Goal: Information Seeking & Learning: Learn about a topic

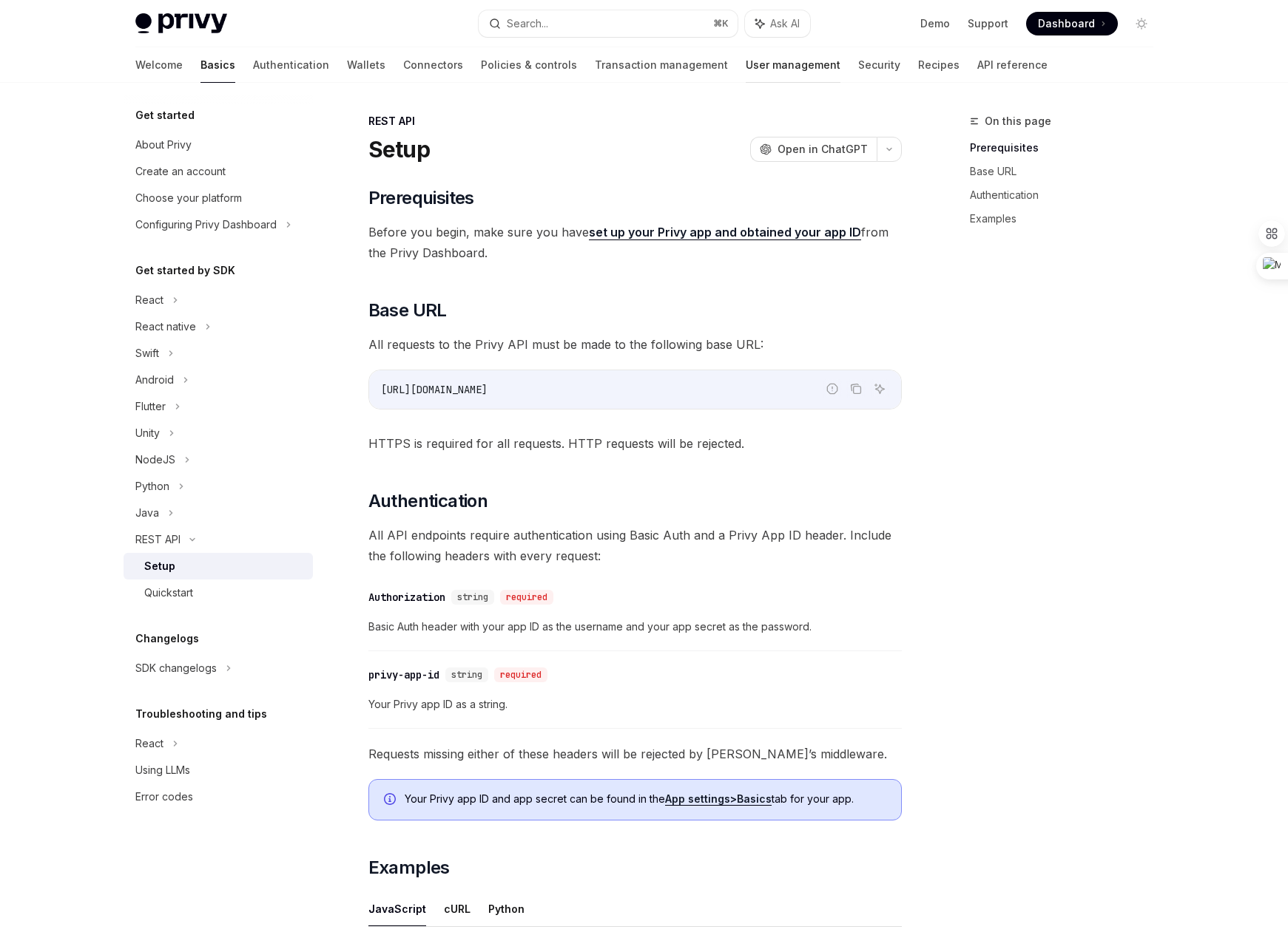
click at [746, 60] on link "User management" at bounding box center [792, 65] width 94 height 36
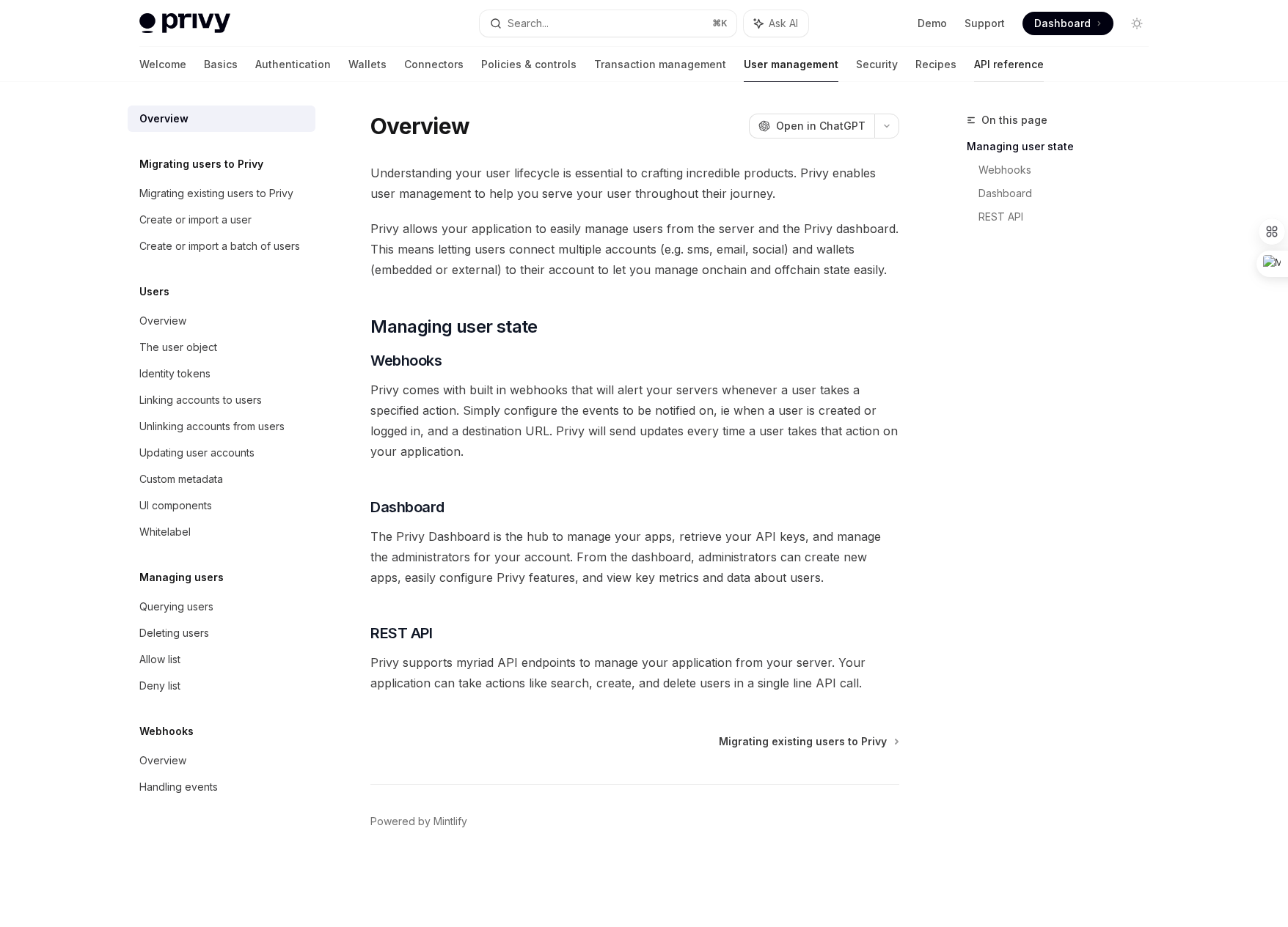
click at [974, 70] on link "API reference" at bounding box center [1008, 64] width 70 height 35
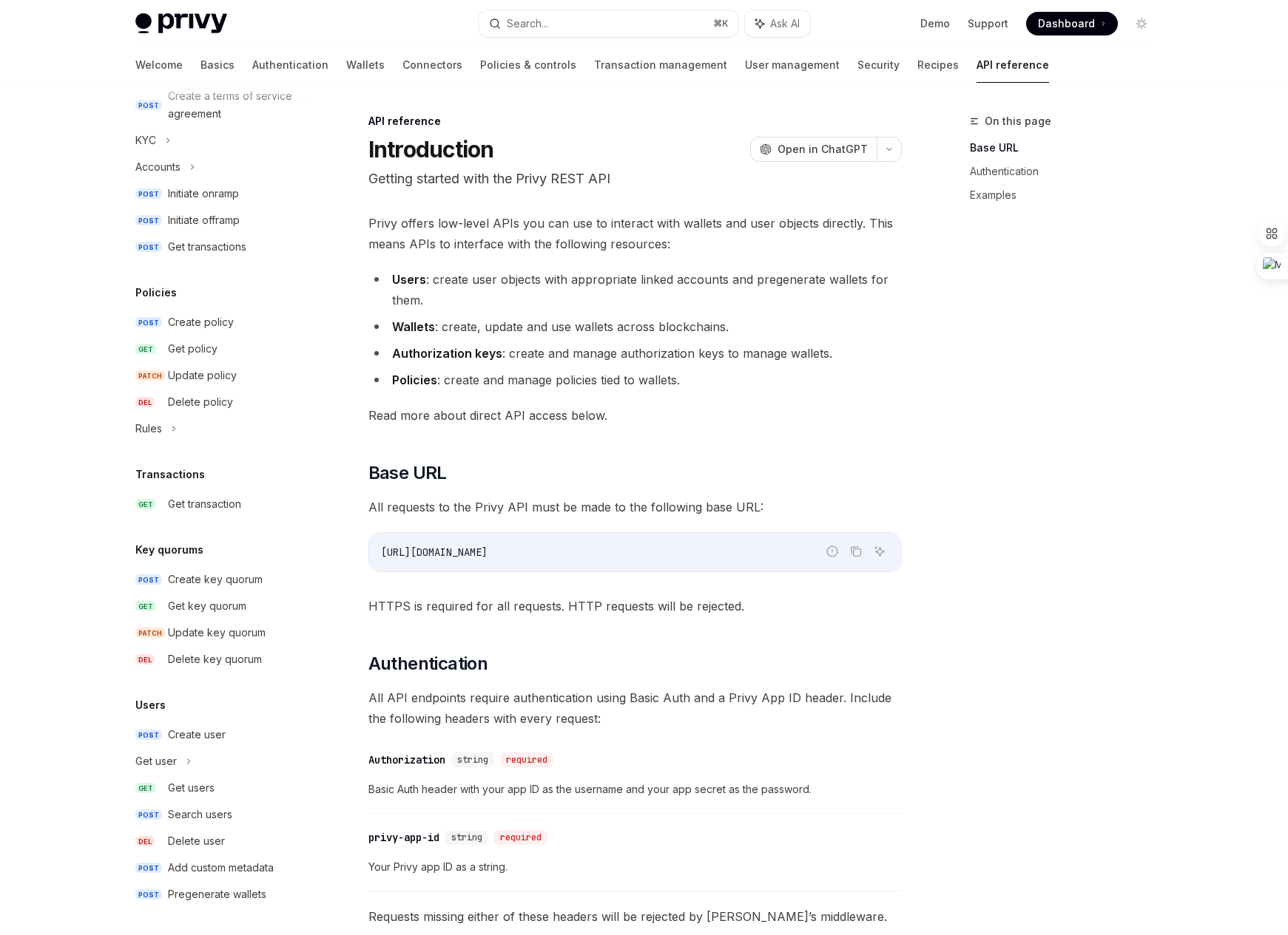
scroll to position [619, 0]
click at [204, 782] on div "Get users" at bounding box center [191, 786] width 47 height 17
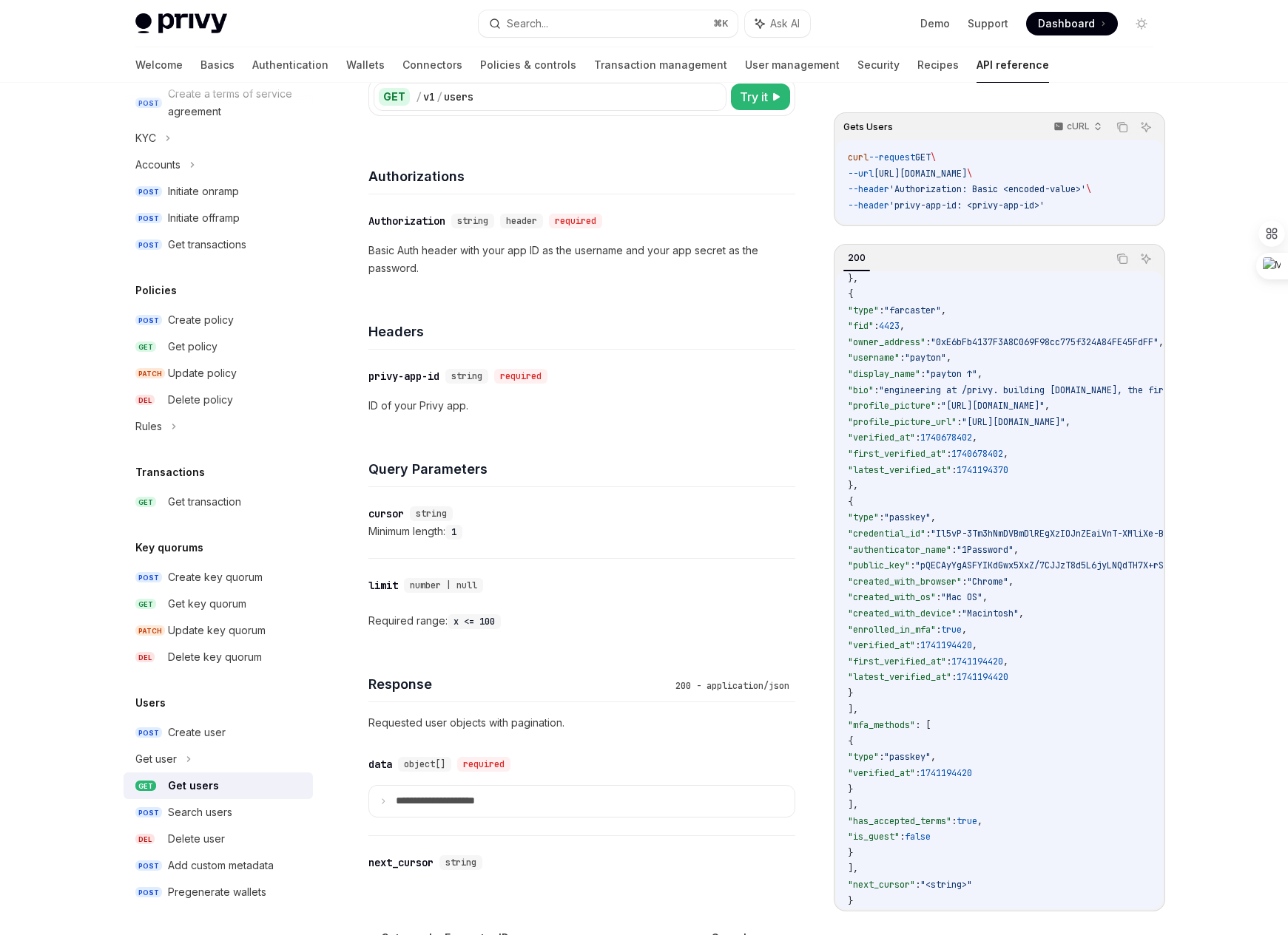
scroll to position [148, 0]
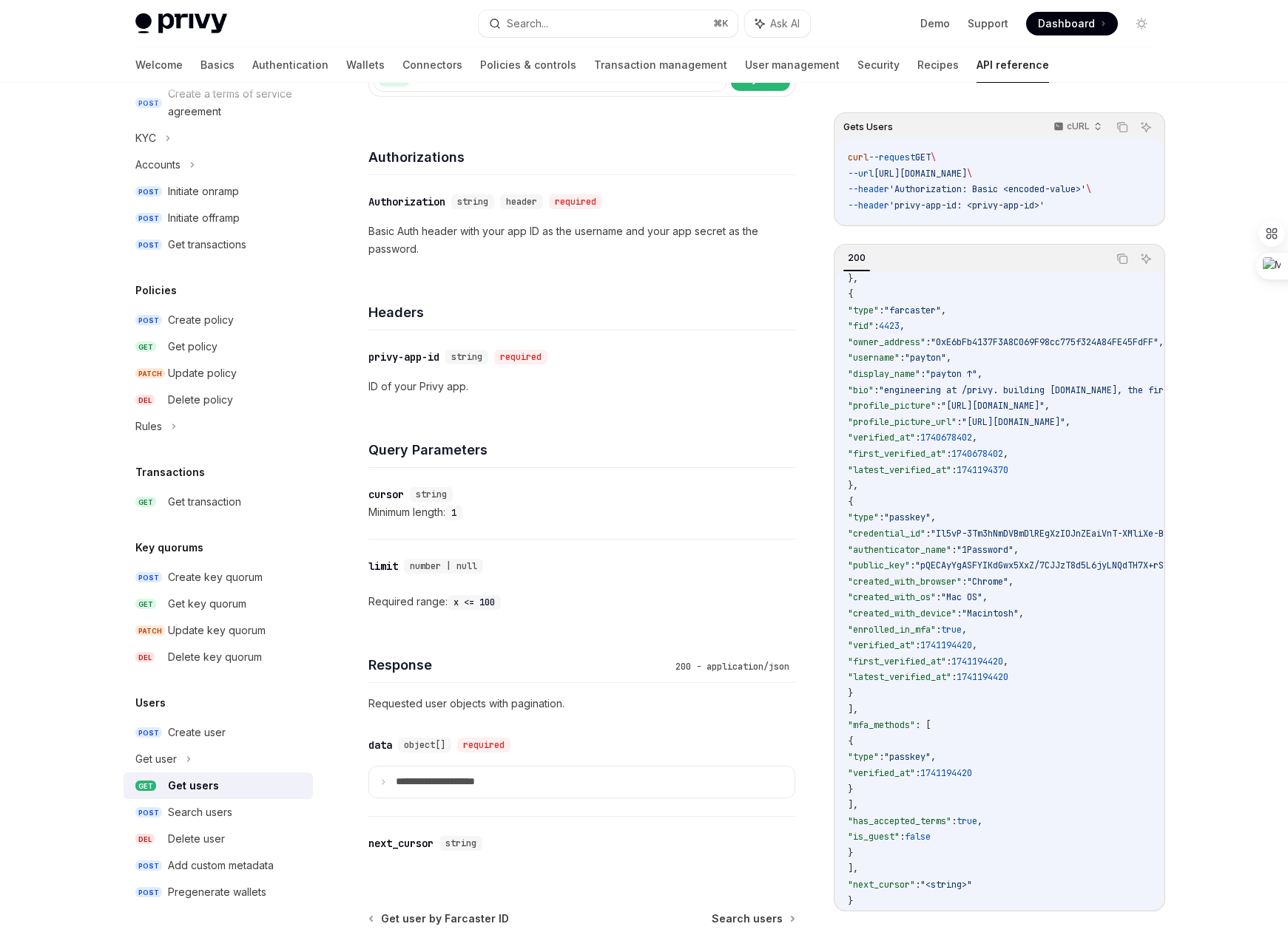
click at [10, 405] on div "Privy Docs home page Search... ⌘ K Ask AI Demo Support Dashboard Dashboard Sear…" at bounding box center [644, 471] width 1288 height 1238
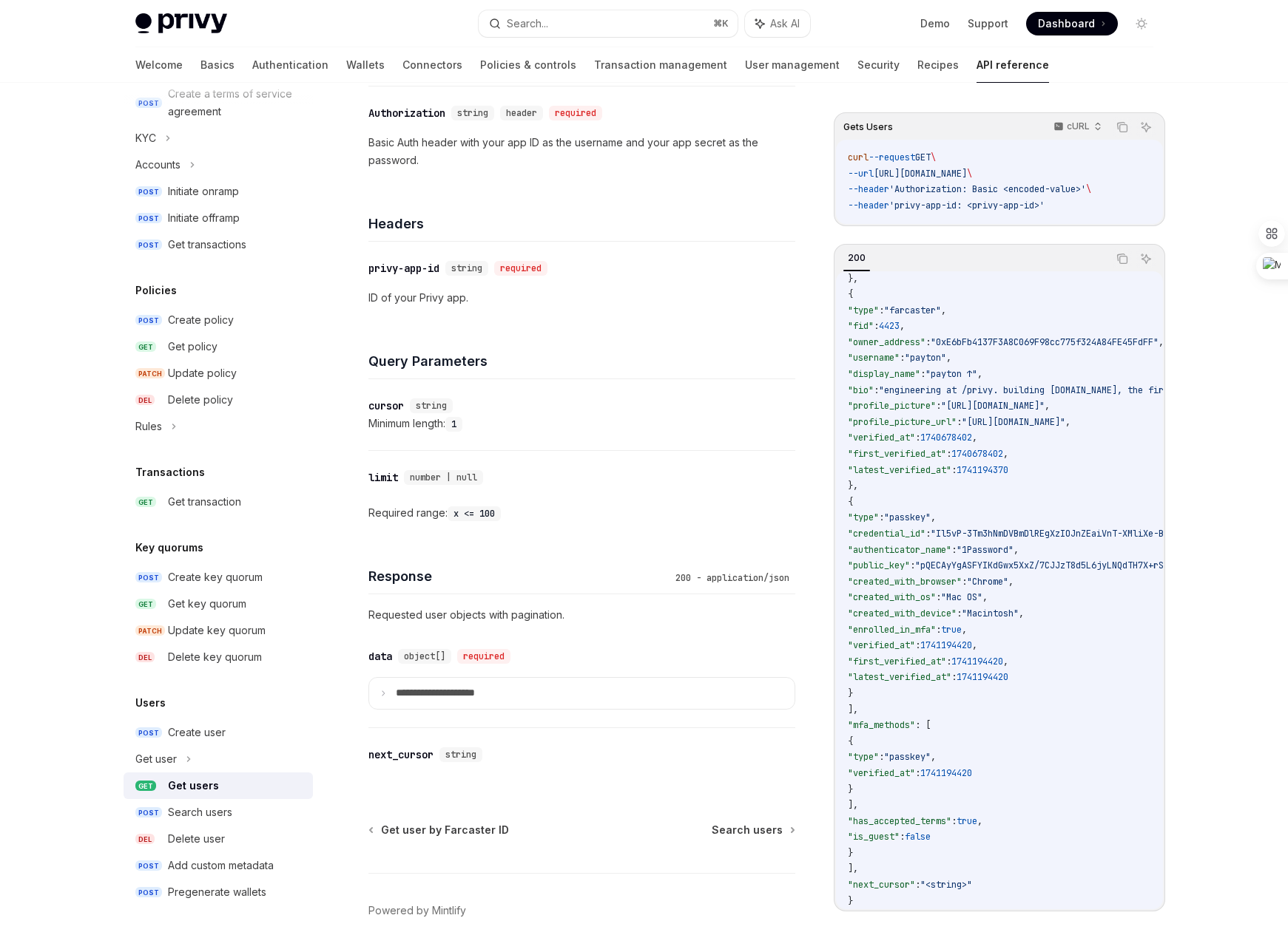
scroll to position [242, 0]
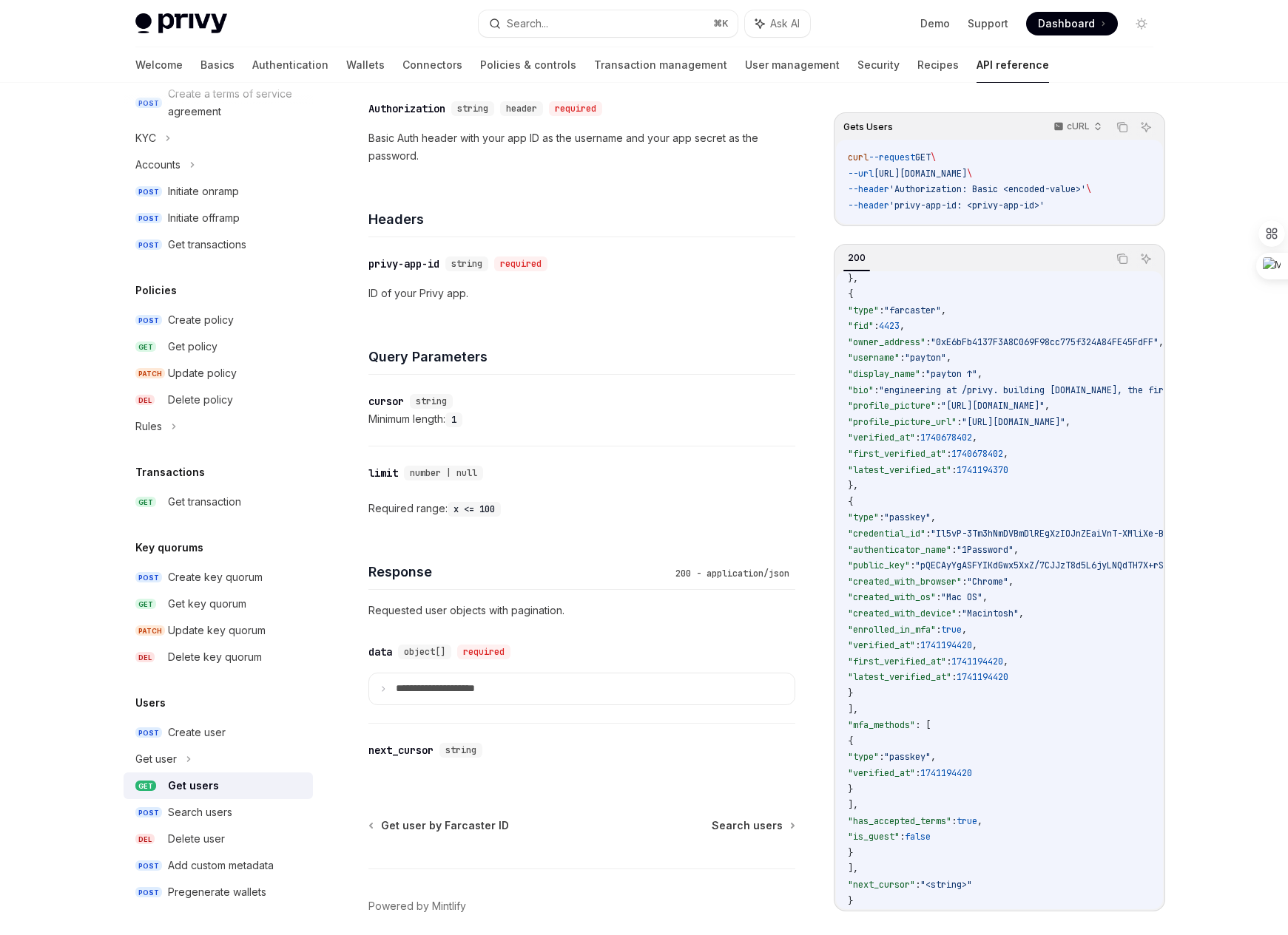
click at [188, 788] on div "Get users" at bounding box center [193, 786] width 51 height 17
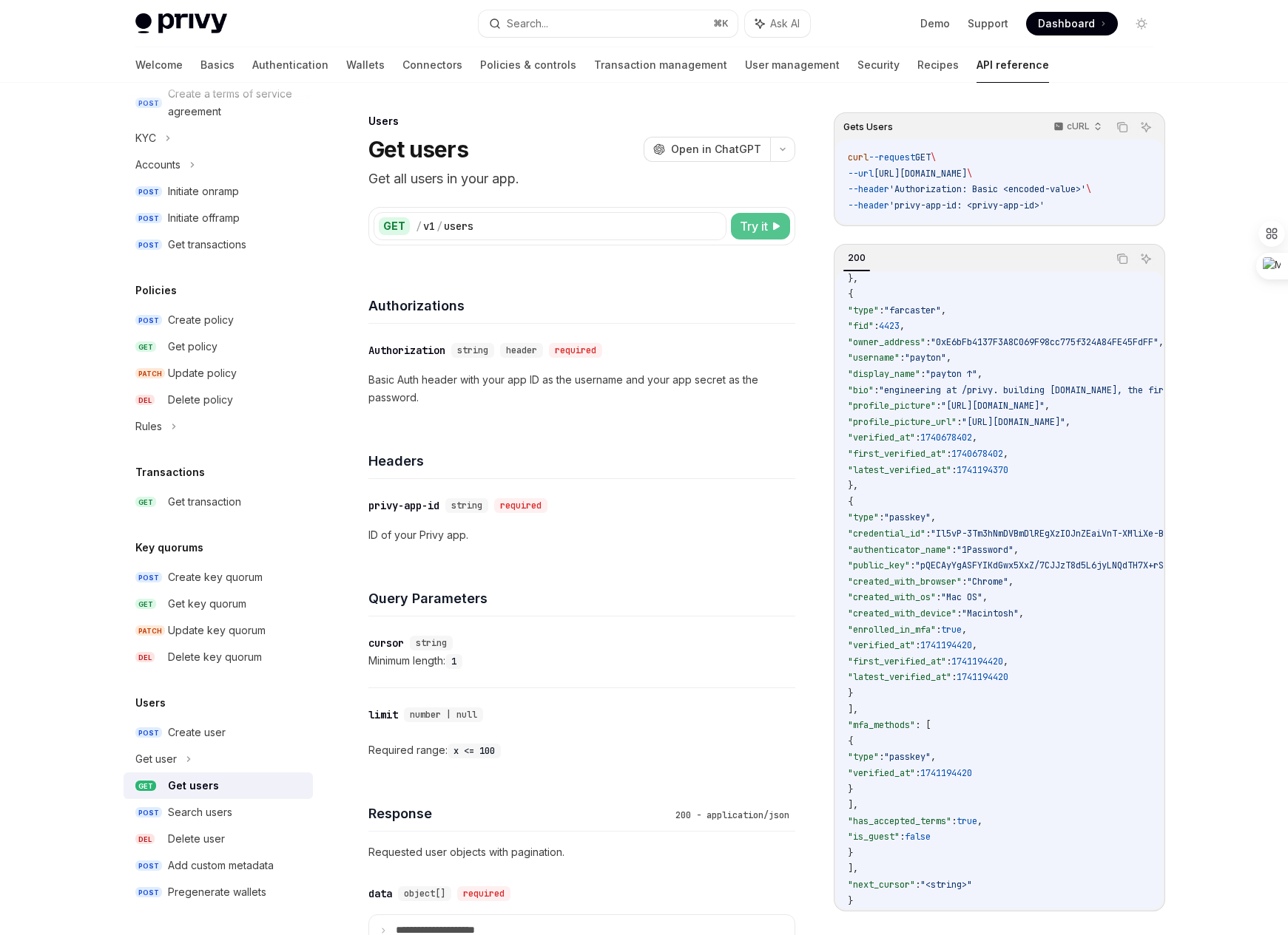
click at [751, 225] on span "Try it" at bounding box center [753, 225] width 28 height 17
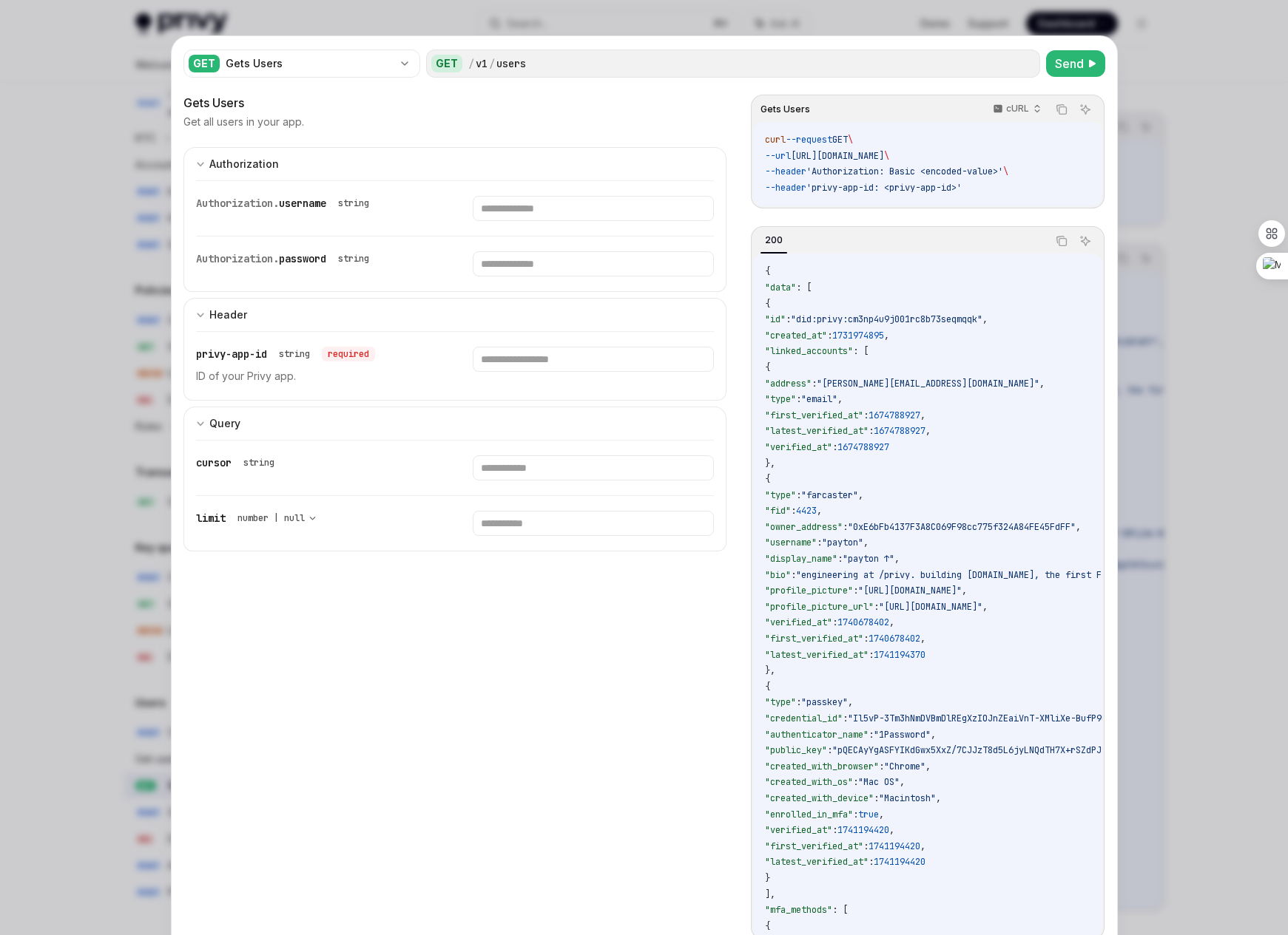
click at [297, 201] on span "username" at bounding box center [302, 203] width 48 height 14
click at [345, 75] on div "GET Gets Users" at bounding box center [301, 63] width 236 height 28
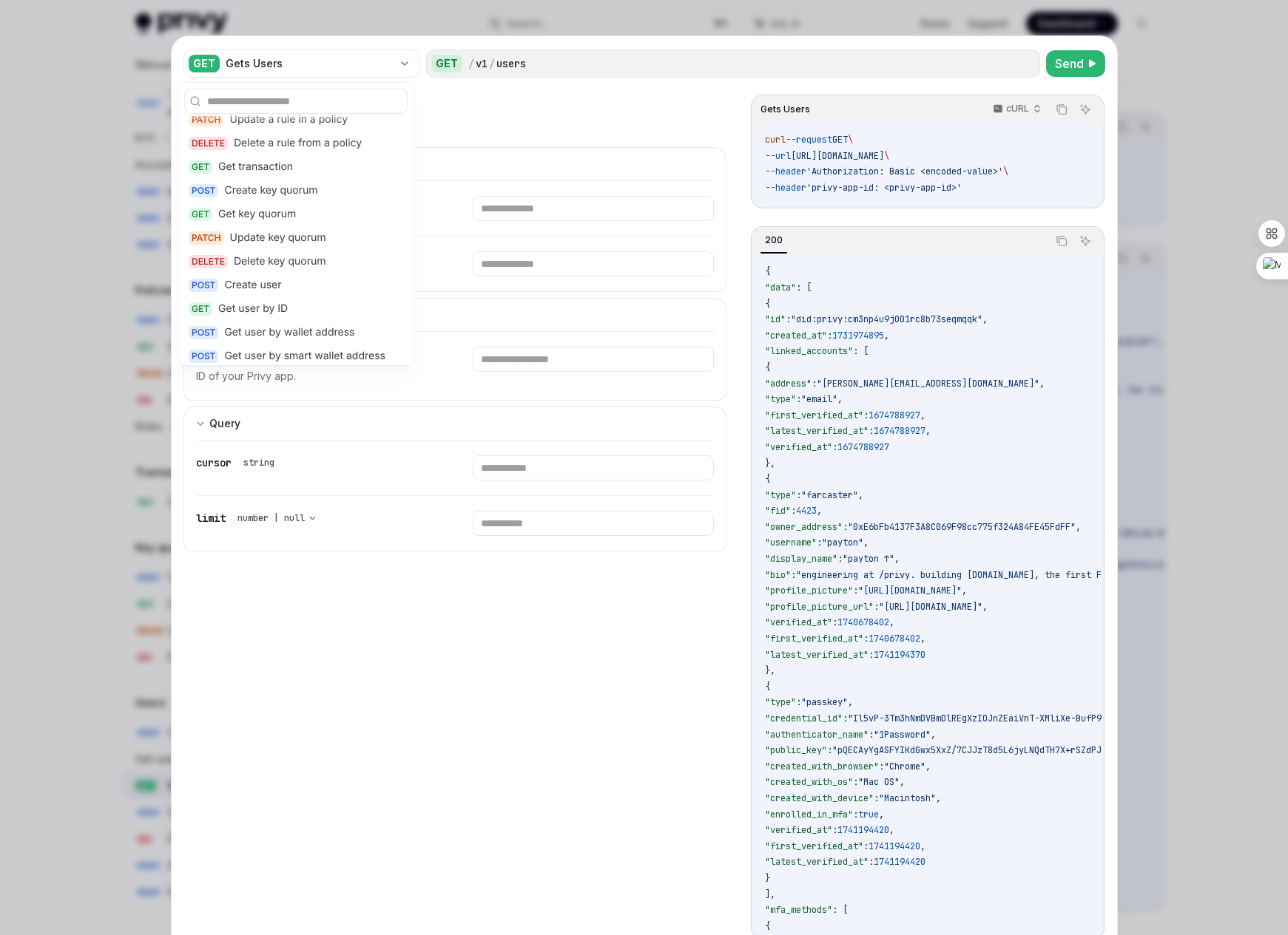
scroll to position [1180, 0]
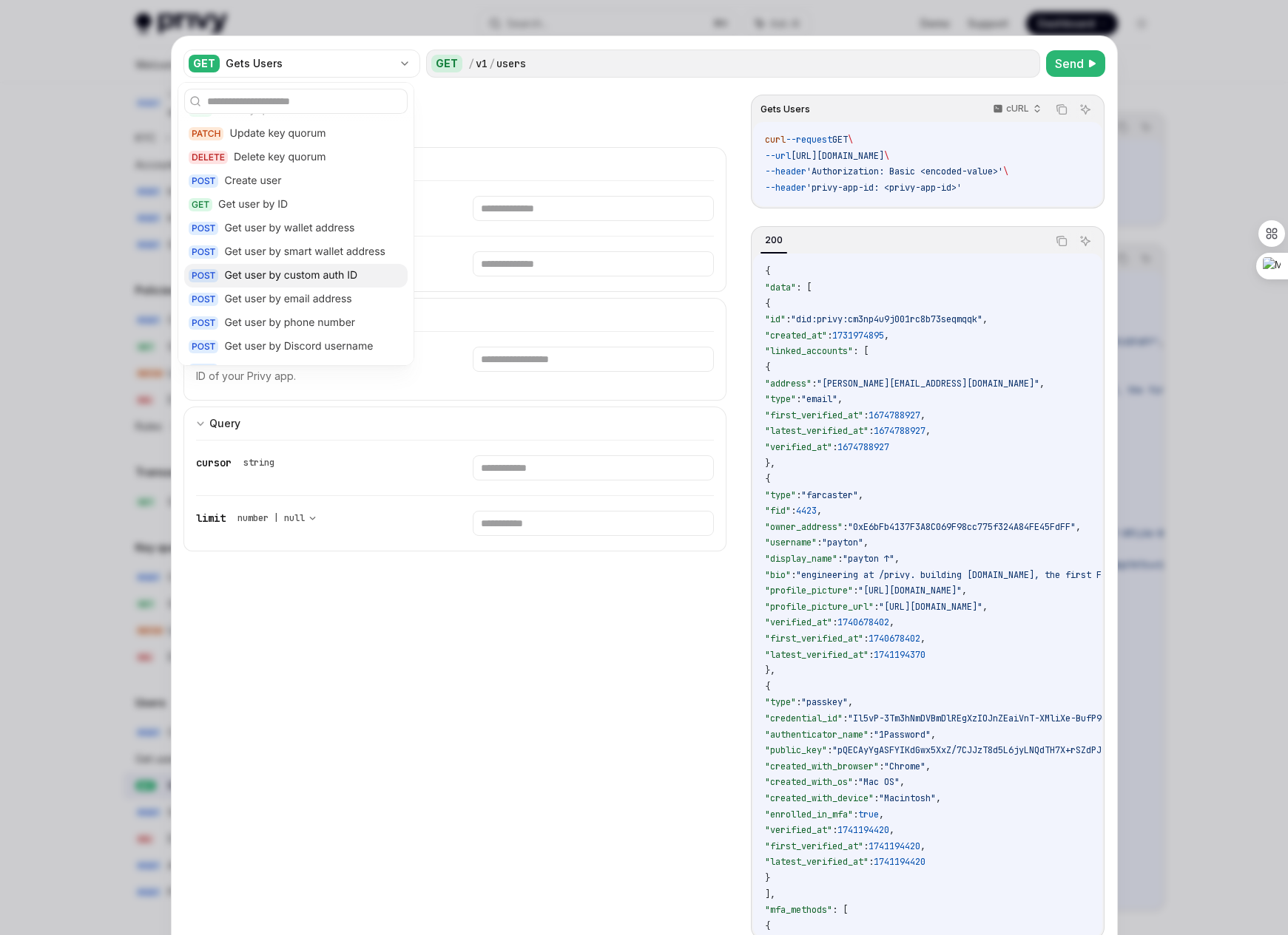
click at [333, 279] on div "Get user by custom auth ID" at bounding box center [290, 276] width 133 height 15
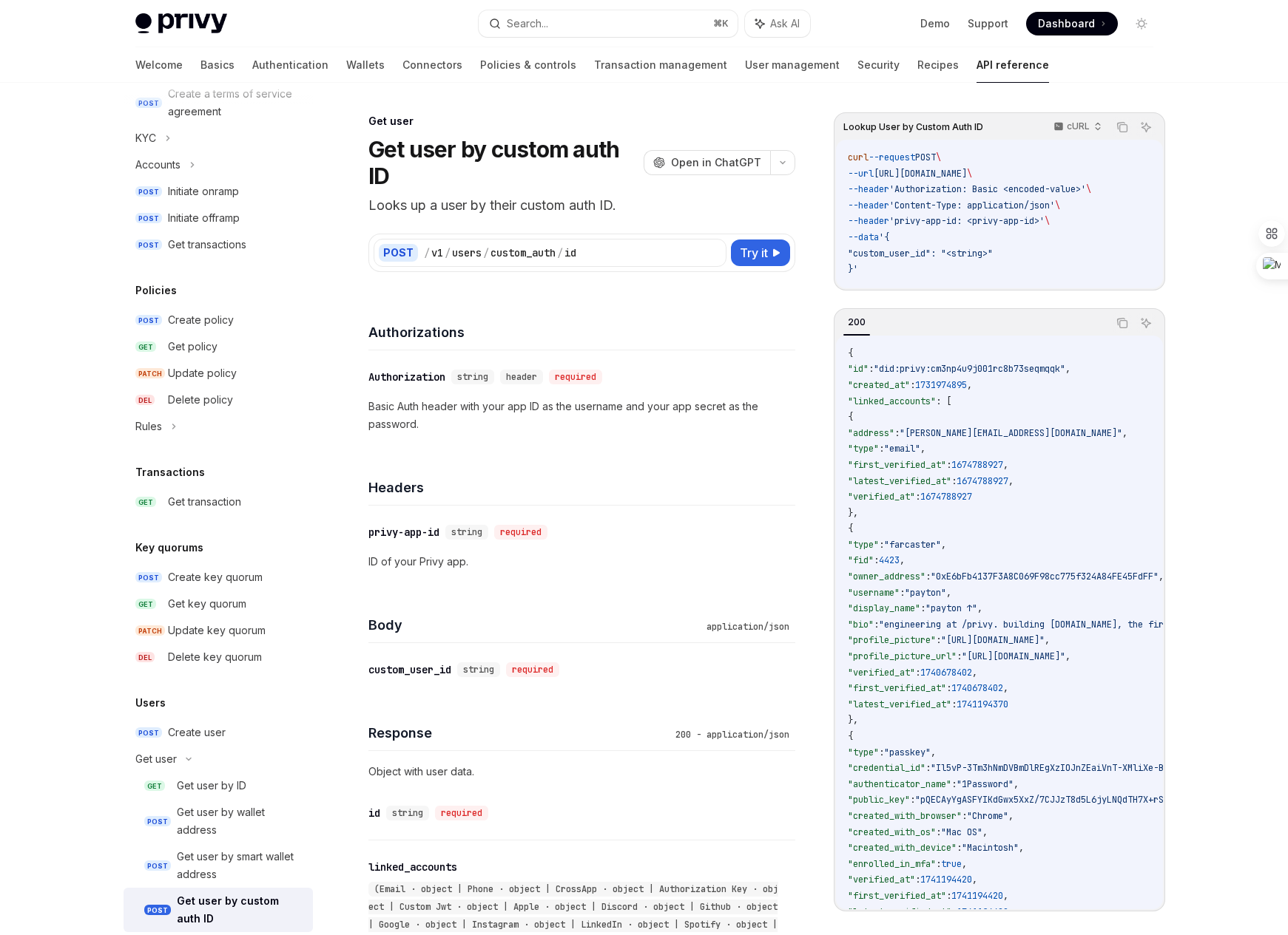
type textarea "*"
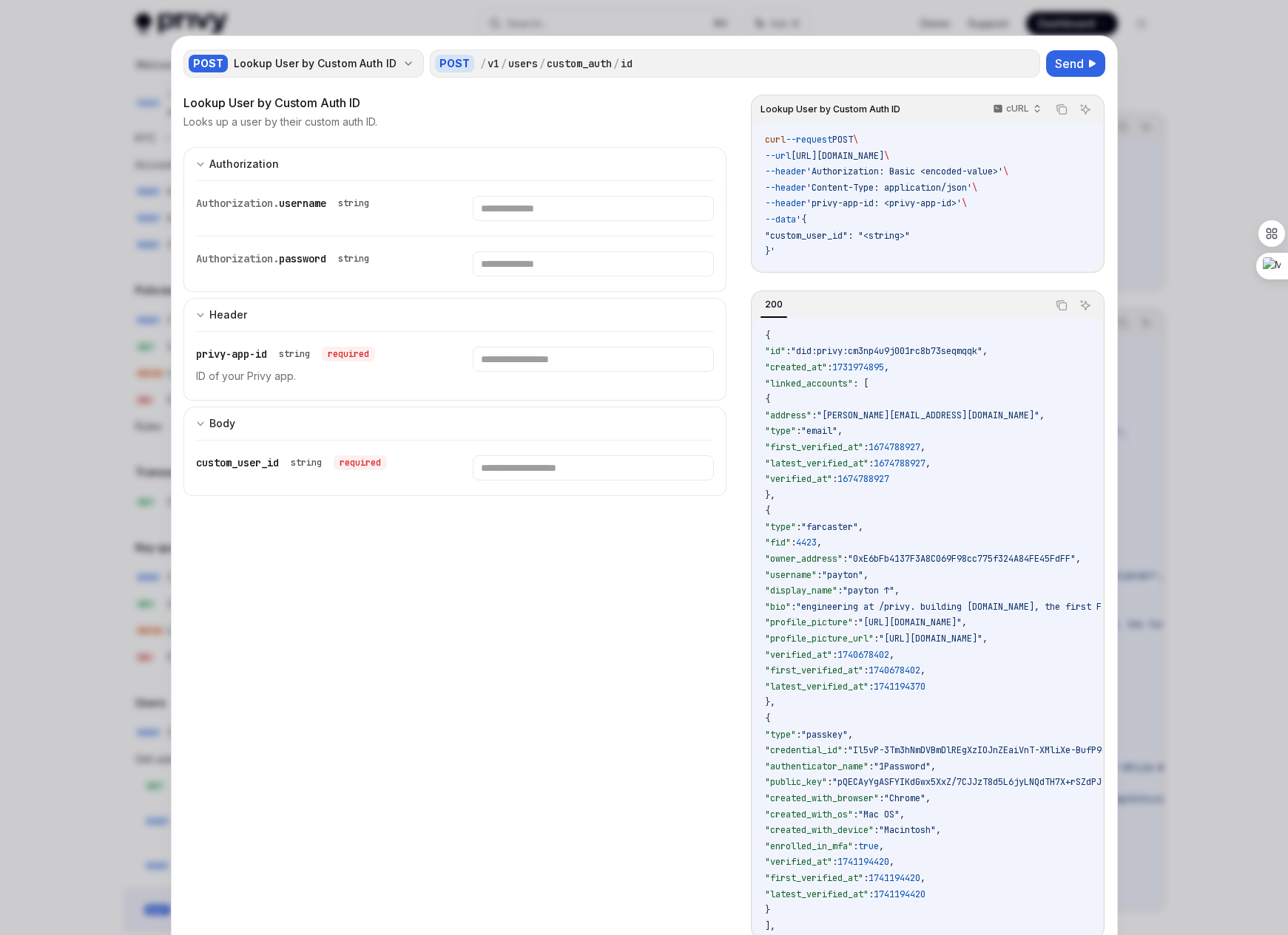
click at [363, 72] on div "POST Lookup User by Custom Auth ID" at bounding box center [303, 63] width 240 height 28
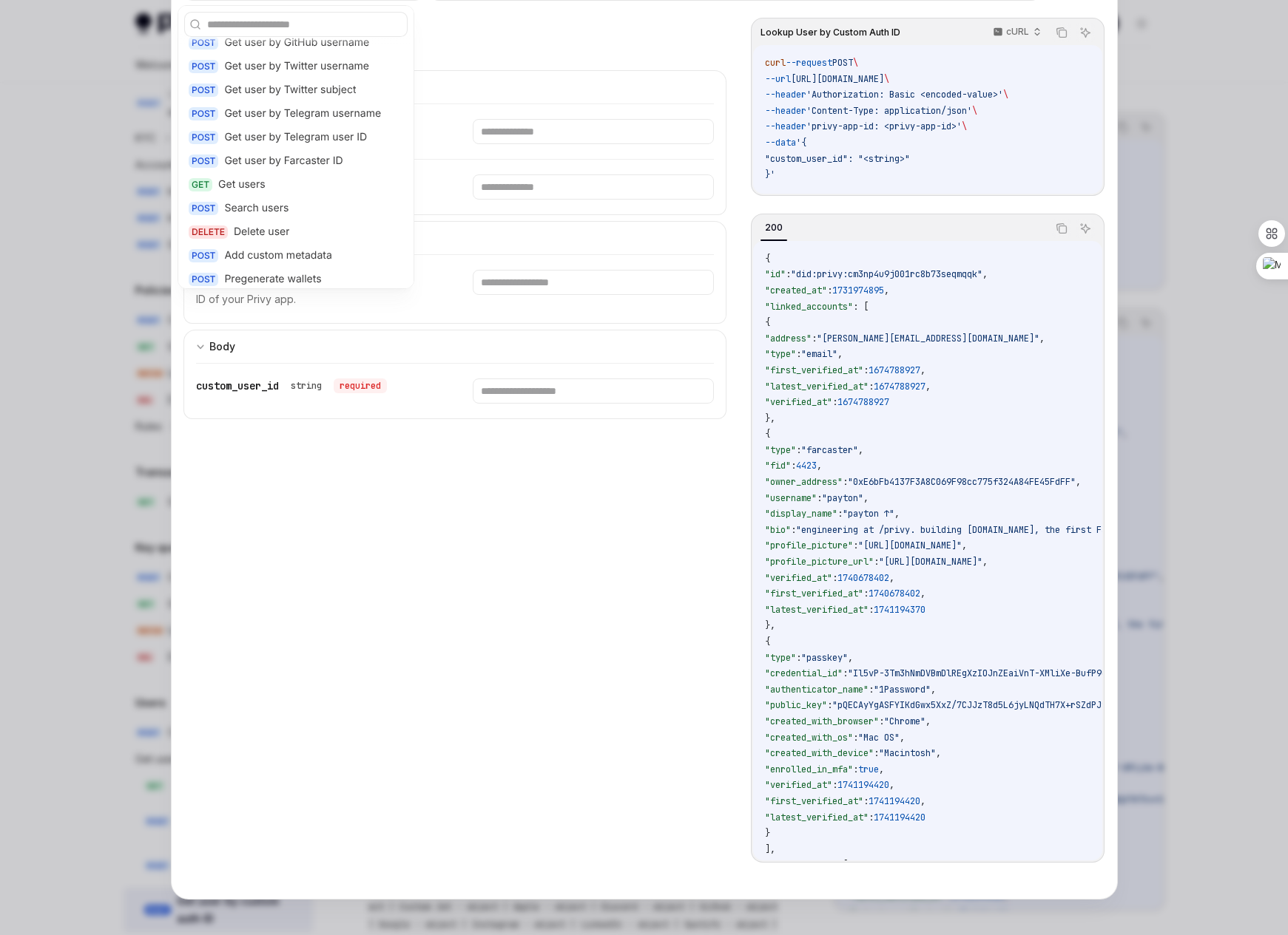
scroll to position [1439, 0]
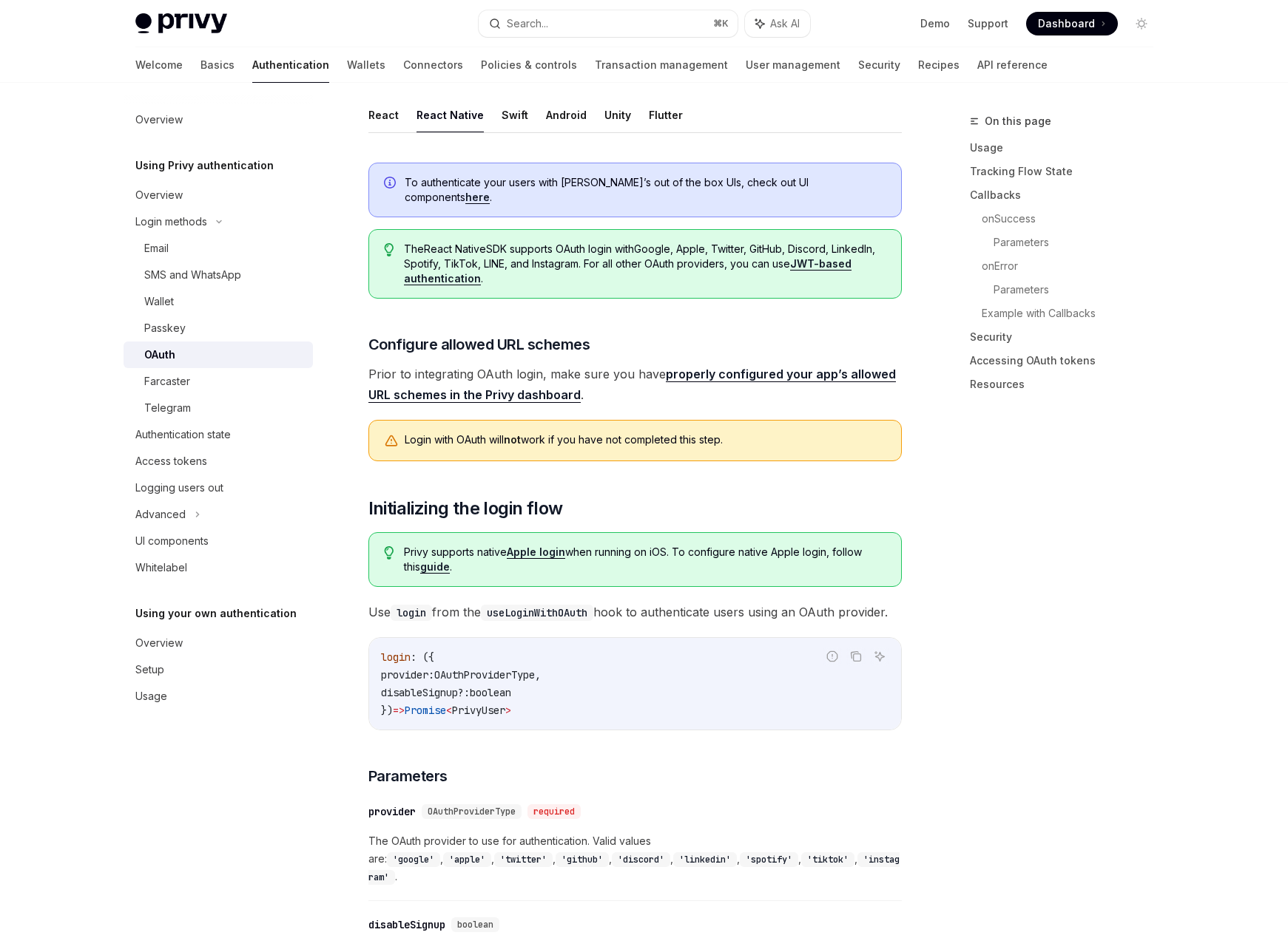
click at [1070, 29] on span "Dashboard" at bounding box center [1066, 24] width 57 height 15
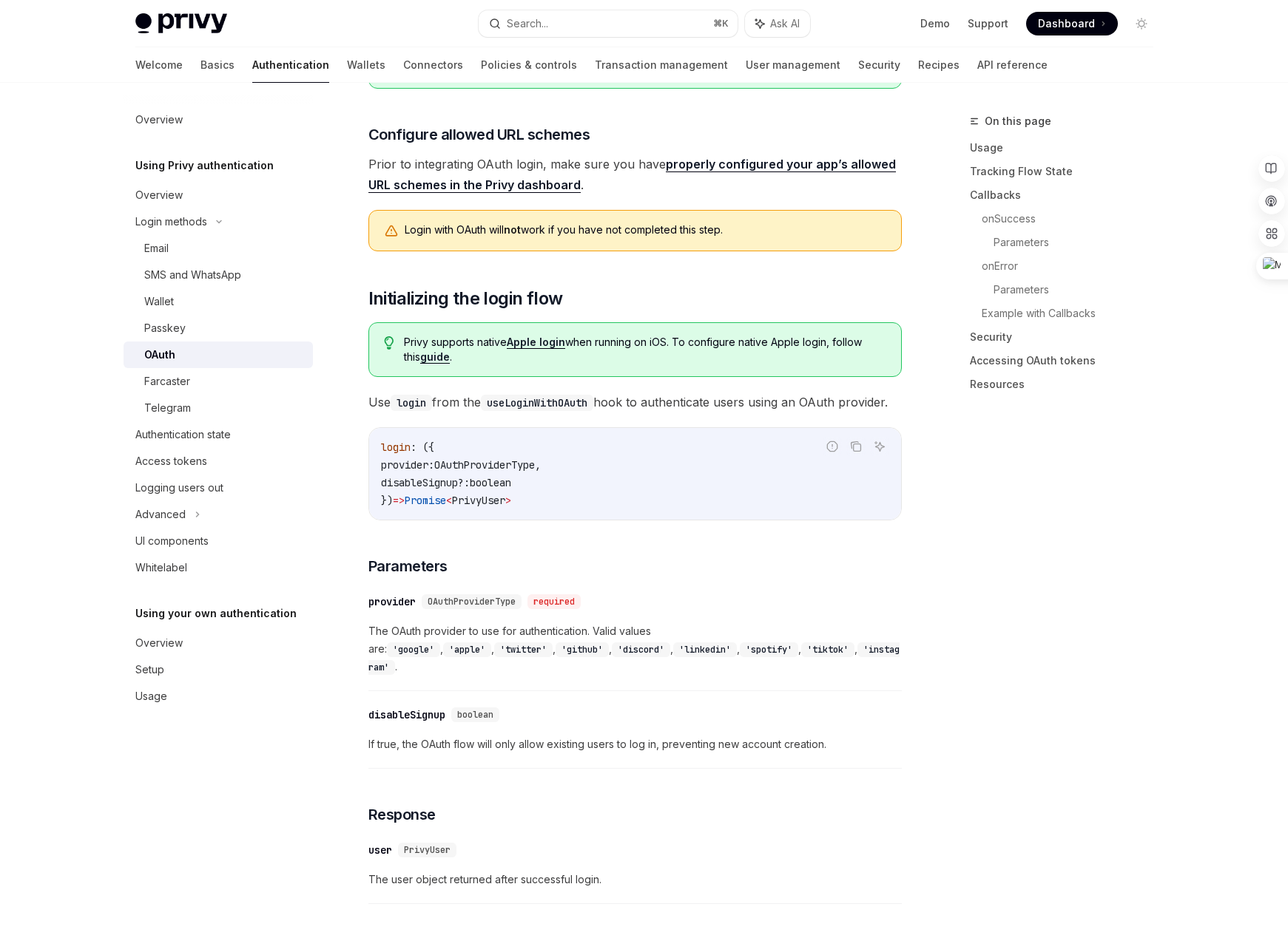
scroll to position [799, 0]
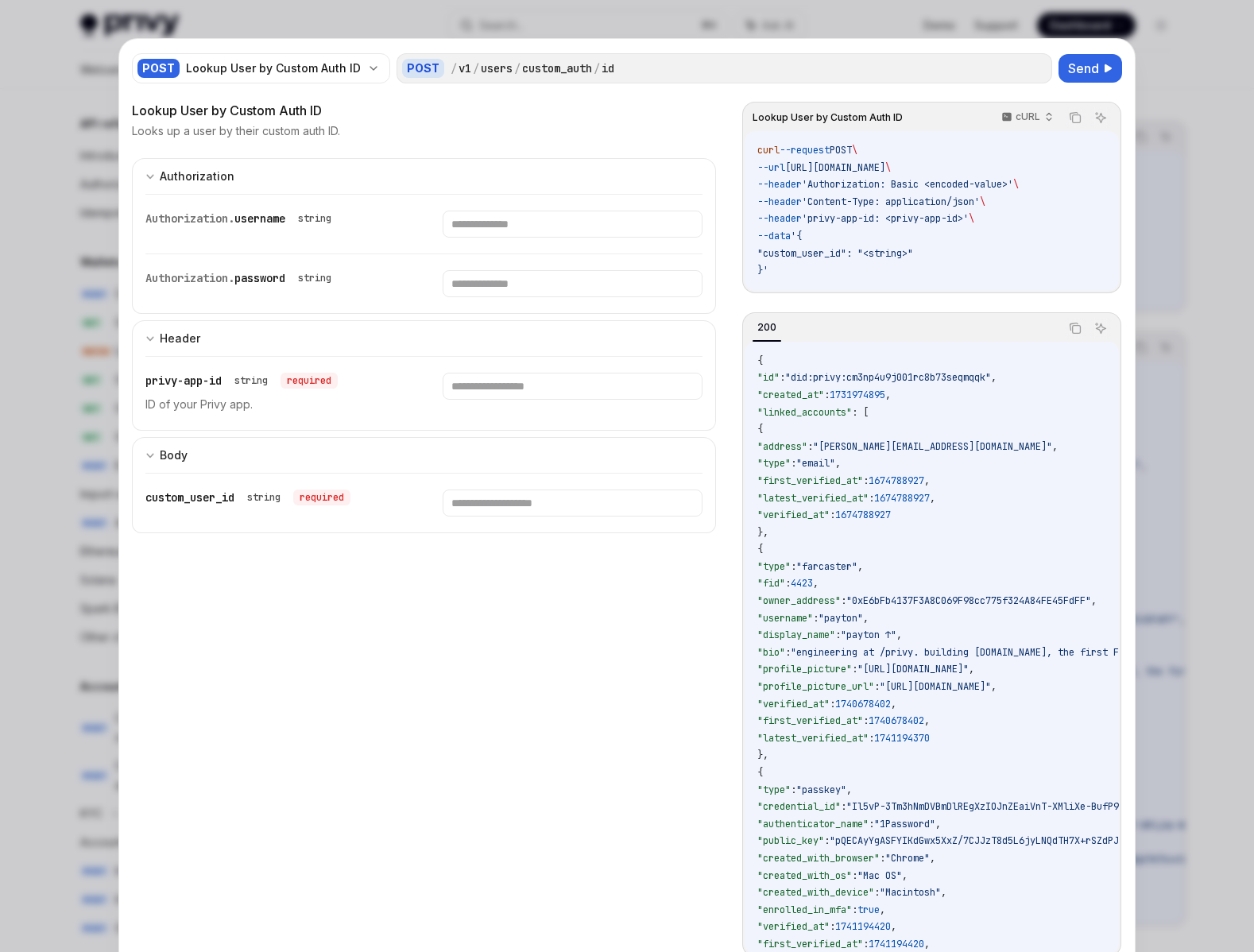
scroll to position [1123, 0]
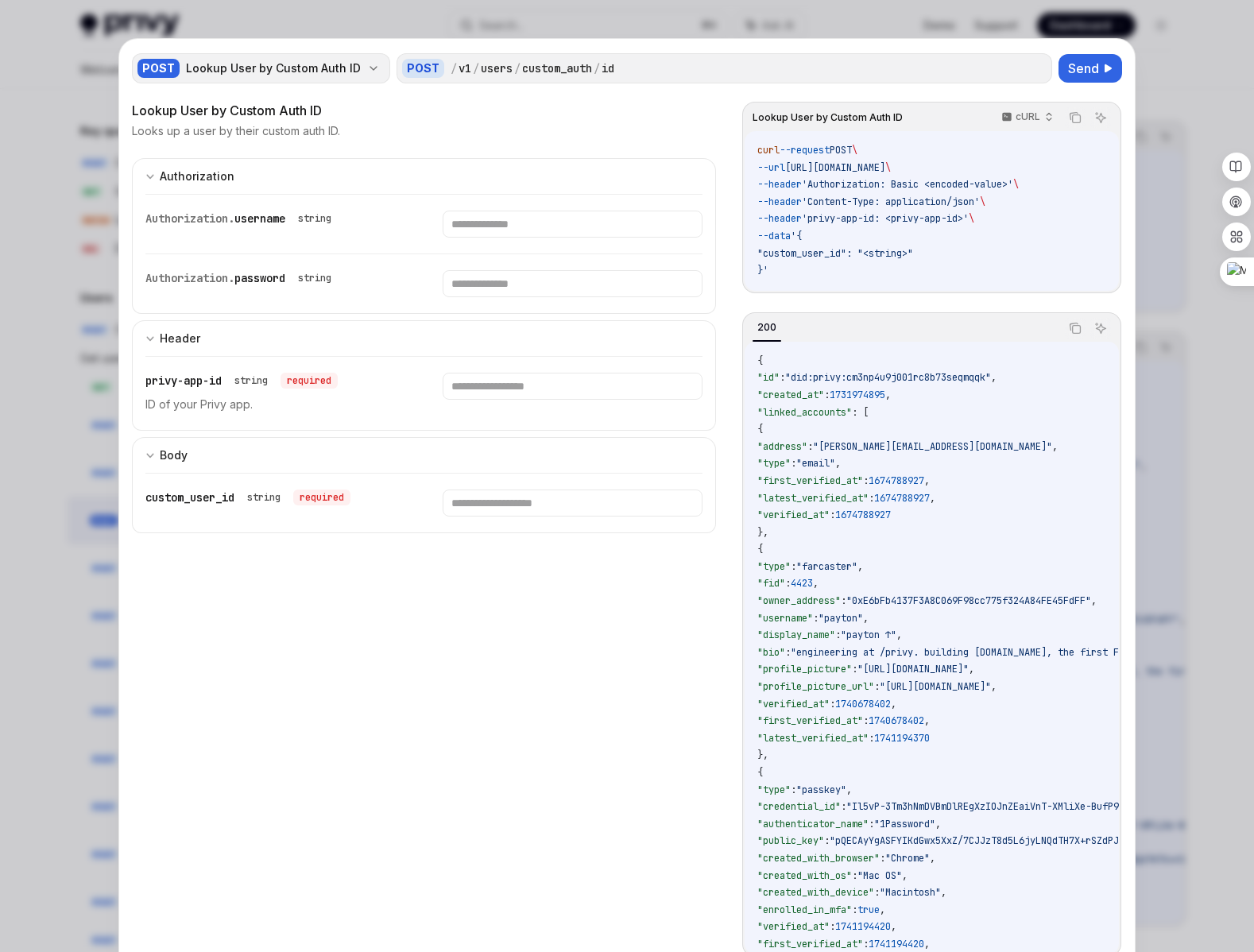
click at [345, 65] on div "Lookup User by Custom Auth ID" at bounding box center [274, 68] width 175 height 16
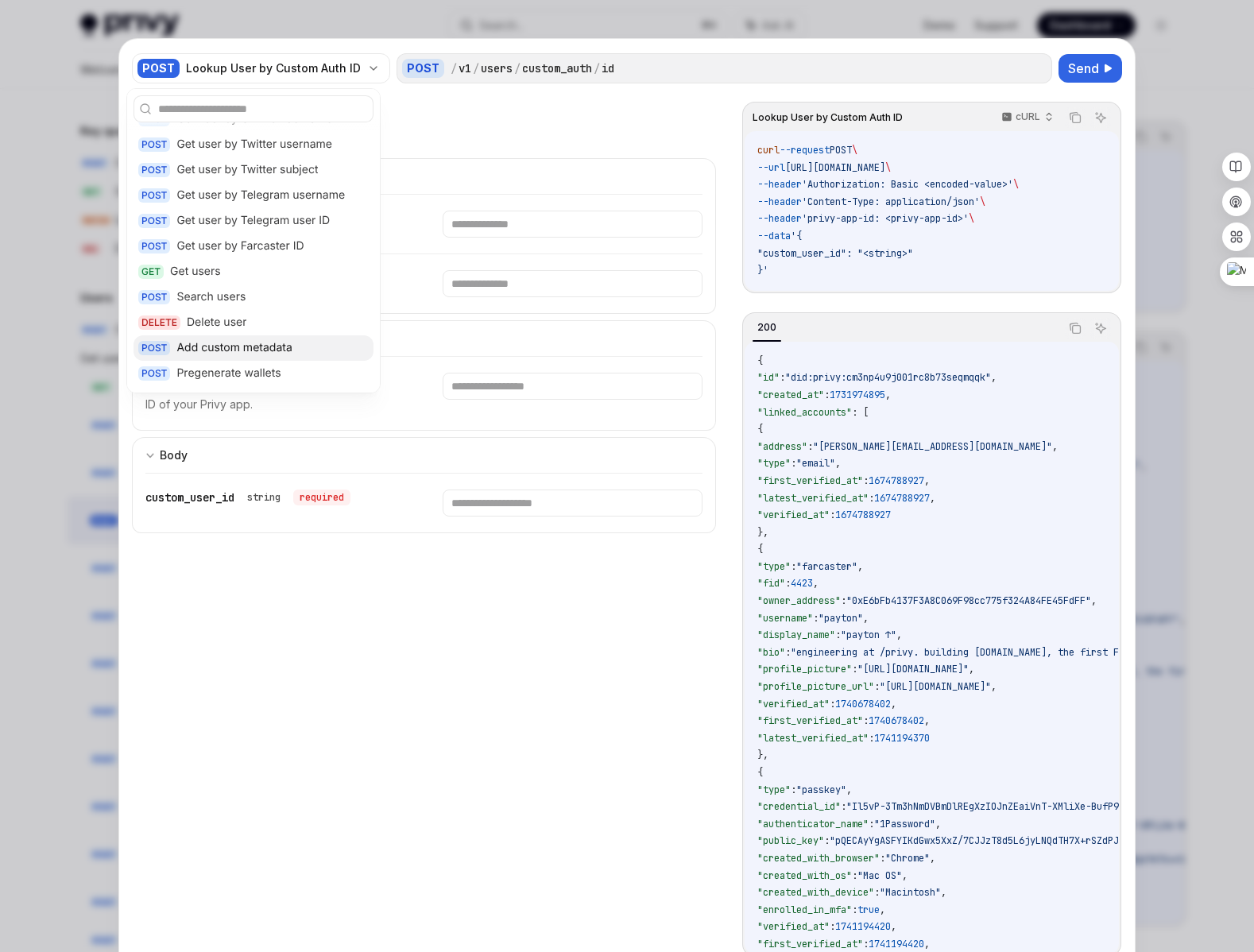
scroll to position [81, 0]
click at [235, 298] on div "Search users" at bounding box center [211, 297] width 69 height 16
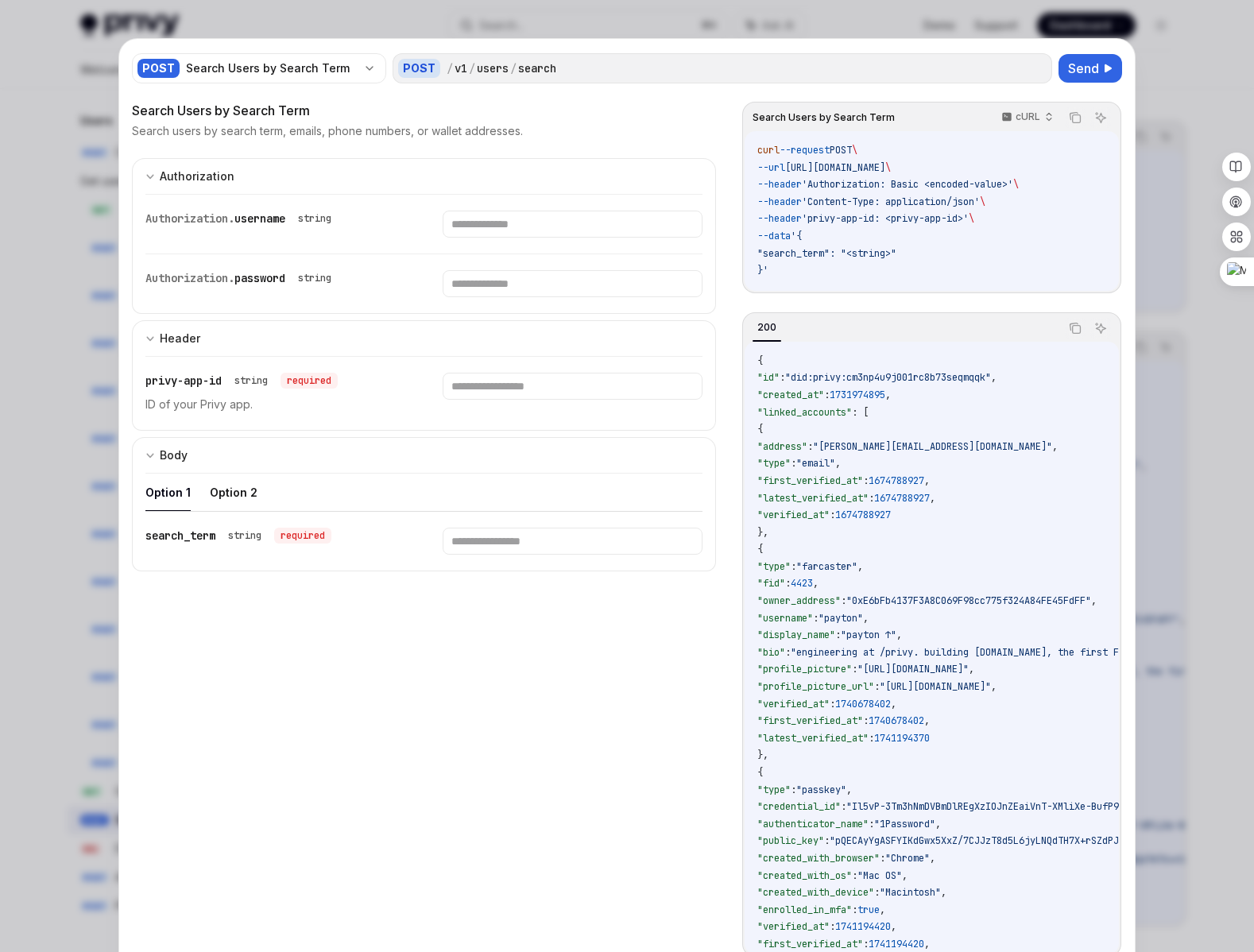
click at [73, 332] on div at bounding box center [627, 476] width 1254 height 952
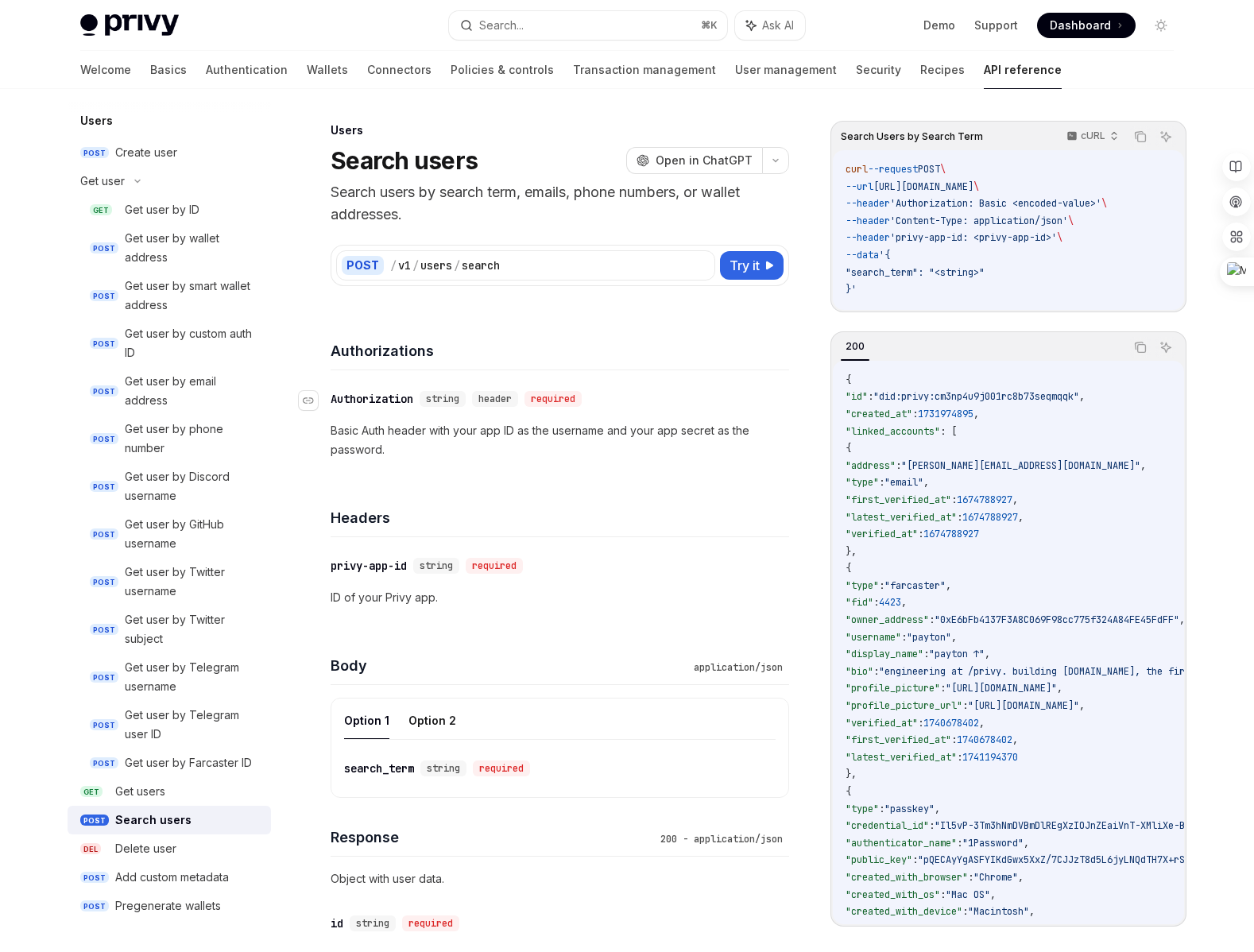
click at [550, 399] on div "required" at bounding box center [553, 399] width 57 height 16
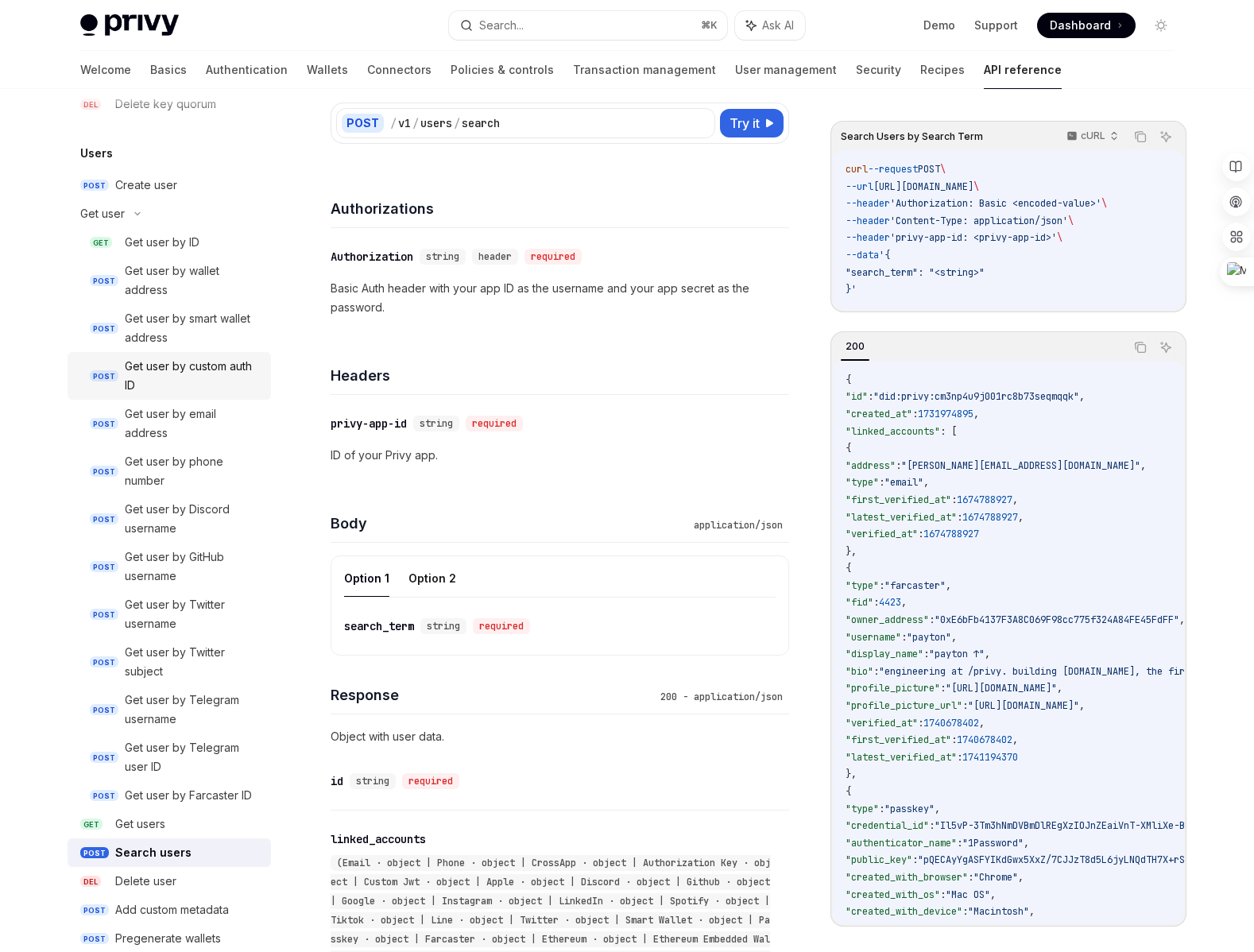
scroll to position [1267, 0]
click at [197, 433] on div "Get user by email address" at bounding box center [193, 424] width 137 height 38
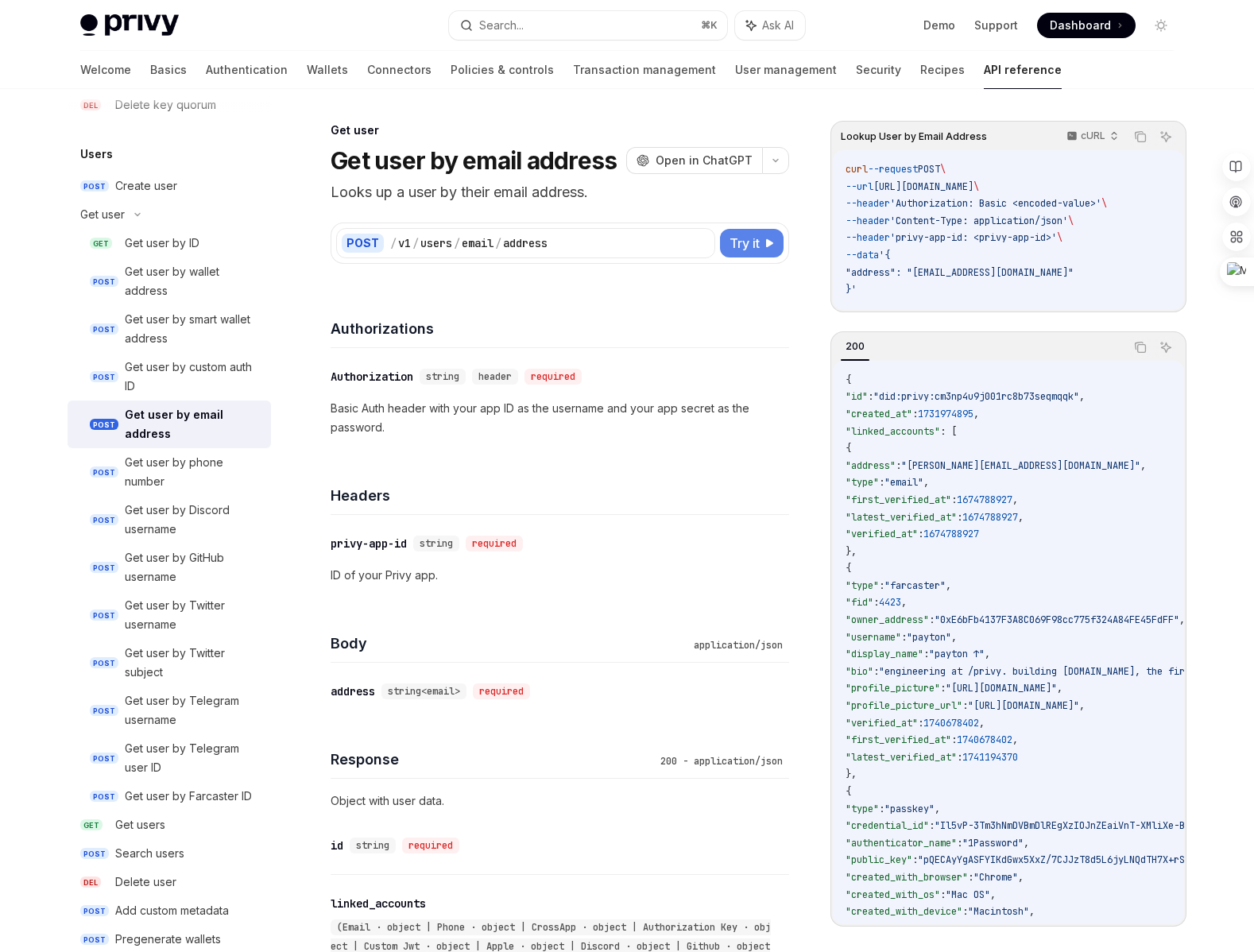
click at [759, 251] on span "Try it" at bounding box center [744, 242] width 31 height 19
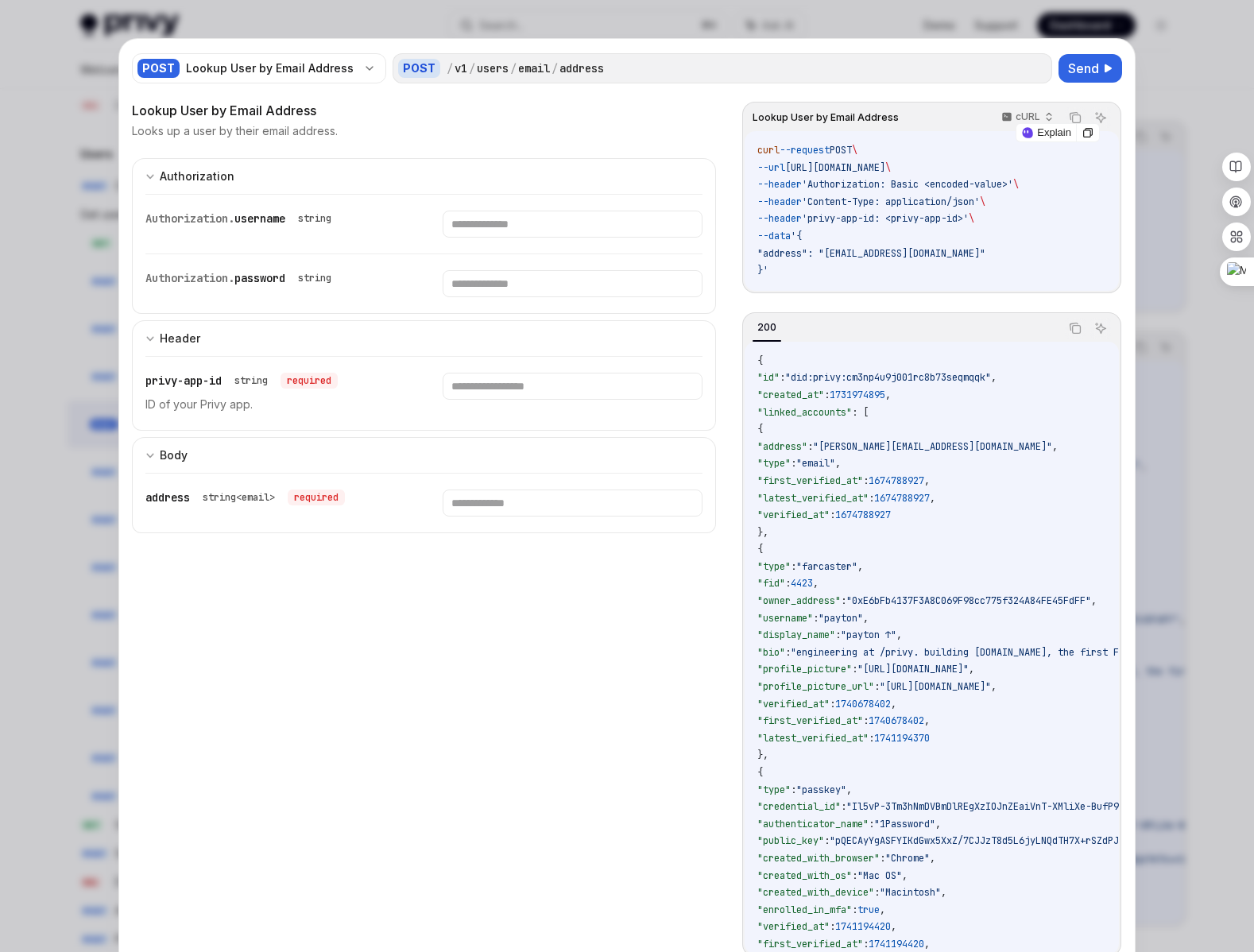
drag, startPoint x: 945, startPoint y: 172, endPoint x: 954, endPoint y: 175, distance: 9.5
click at [954, 175] on code "curl --request POST \ --url https://api.privy.io/v1/users/email/address \ --hea…" at bounding box center [931, 212] width 348 height 138
click at [1038, 279] on code "curl --request POST \ --url https://api.privy.io/v1/users/email/address \ --hea…" at bounding box center [931, 212] width 348 height 138
click at [1158, 232] on div at bounding box center [627, 476] width 1254 height 952
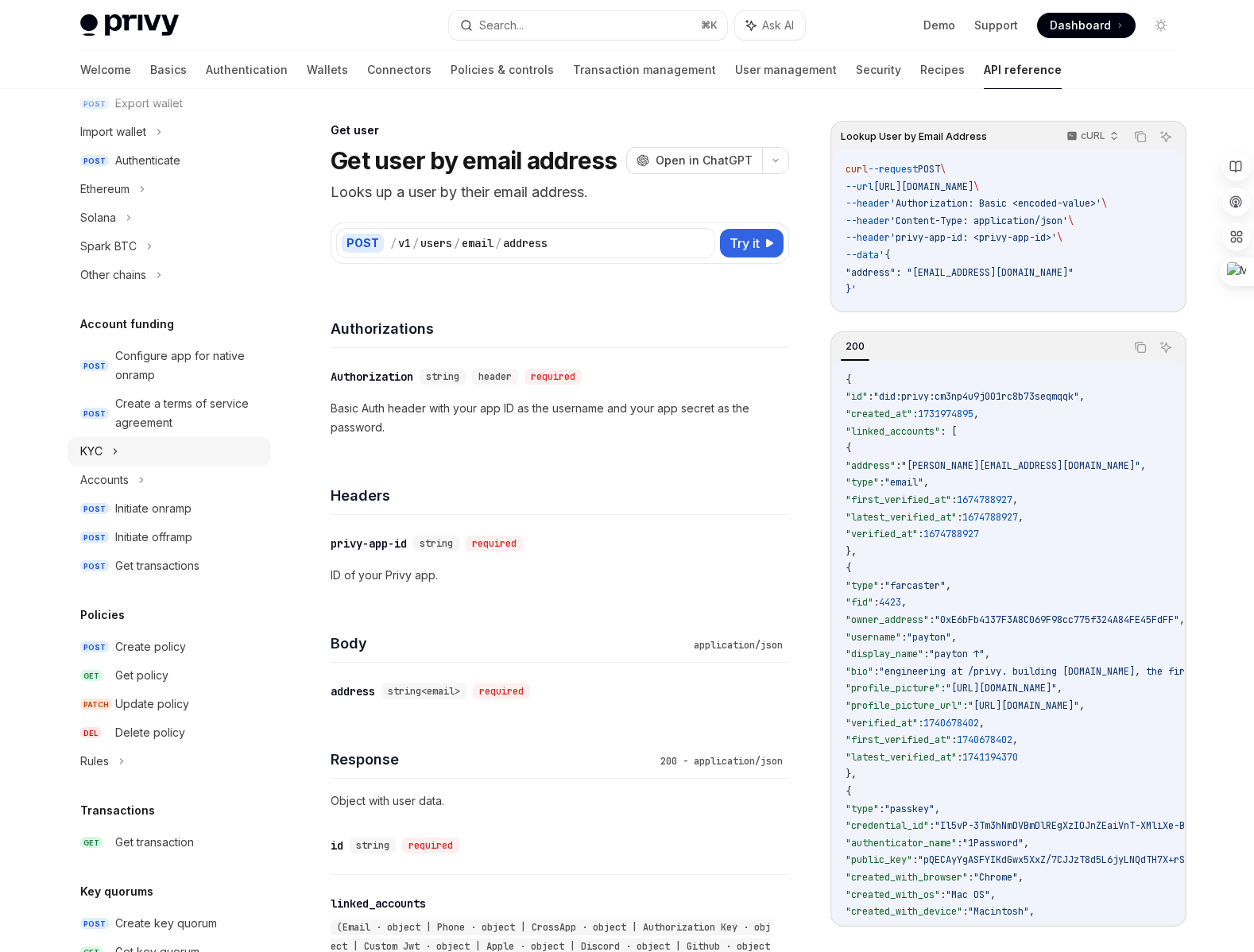
scroll to position [365, 0]
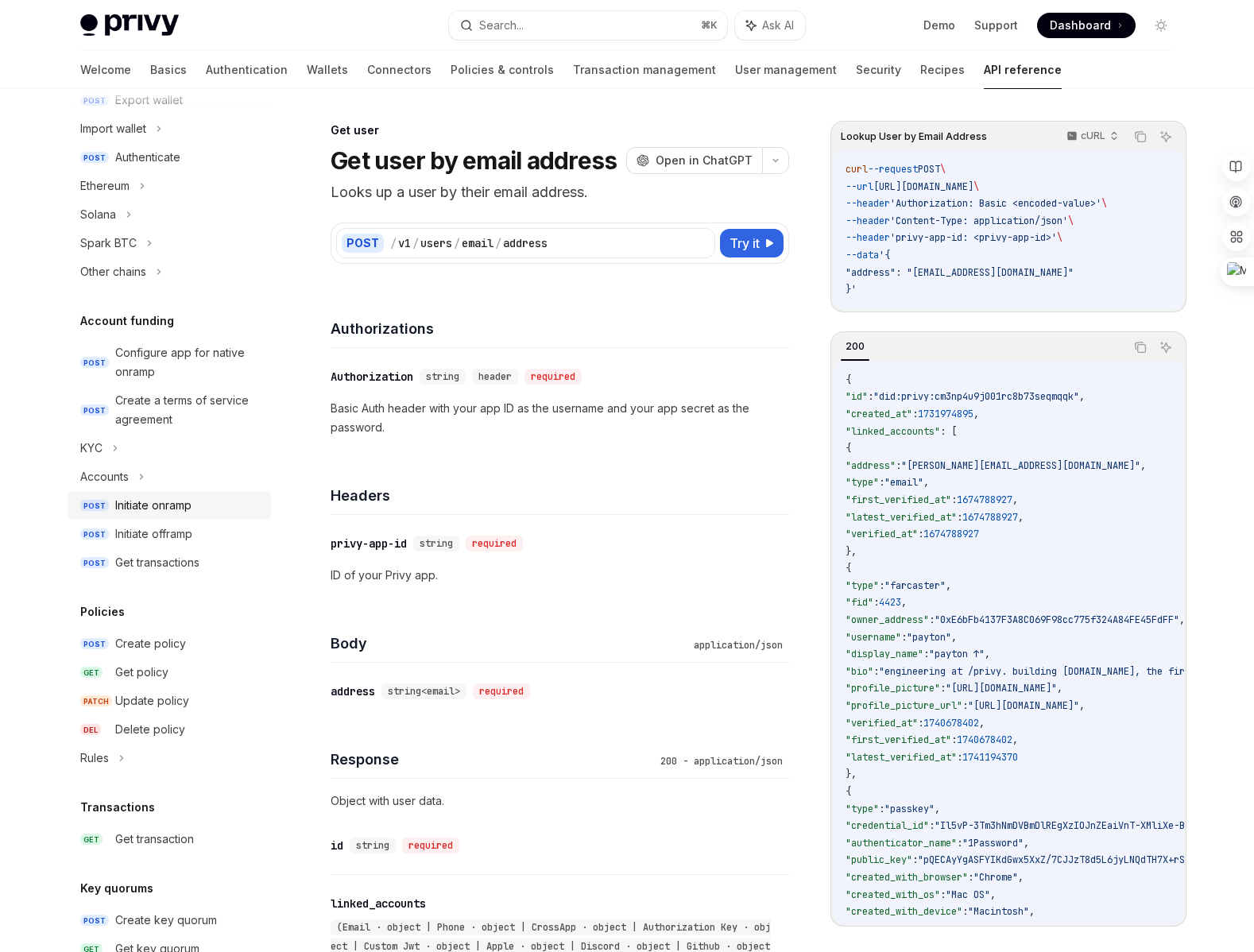
click at [181, 514] on div "Initiate onramp" at bounding box center [154, 505] width 77 height 19
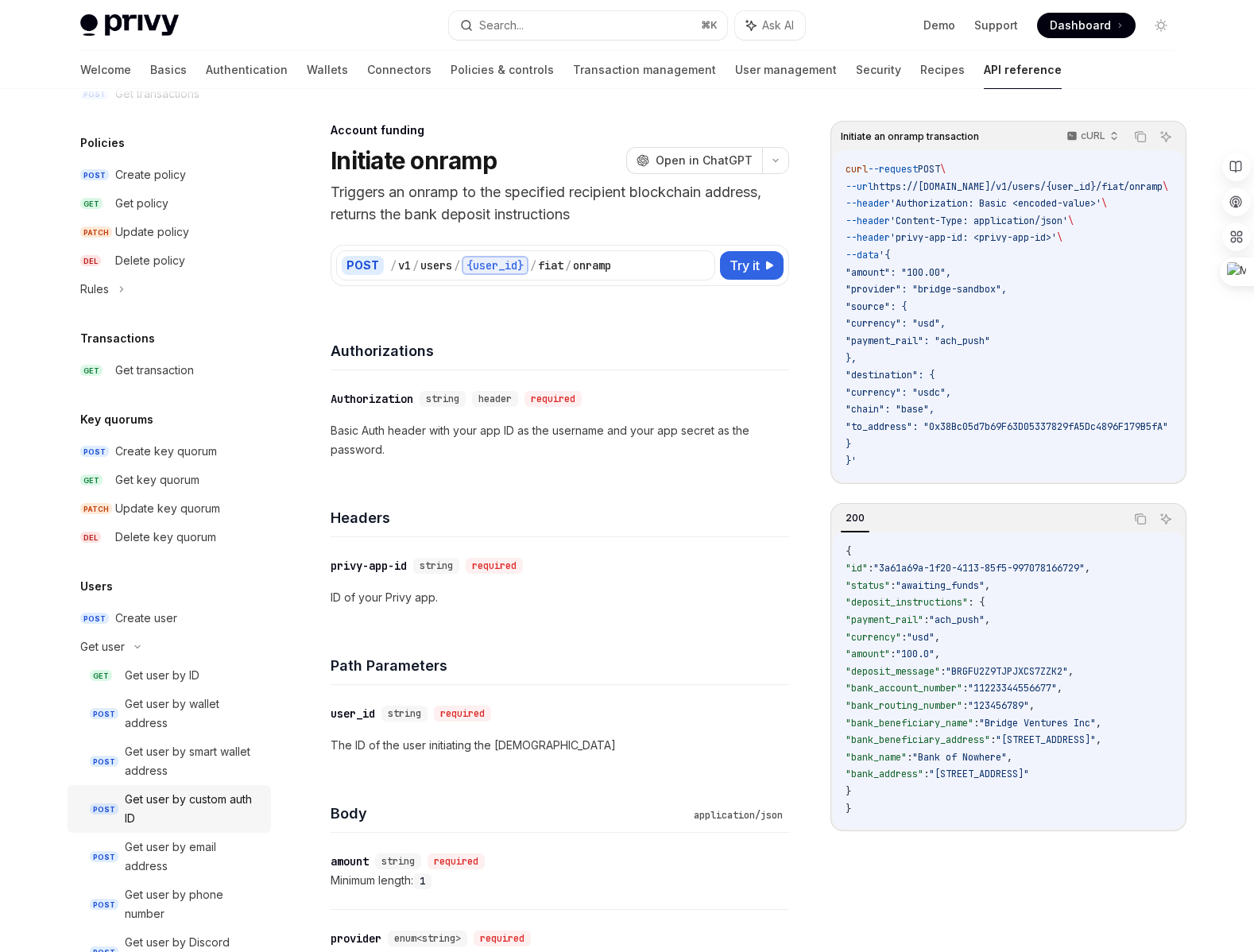
scroll to position [847, 0]
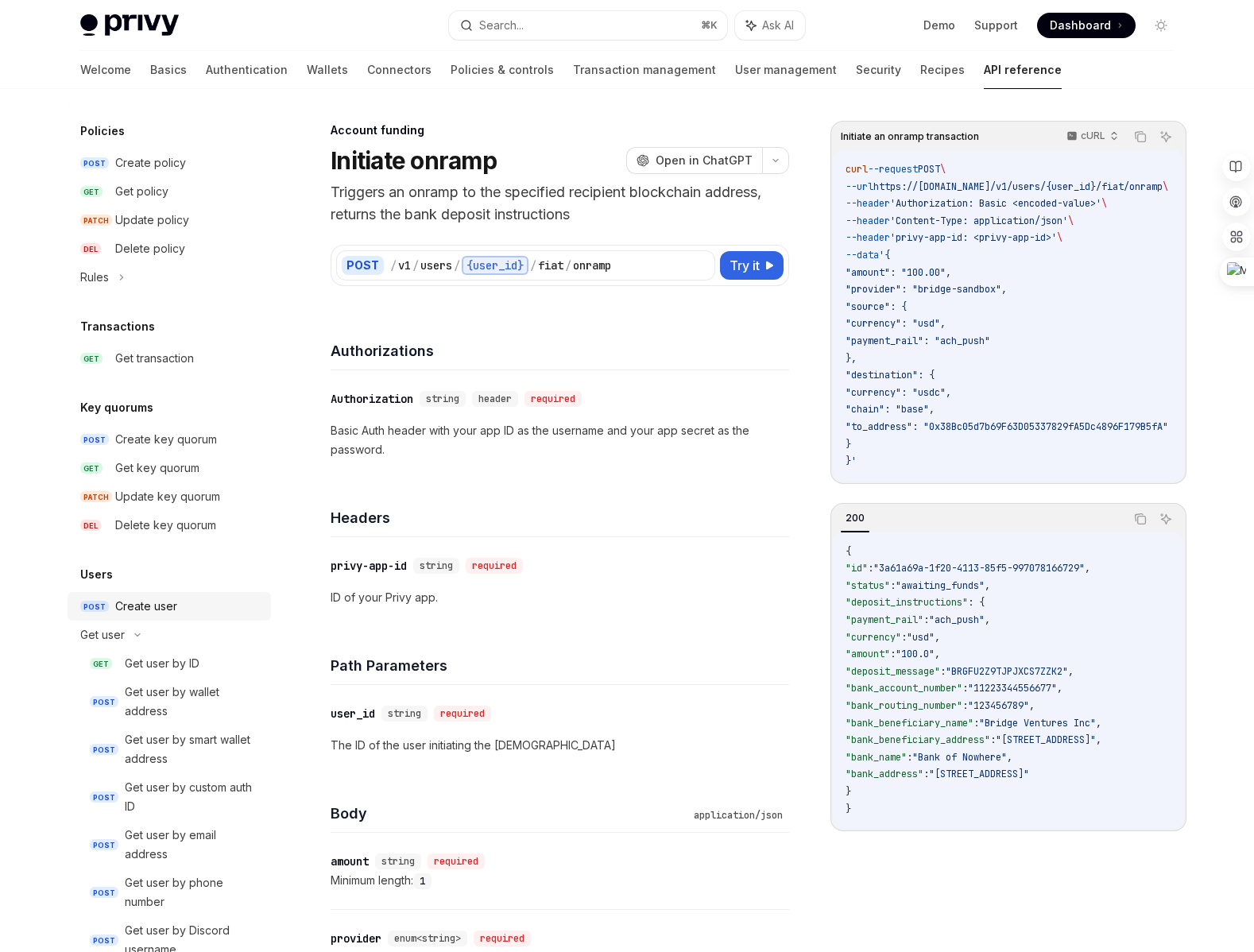
click at [157, 603] on div "Create user" at bounding box center [146, 605] width 62 height 19
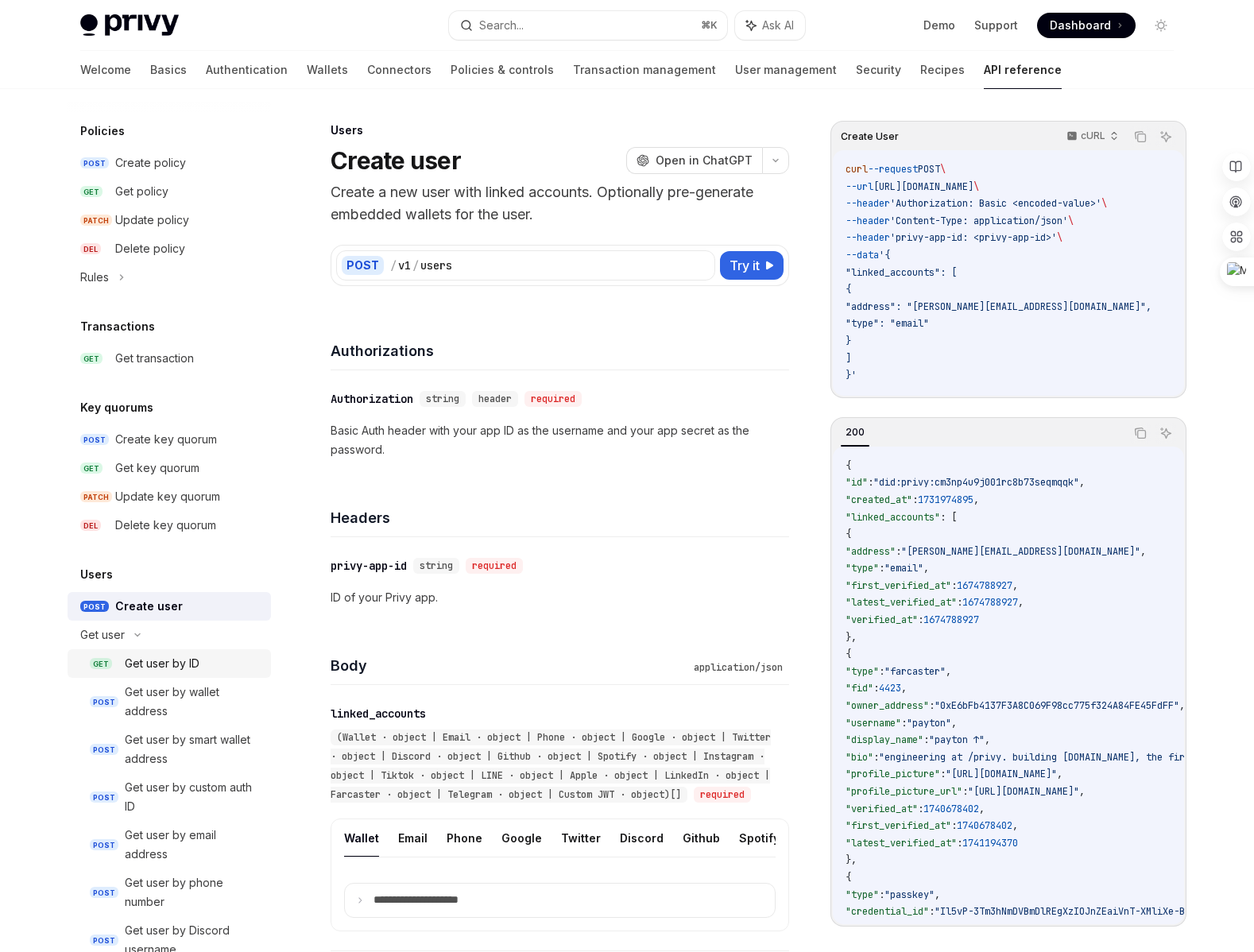
click at [158, 671] on div "Get user by ID" at bounding box center [162, 664] width 75 height 19
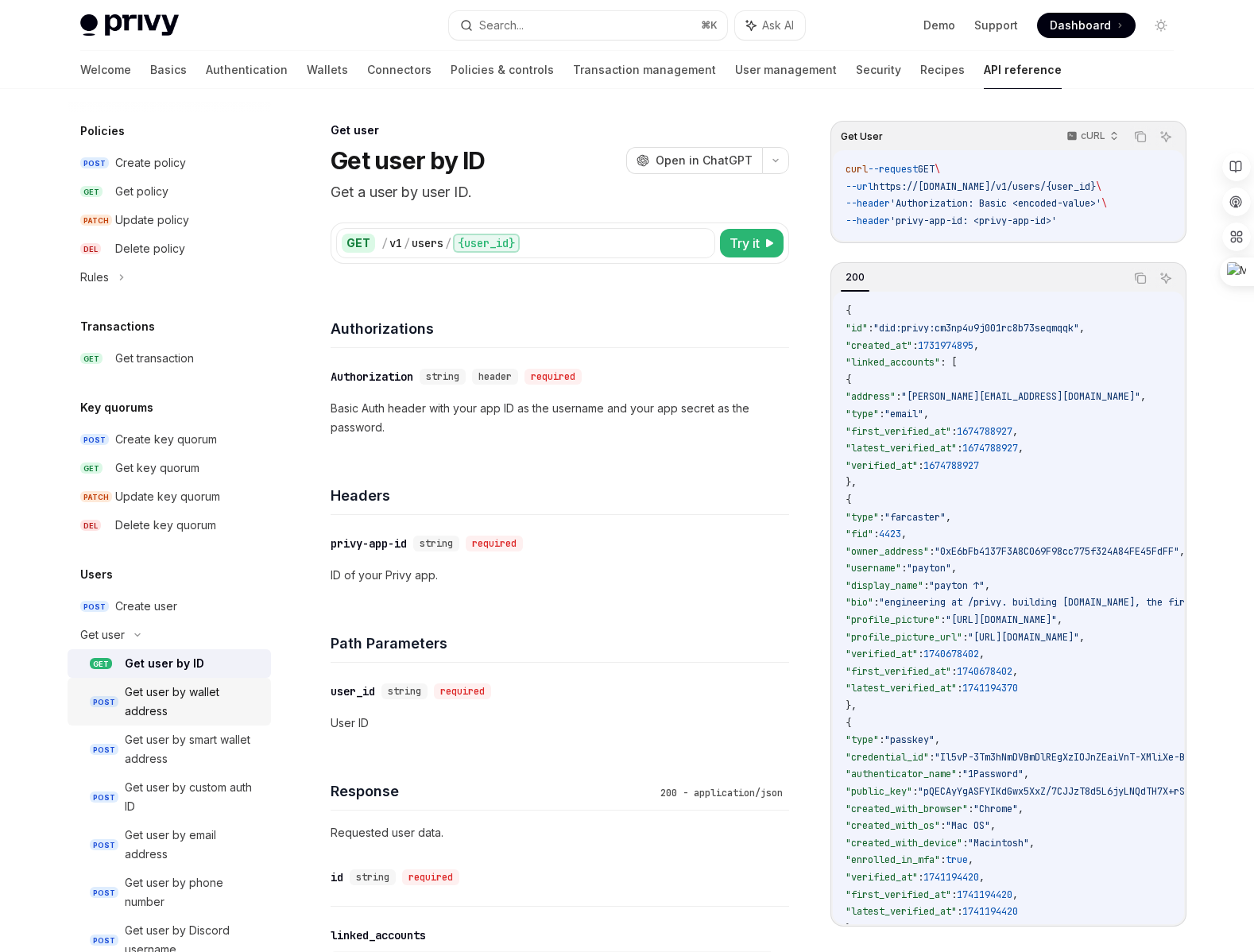
click at [189, 701] on div "Get user by wallet address" at bounding box center [193, 702] width 137 height 38
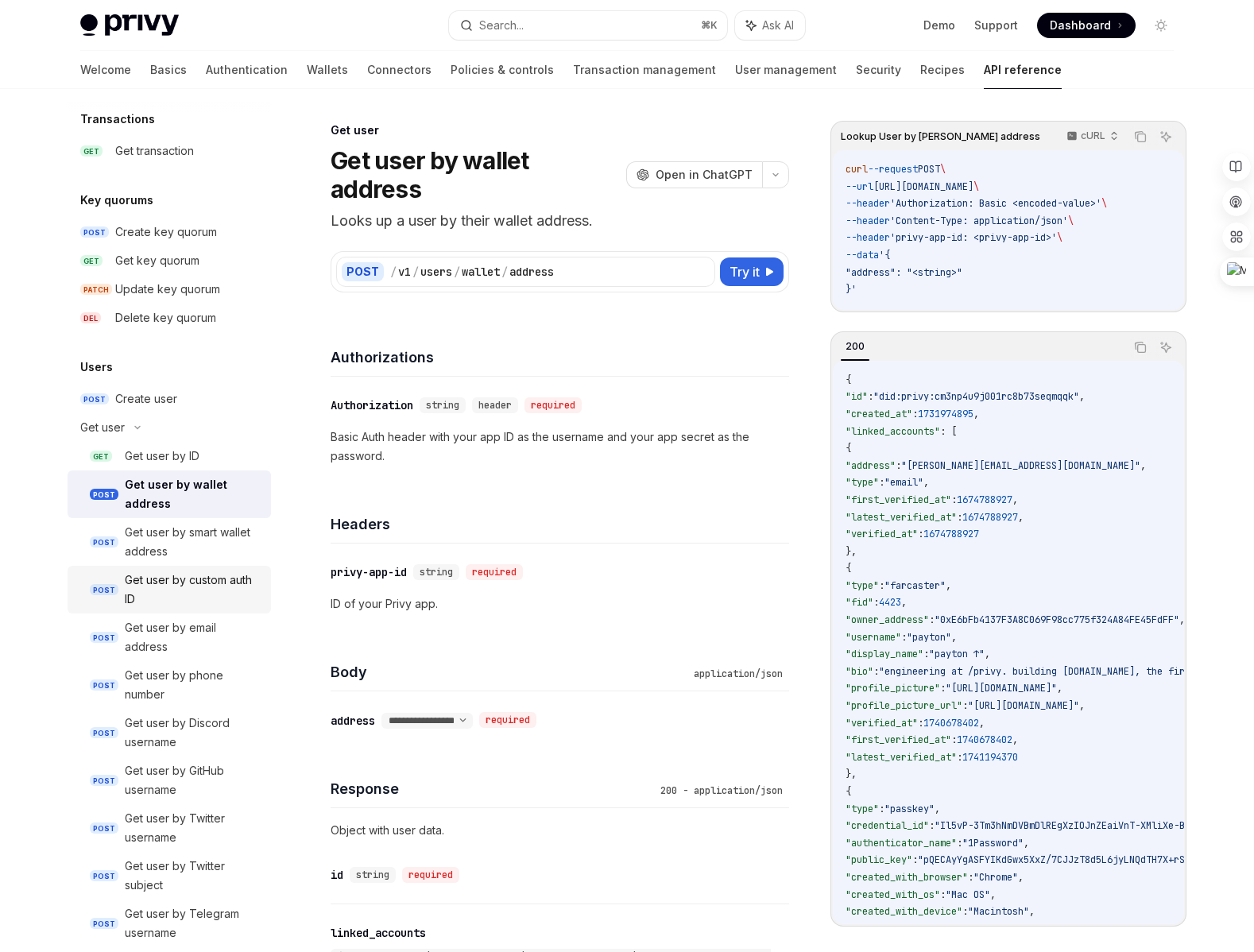
scroll to position [1123, 0]
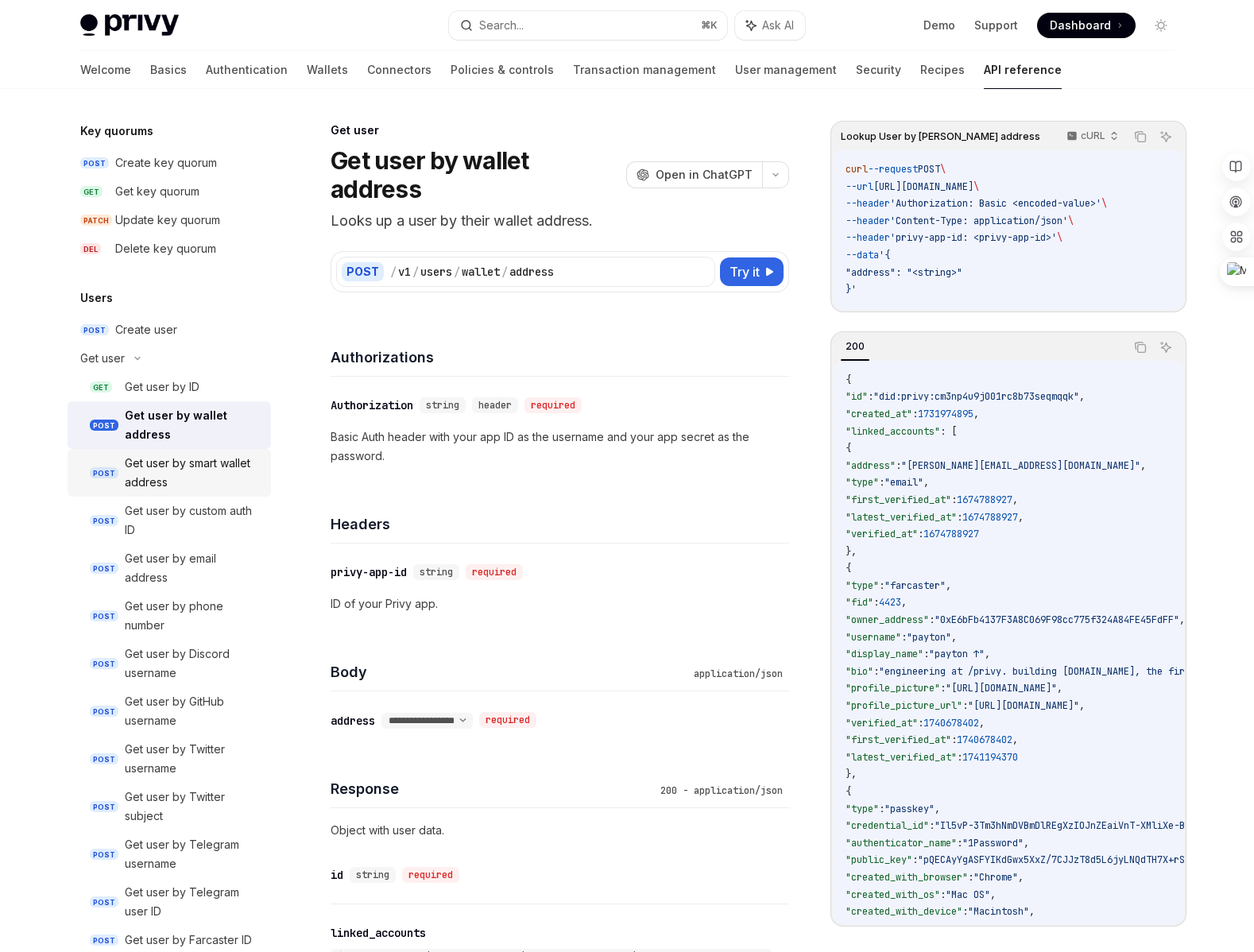
click at [185, 468] on div "Get user by smart wallet address" at bounding box center [193, 473] width 137 height 38
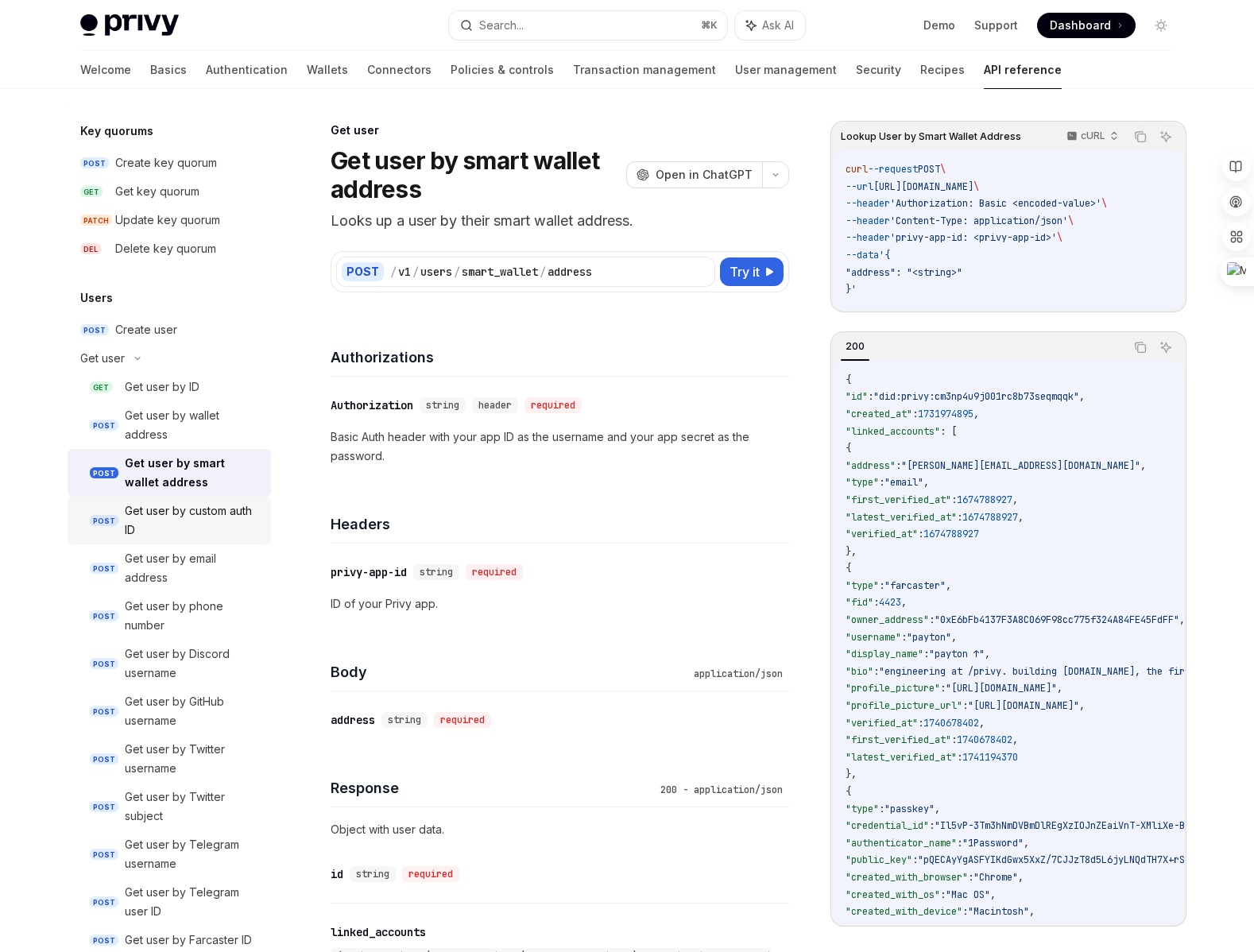
click at [179, 514] on div "Get user by custom auth ID" at bounding box center [193, 520] width 137 height 38
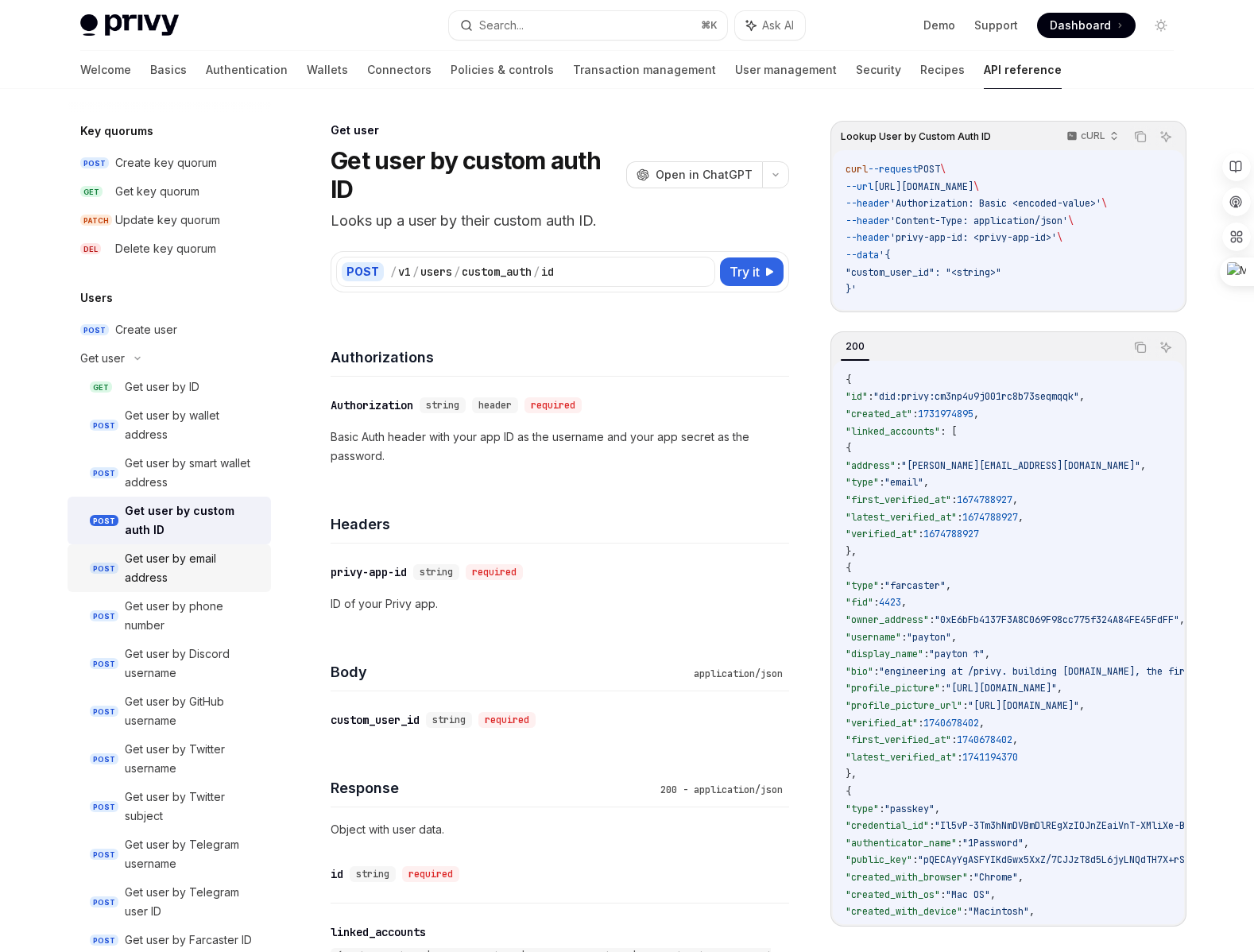
click at [179, 580] on div "Get user by email address" at bounding box center [193, 568] width 137 height 38
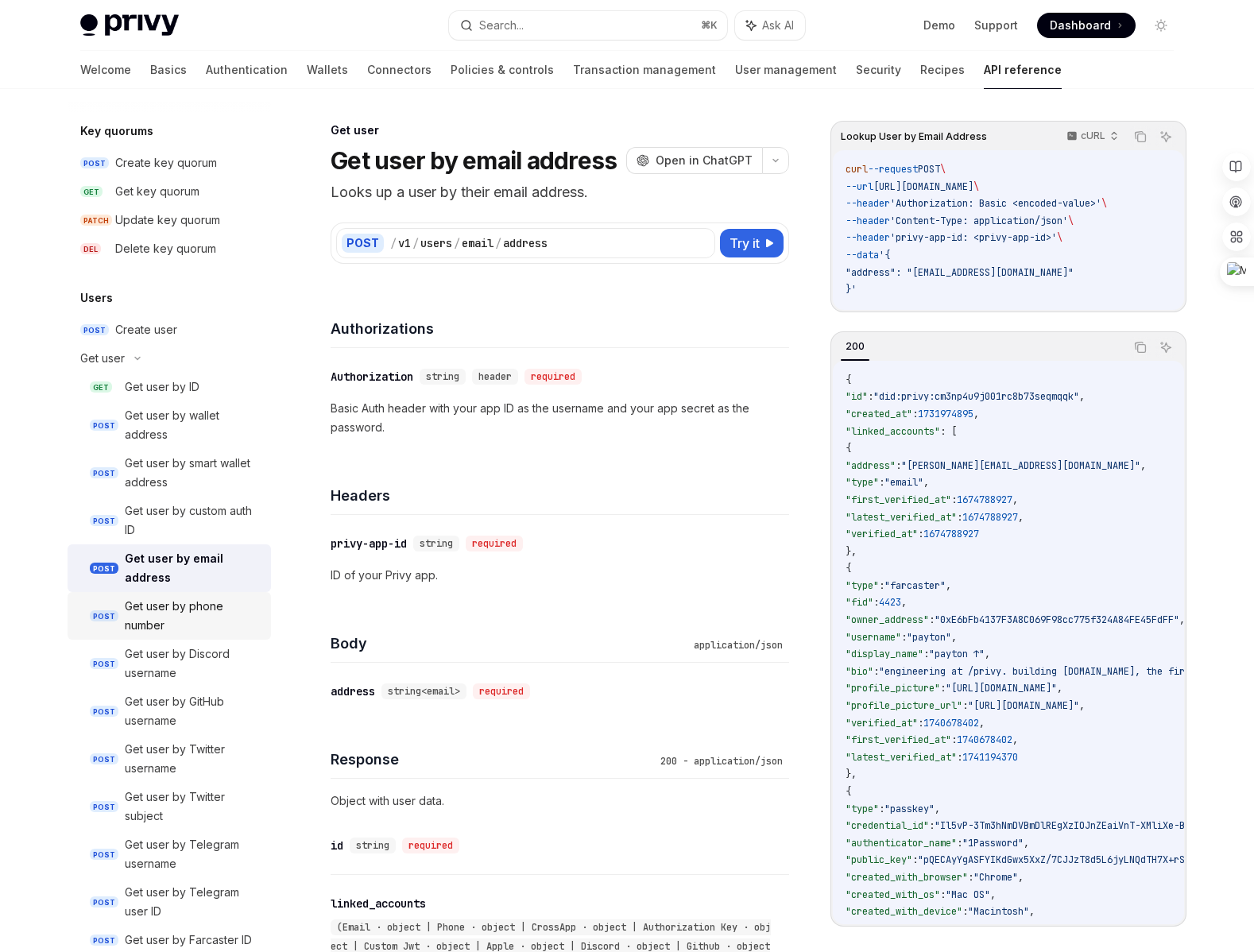
click at [181, 613] on div "Get user by phone number" at bounding box center [193, 615] width 137 height 38
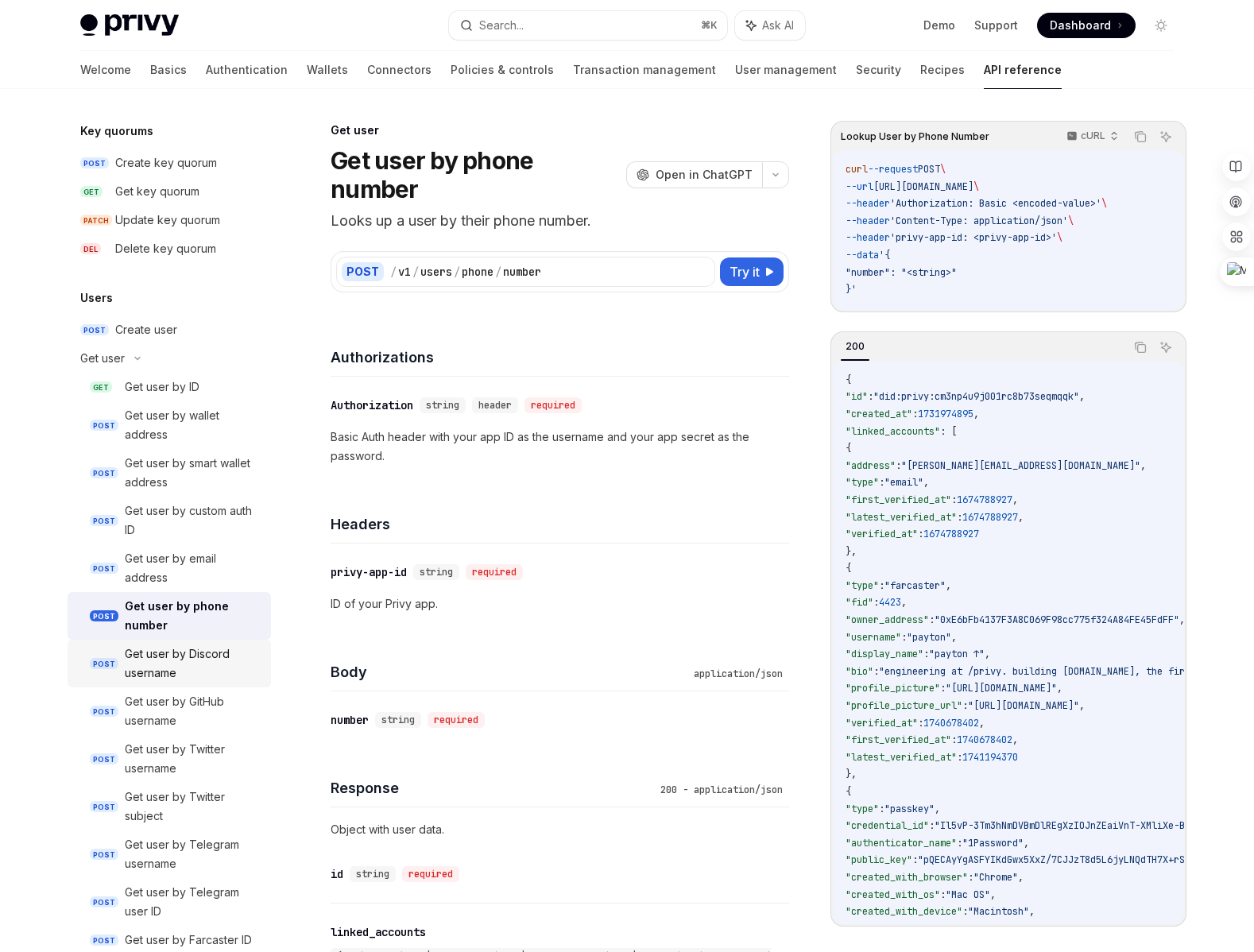
click at [211, 670] on div "Get user by Discord username" at bounding box center [193, 664] width 137 height 38
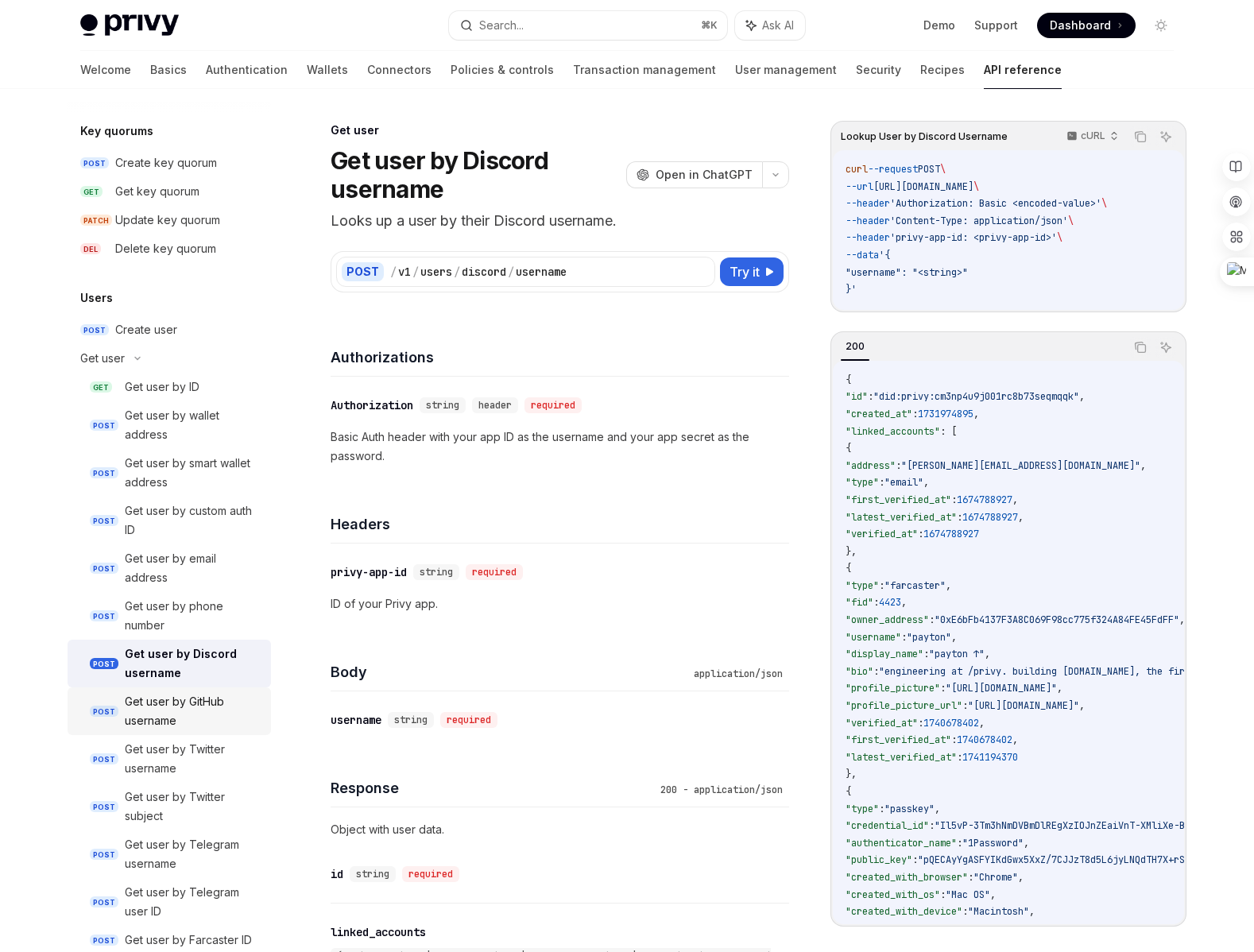
click at [207, 700] on div "Get user by GitHub username" at bounding box center [193, 711] width 137 height 38
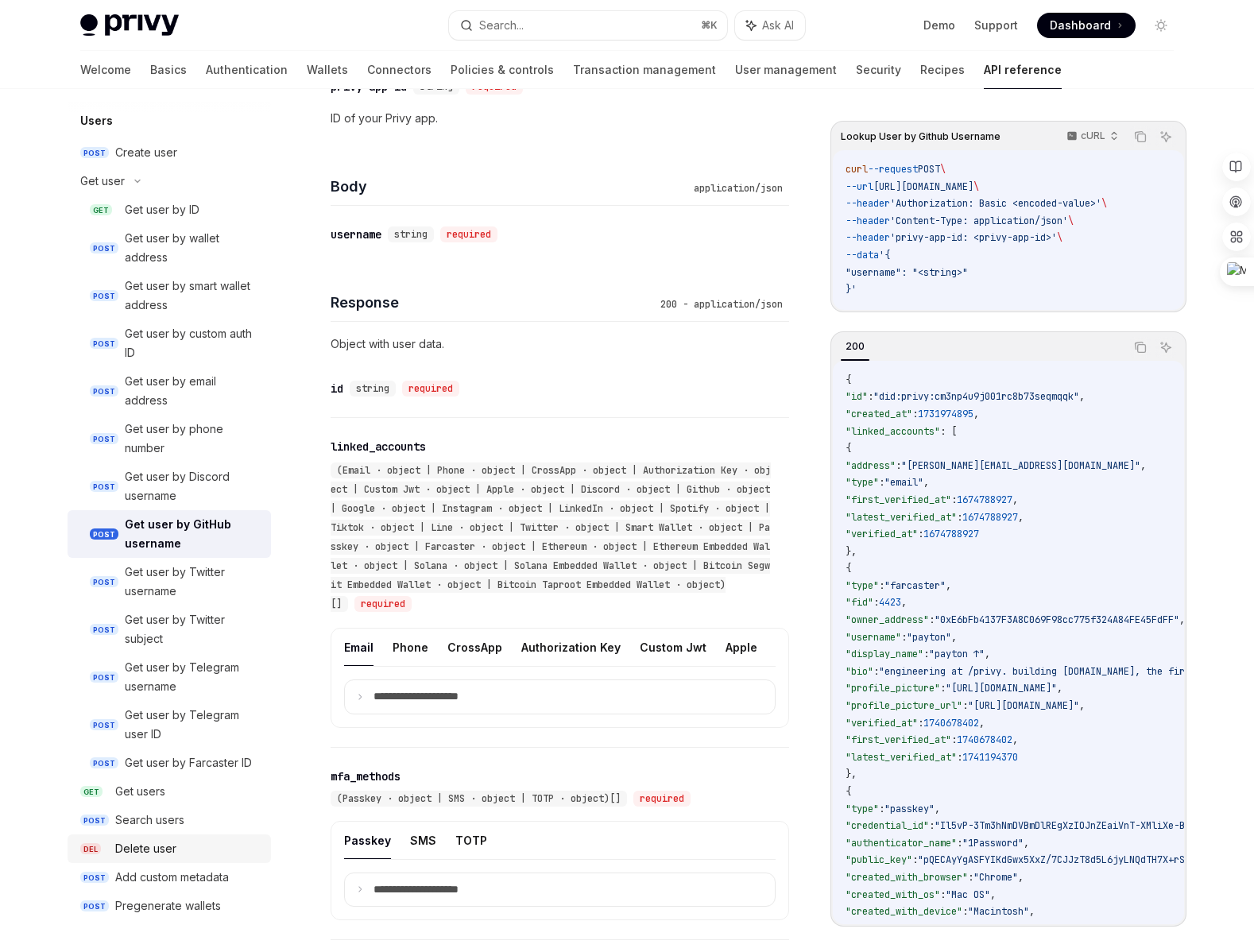
scroll to position [550, 0]
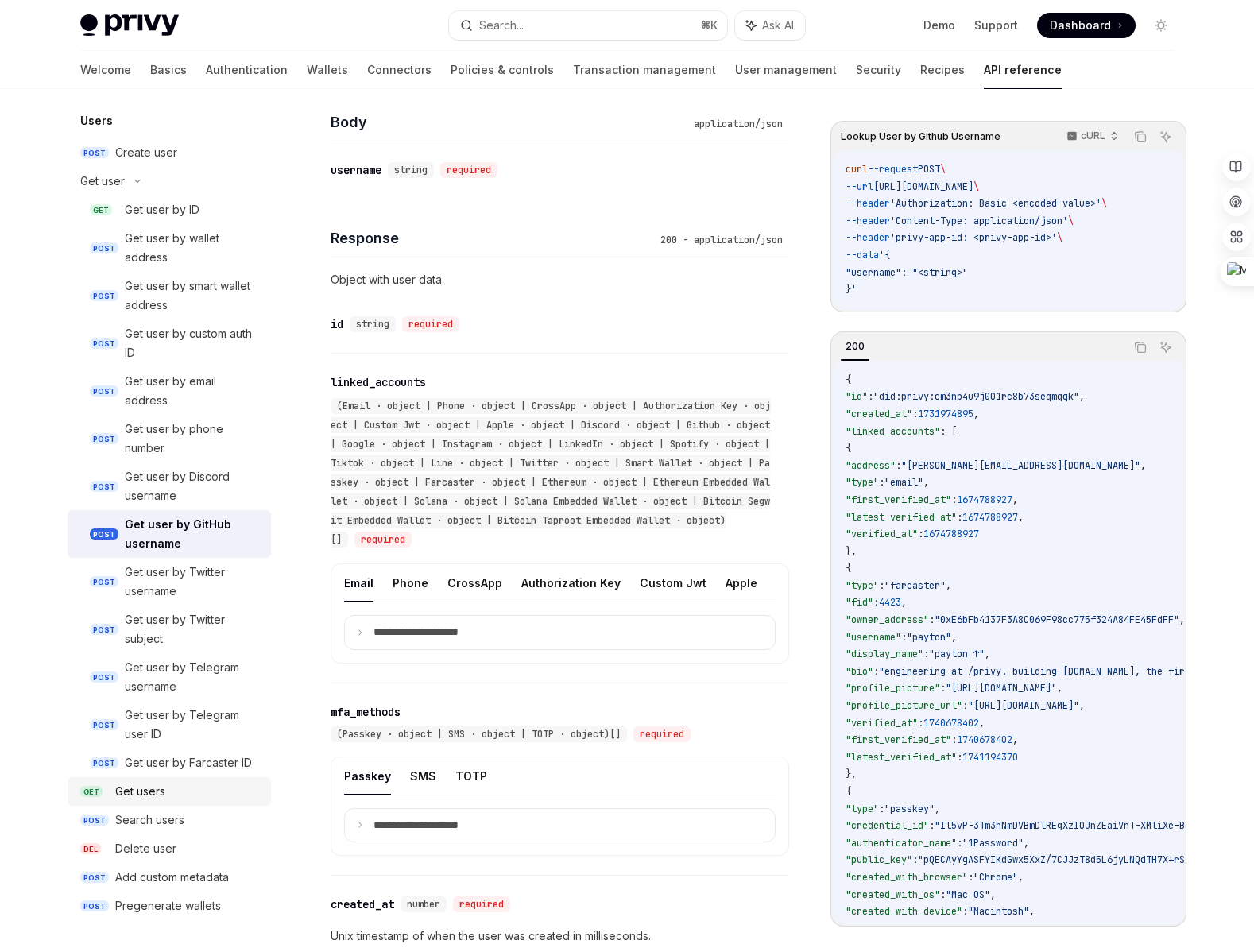
click at [151, 792] on div "Get users" at bounding box center [140, 792] width 50 height 19
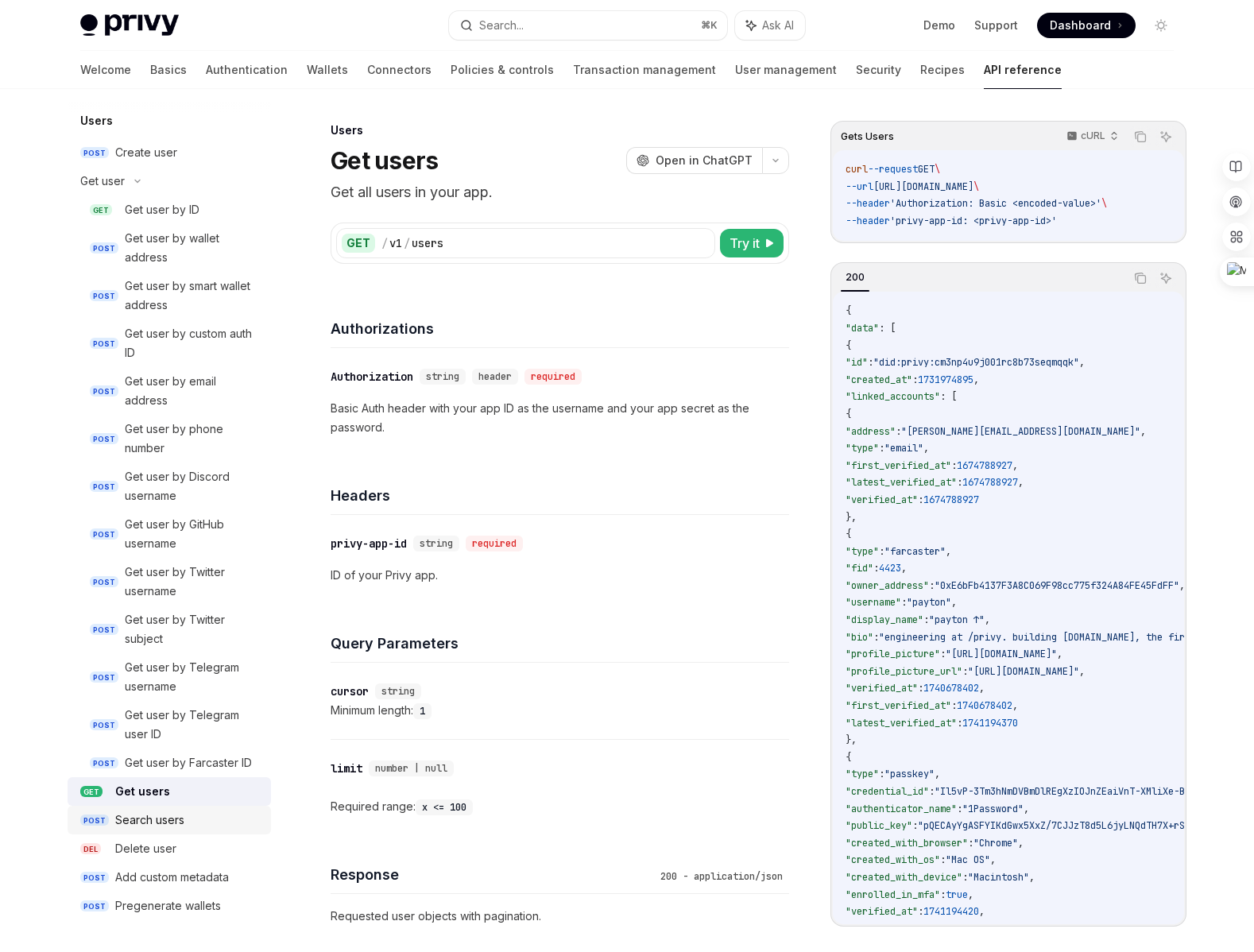
click at [153, 821] on div "Search users" at bounding box center [150, 820] width 69 height 19
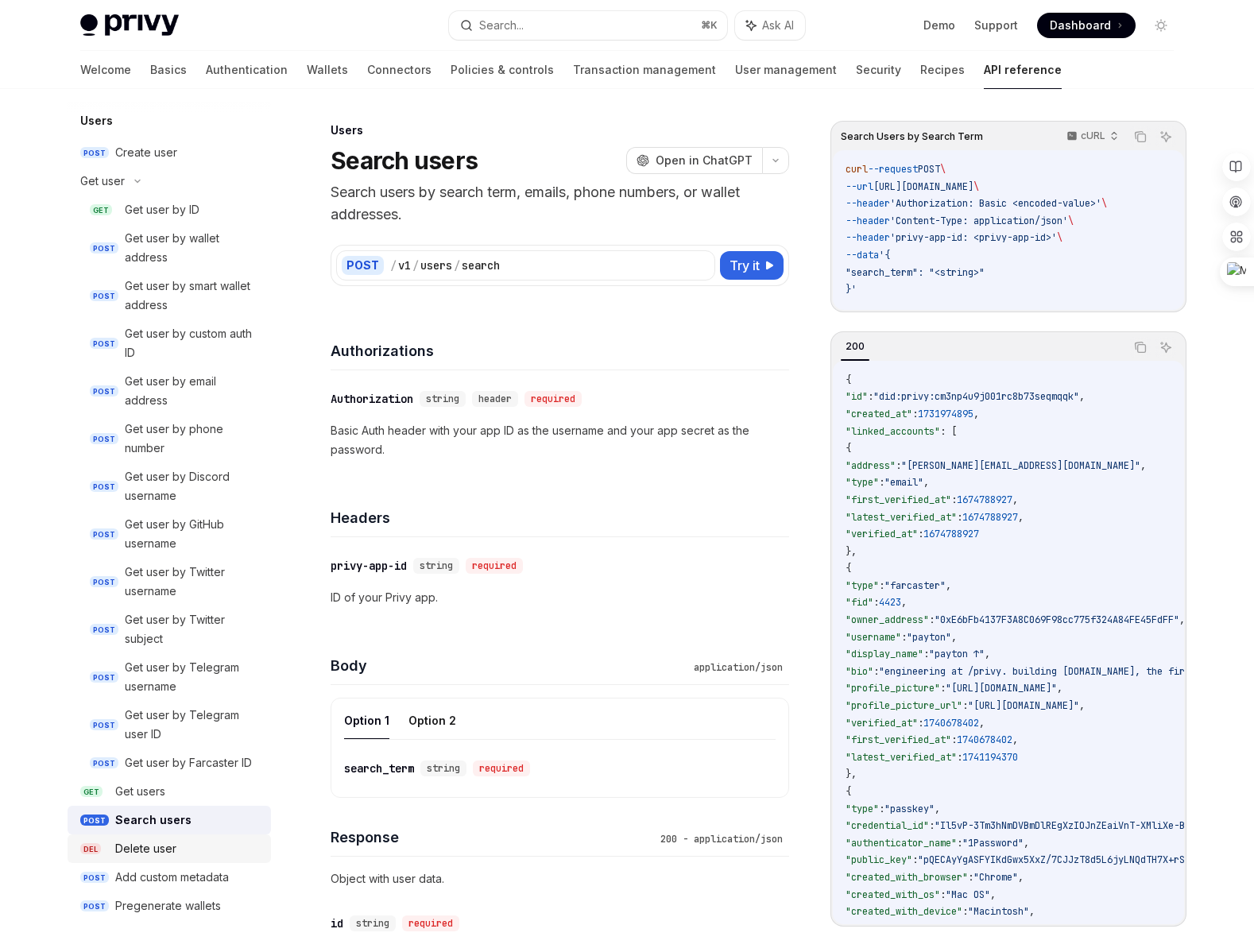
click at [151, 845] on div "Delete user" at bounding box center [146, 849] width 61 height 19
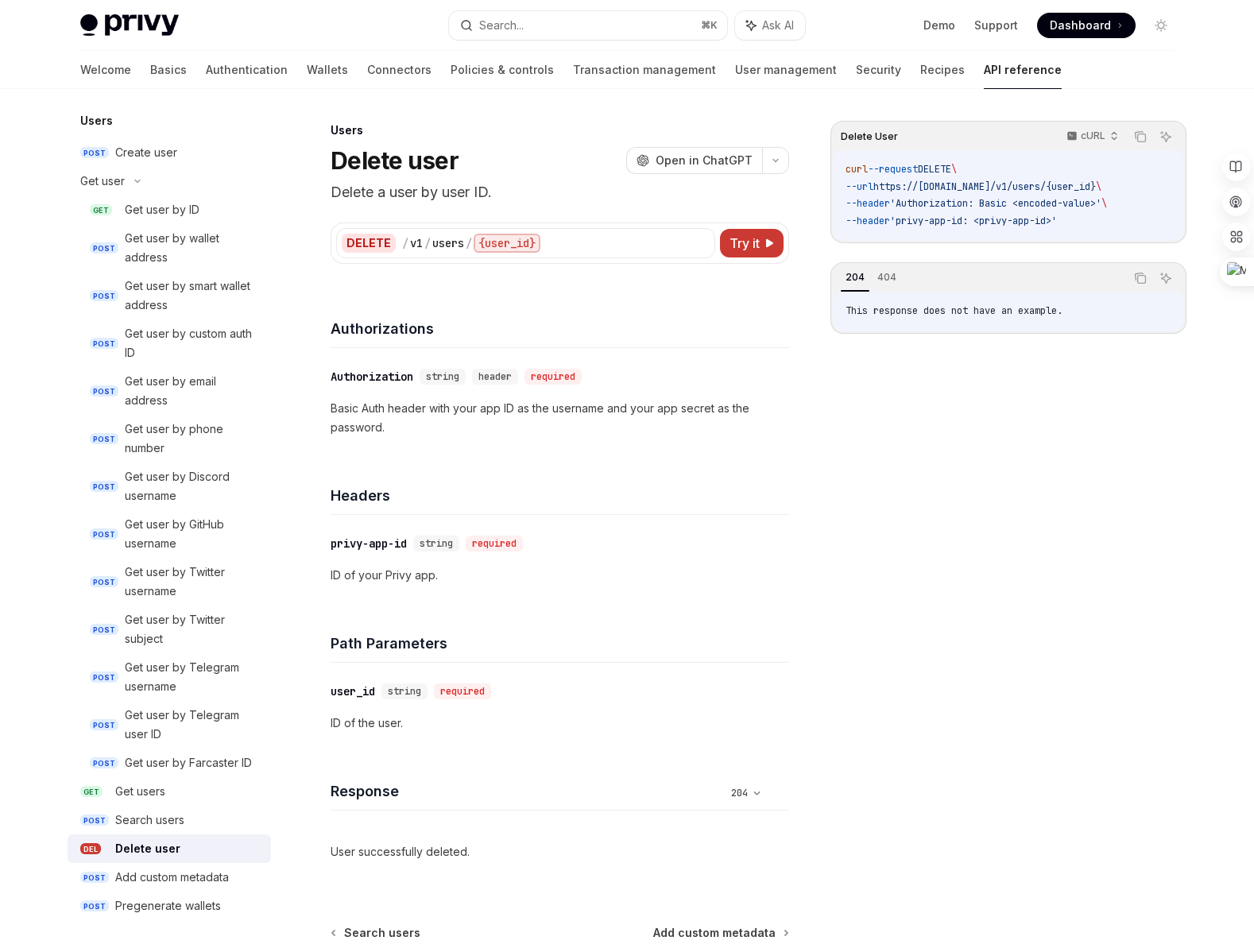
click at [554, 133] on div "Users" at bounding box center [560, 130] width 459 height 16
click at [735, 72] on link "User management" at bounding box center [785, 70] width 101 height 38
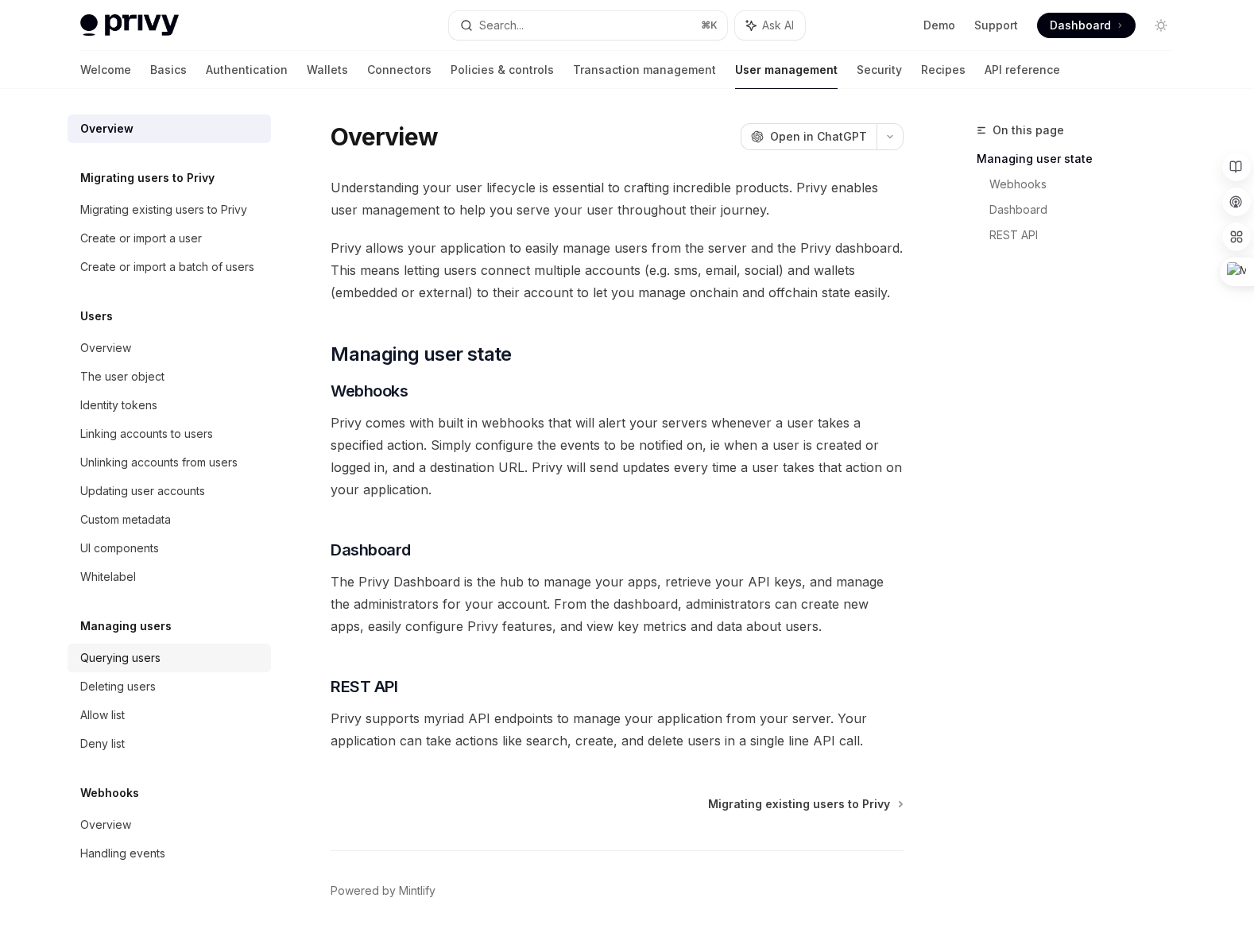
click at [151, 663] on div "Querying users" at bounding box center [121, 658] width 81 height 19
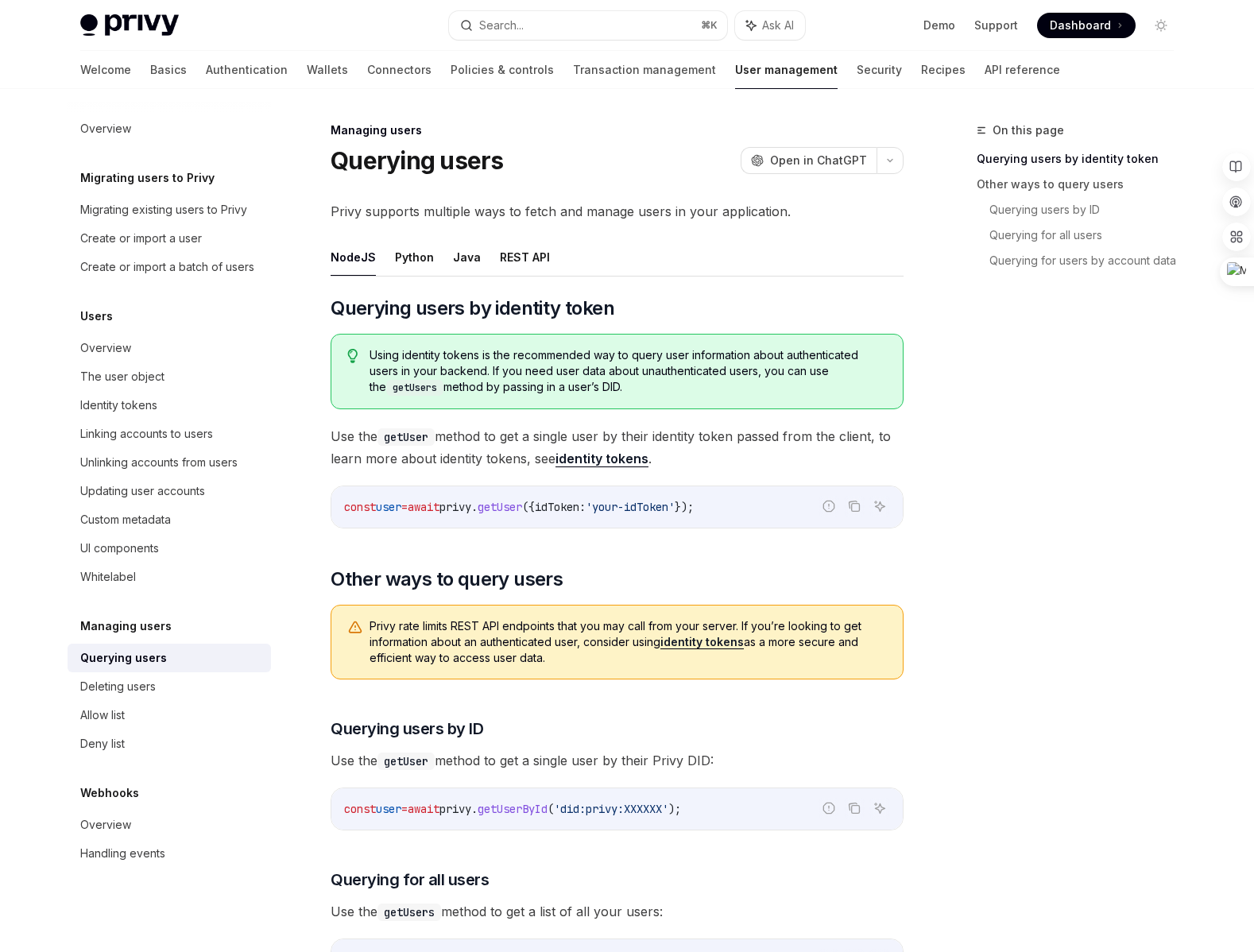
click at [549, 255] on ul "NodeJS Python Java REST API" at bounding box center [617, 257] width 573 height 38
click at [517, 257] on button "REST API" at bounding box center [525, 257] width 50 height 37
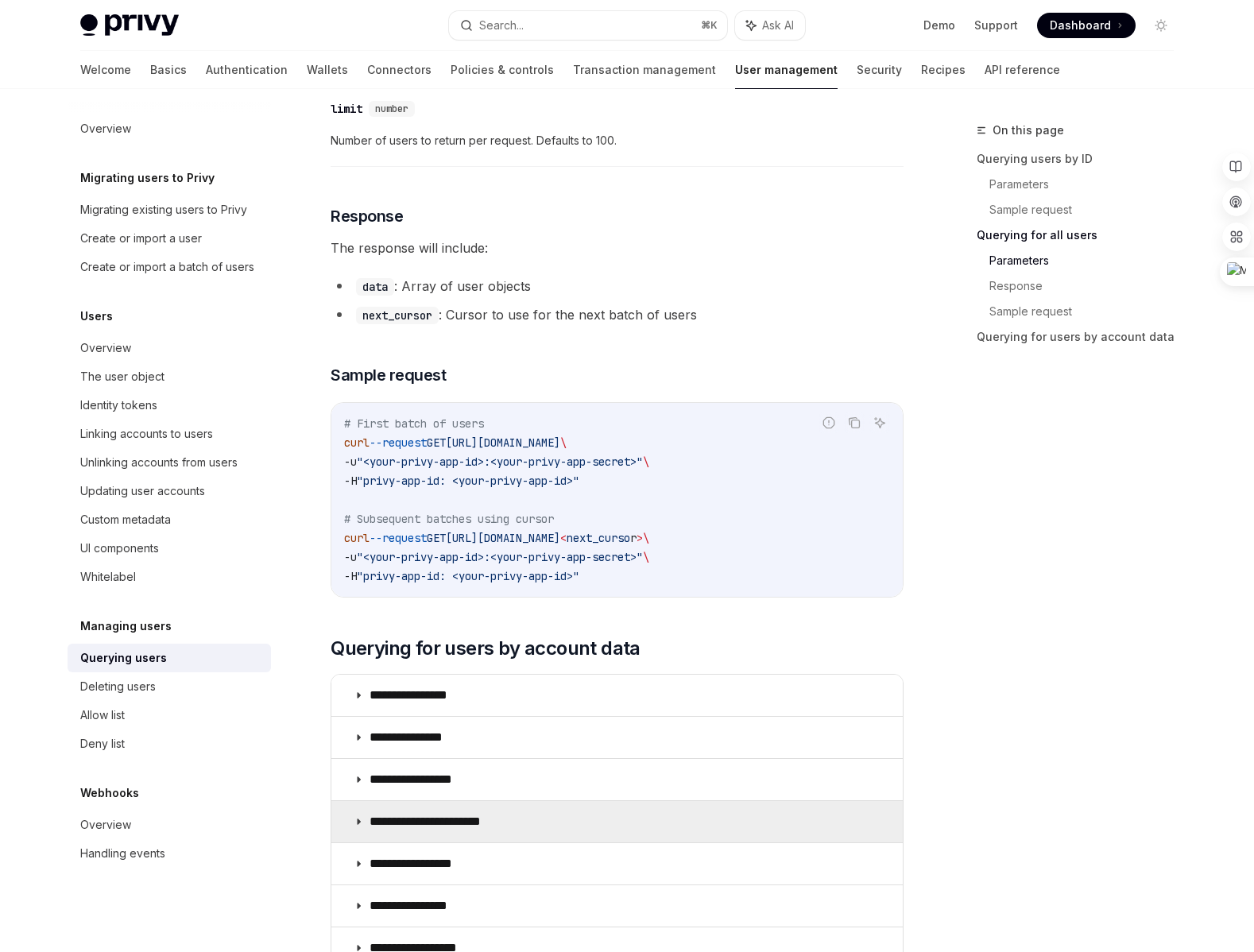
scroll to position [880, 0]
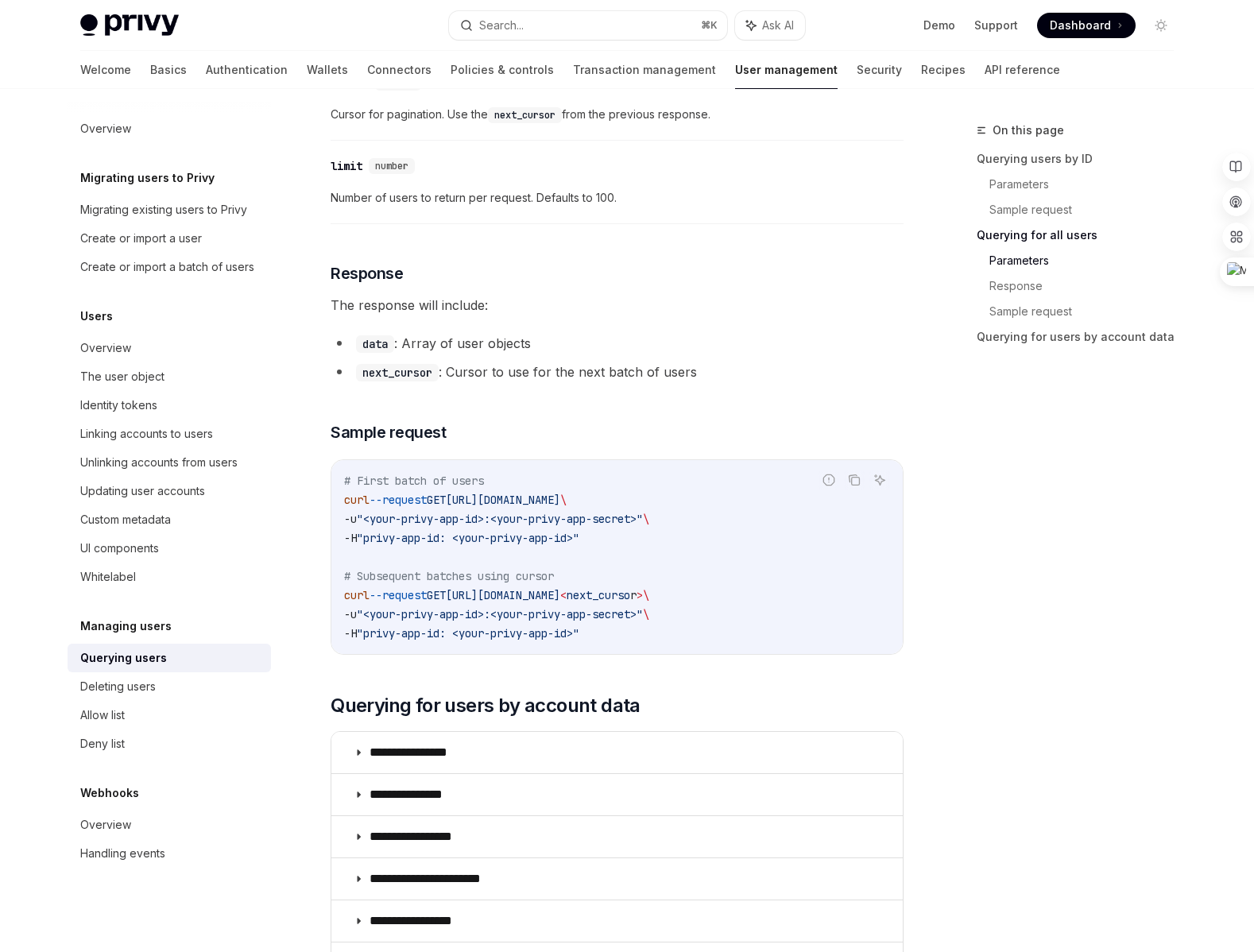
click at [39, 445] on div "Managing users Querying users OpenAI Open in ChatGPT OpenAI Open in ChatGPT Pri…" at bounding box center [468, 341] width 877 height 2200
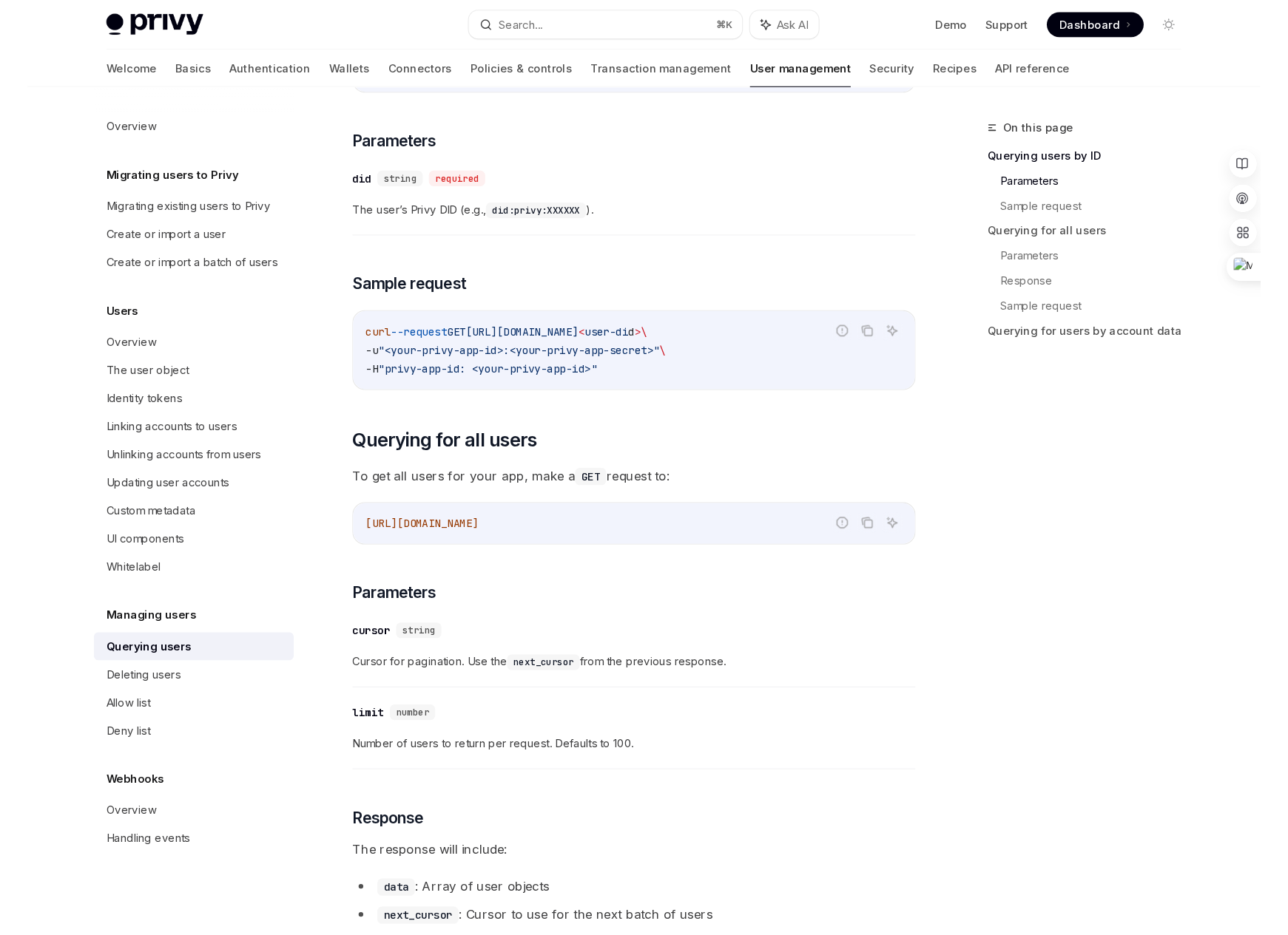
scroll to position [94, 0]
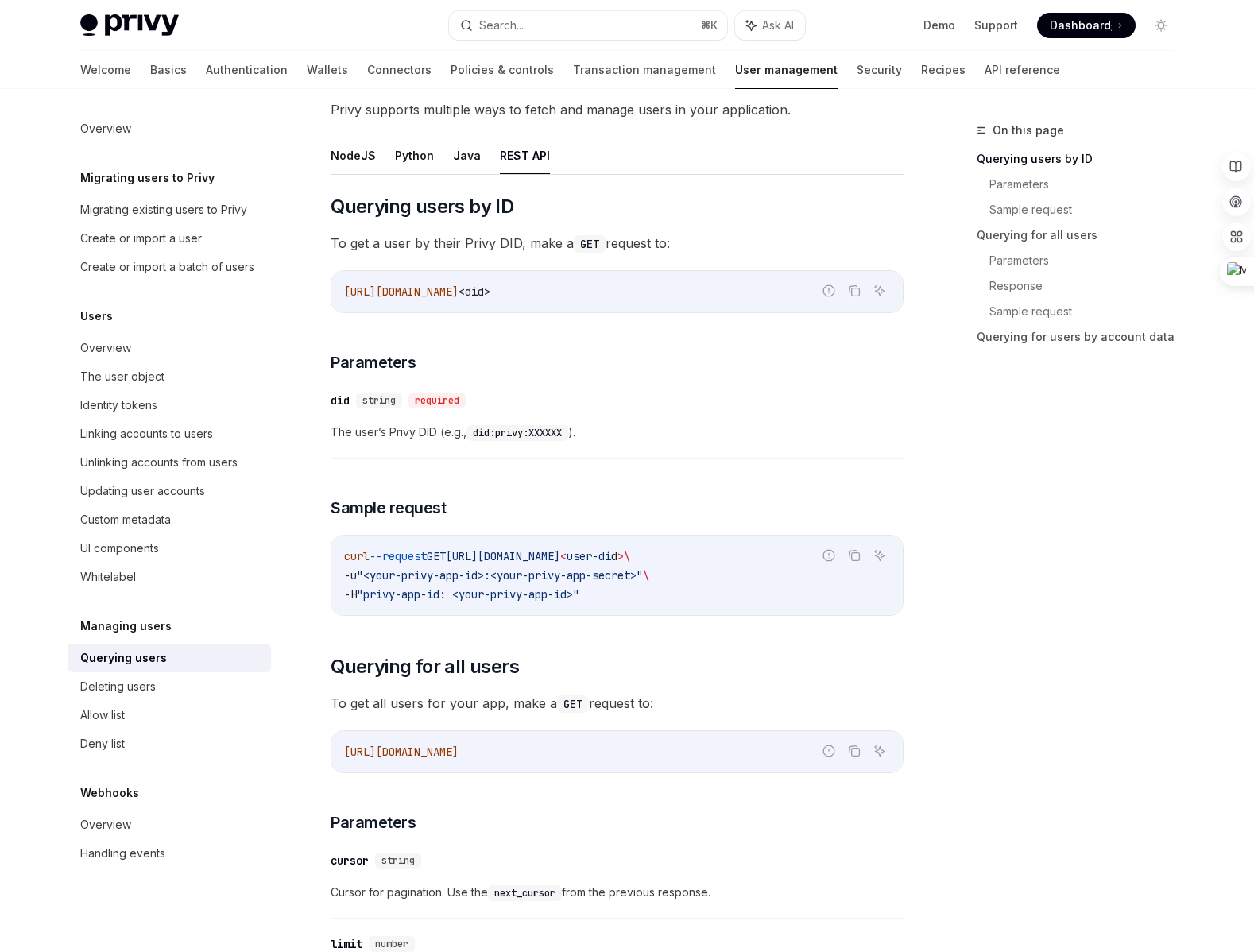
type textarea "*"
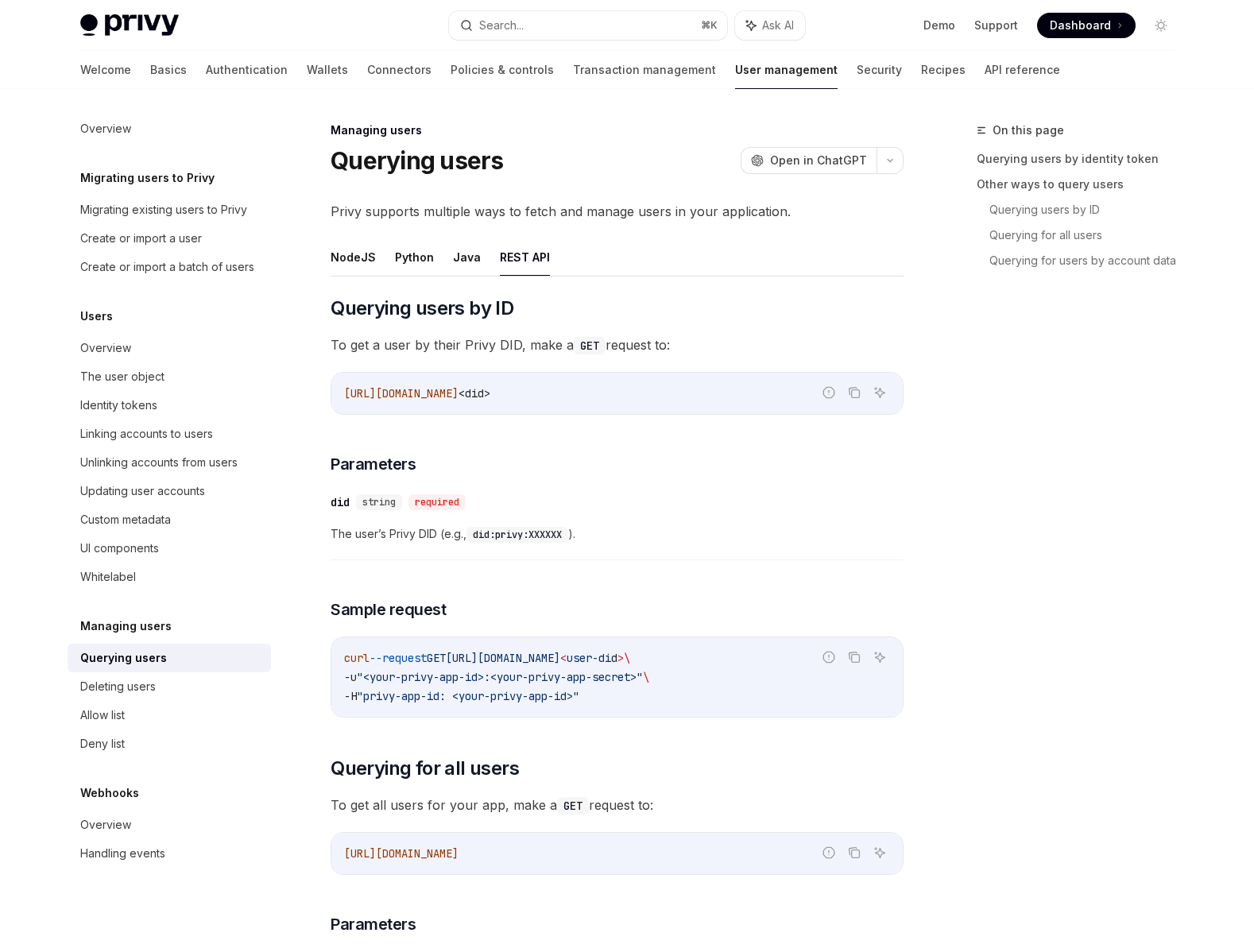
scroll to position [134, 0]
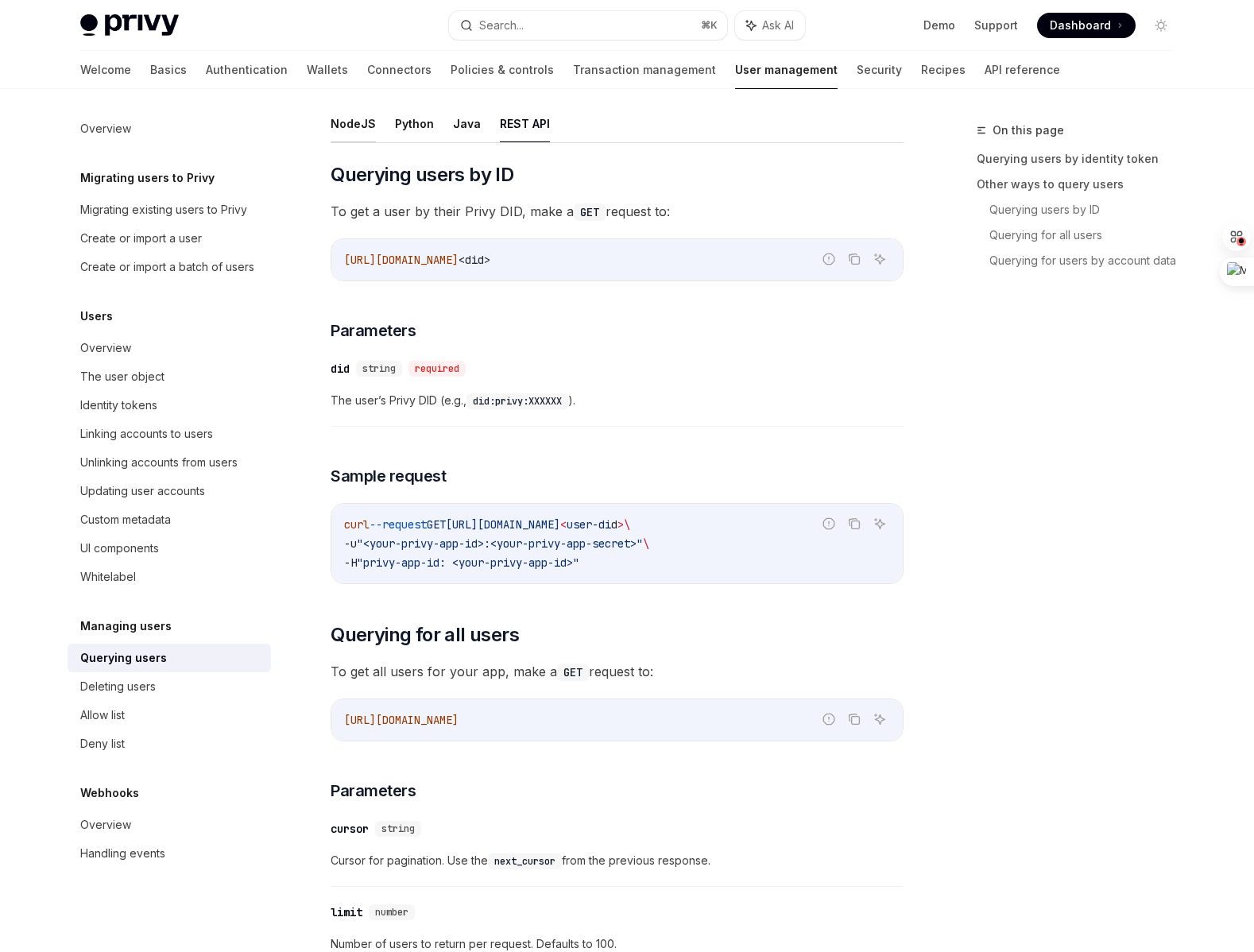
click at [360, 122] on button "NodeJS" at bounding box center [353, 124] width 45 height 37
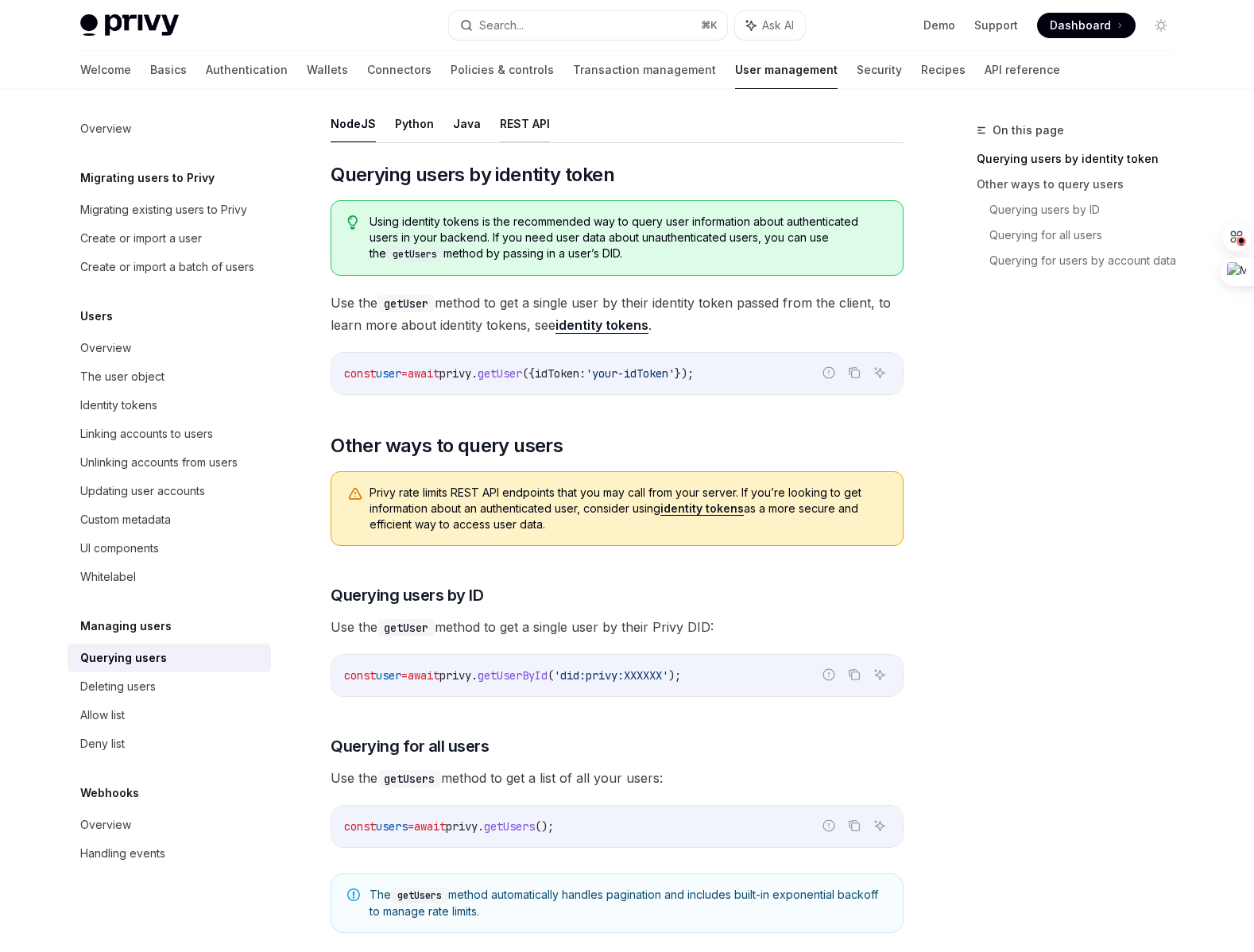
click at [531, 136] on button "REST API" at bounding box center [525, 124] width 50 height 37
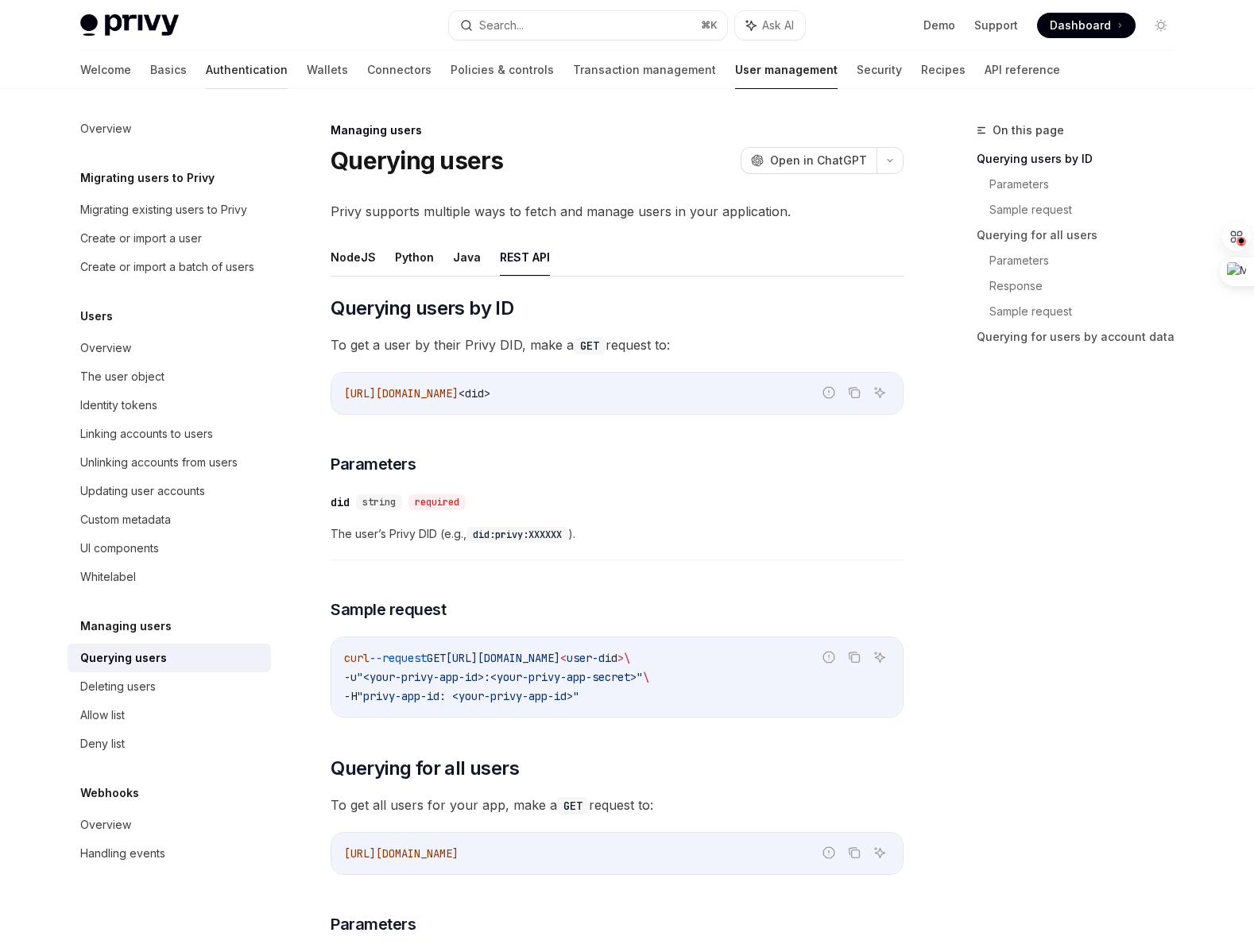
click at [206, 74] on link "Authentication" at bounding box center [246, 70] width 82 height 38
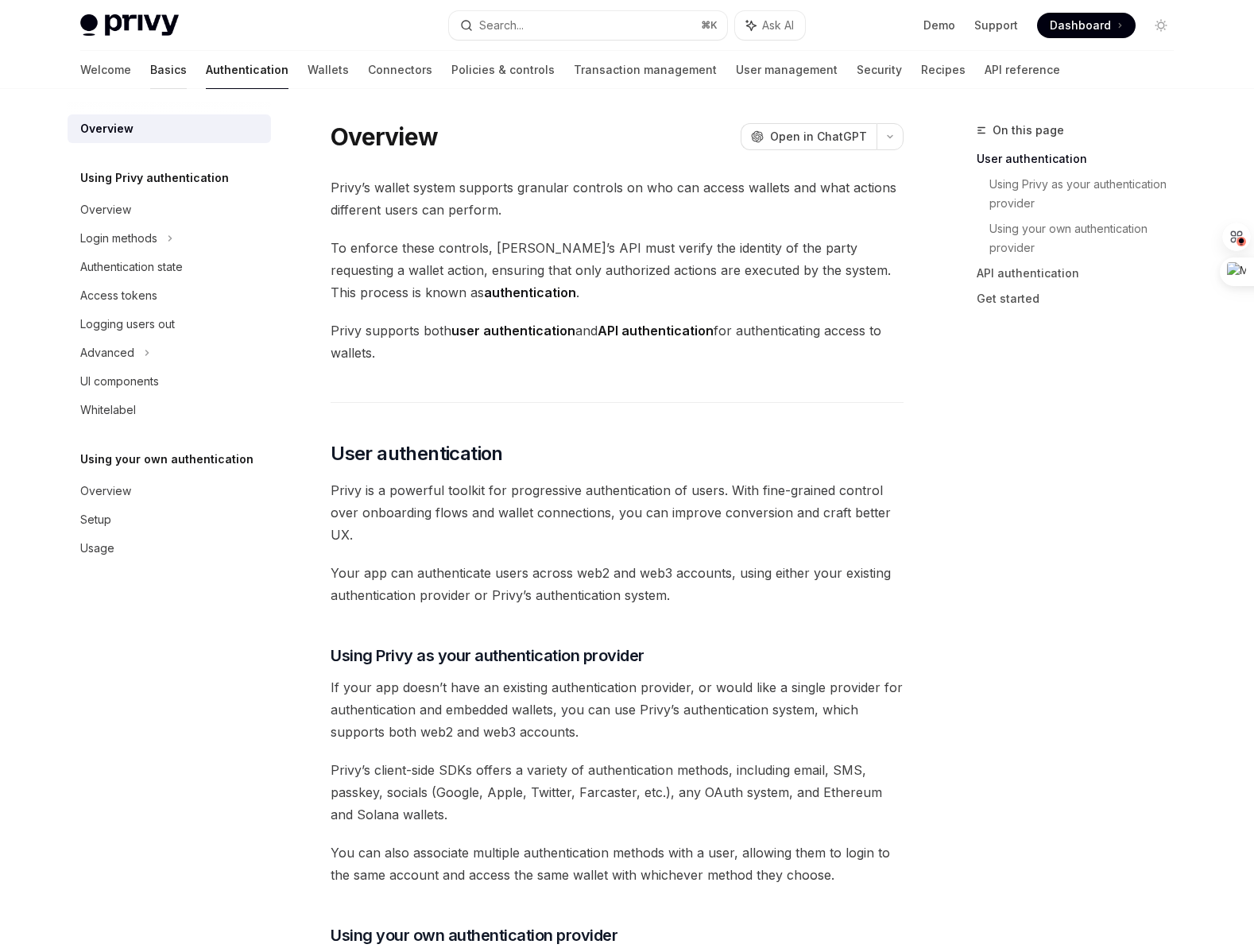
click at [151, 81] on link "Basics" at bounding box center [168, 70] width 36 height 38
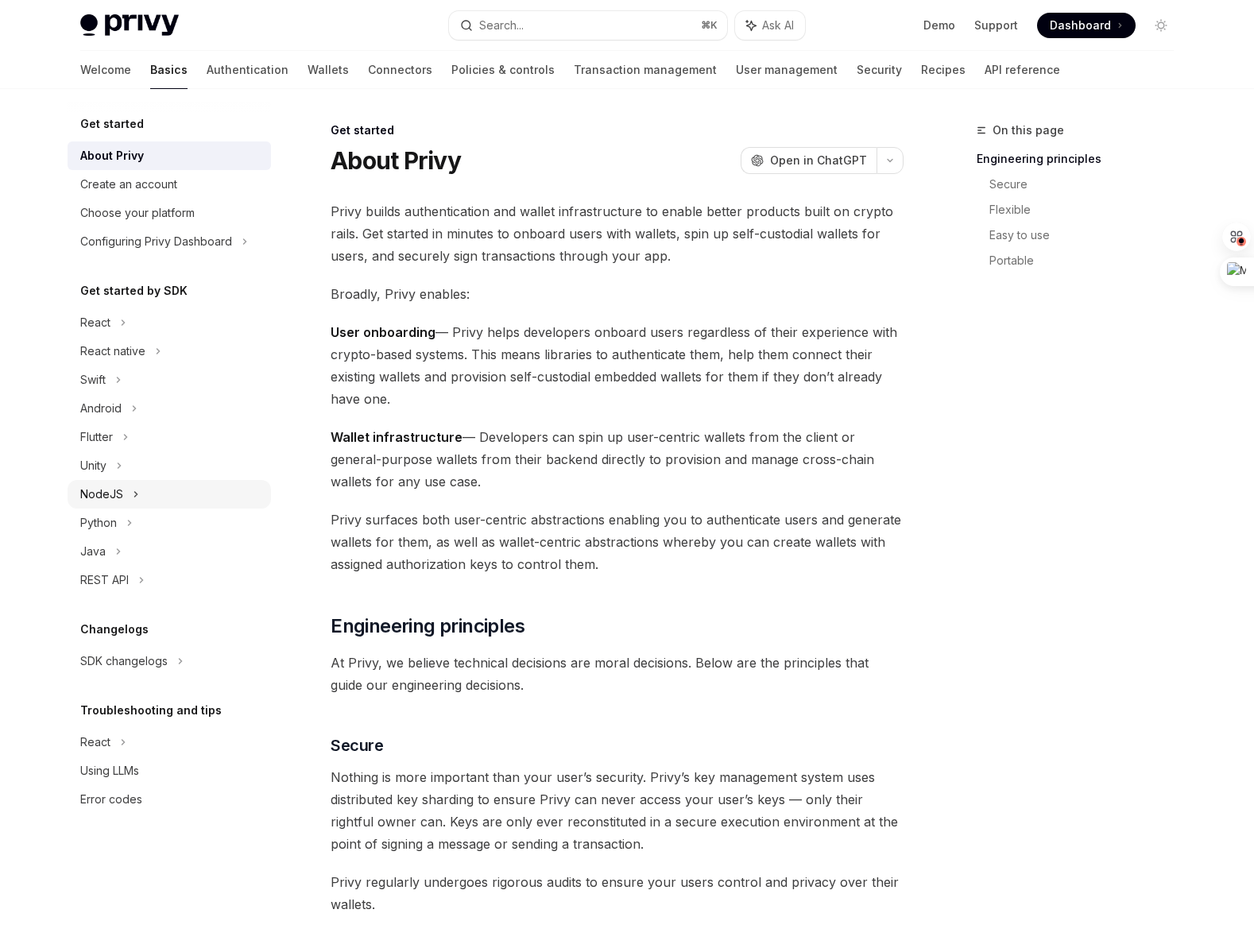
click at [122, 501] on div "NodeJS" at bounding box center [169, 494] width 204 height 29
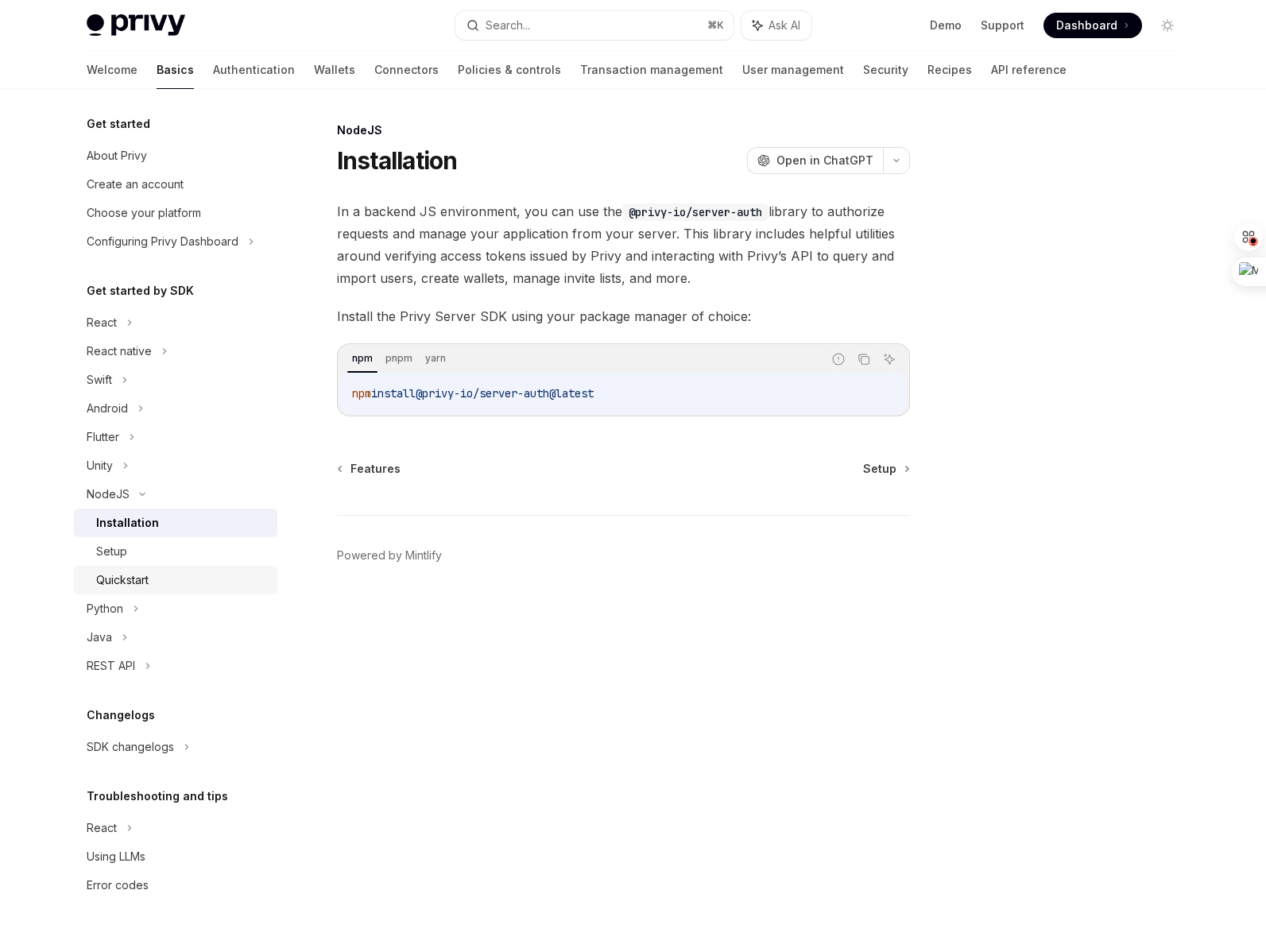
click at [127, 566] on link "Quickstart" at bounding box center [175, 580] width 204 height 29
type textarea "*"
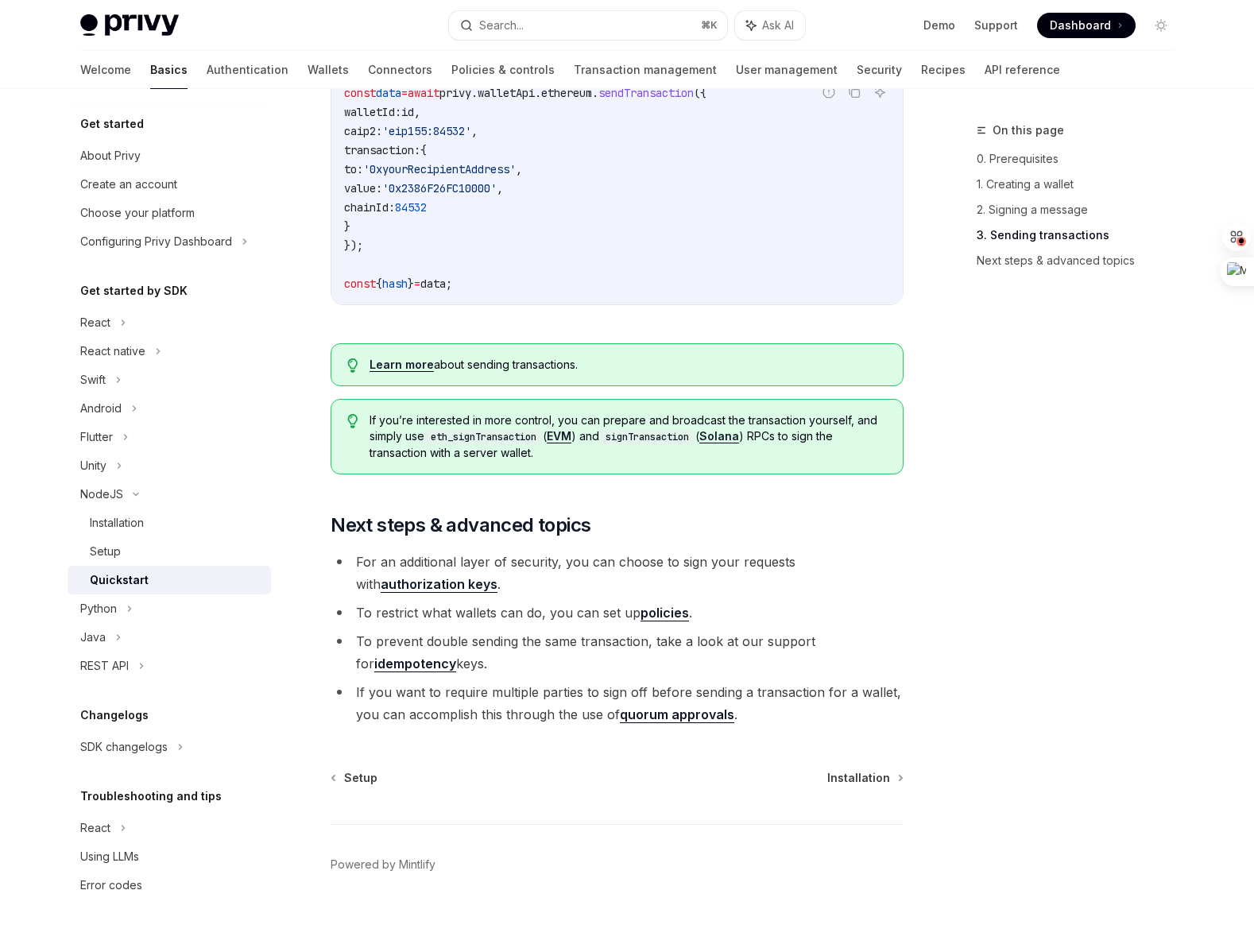
scroll to position [1430, 0]
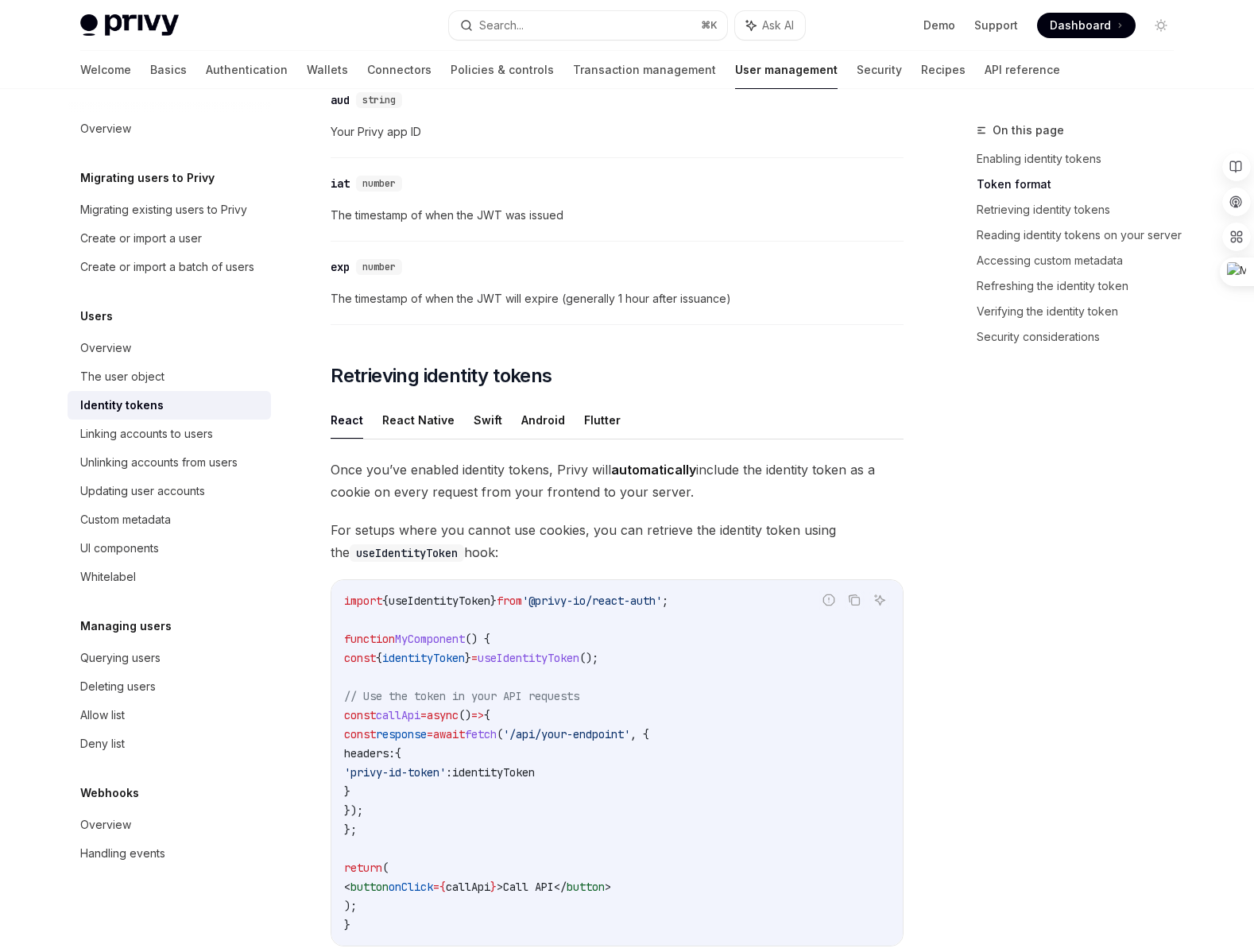
scroll to position [1146, 0]
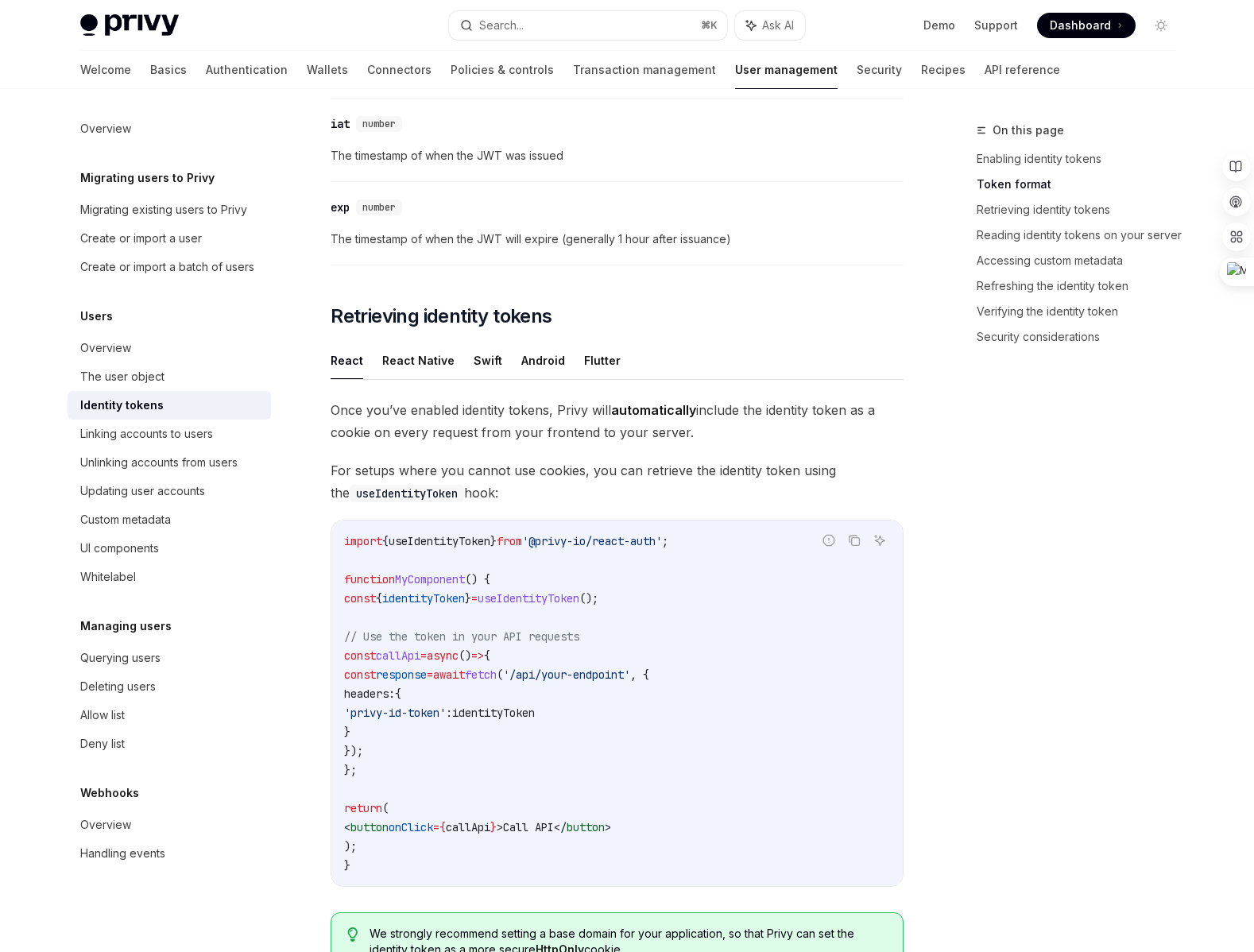
click at [630, 670] on span "'/api/your-endpoint'" at bounding box center [566, 674] width 127 height 15
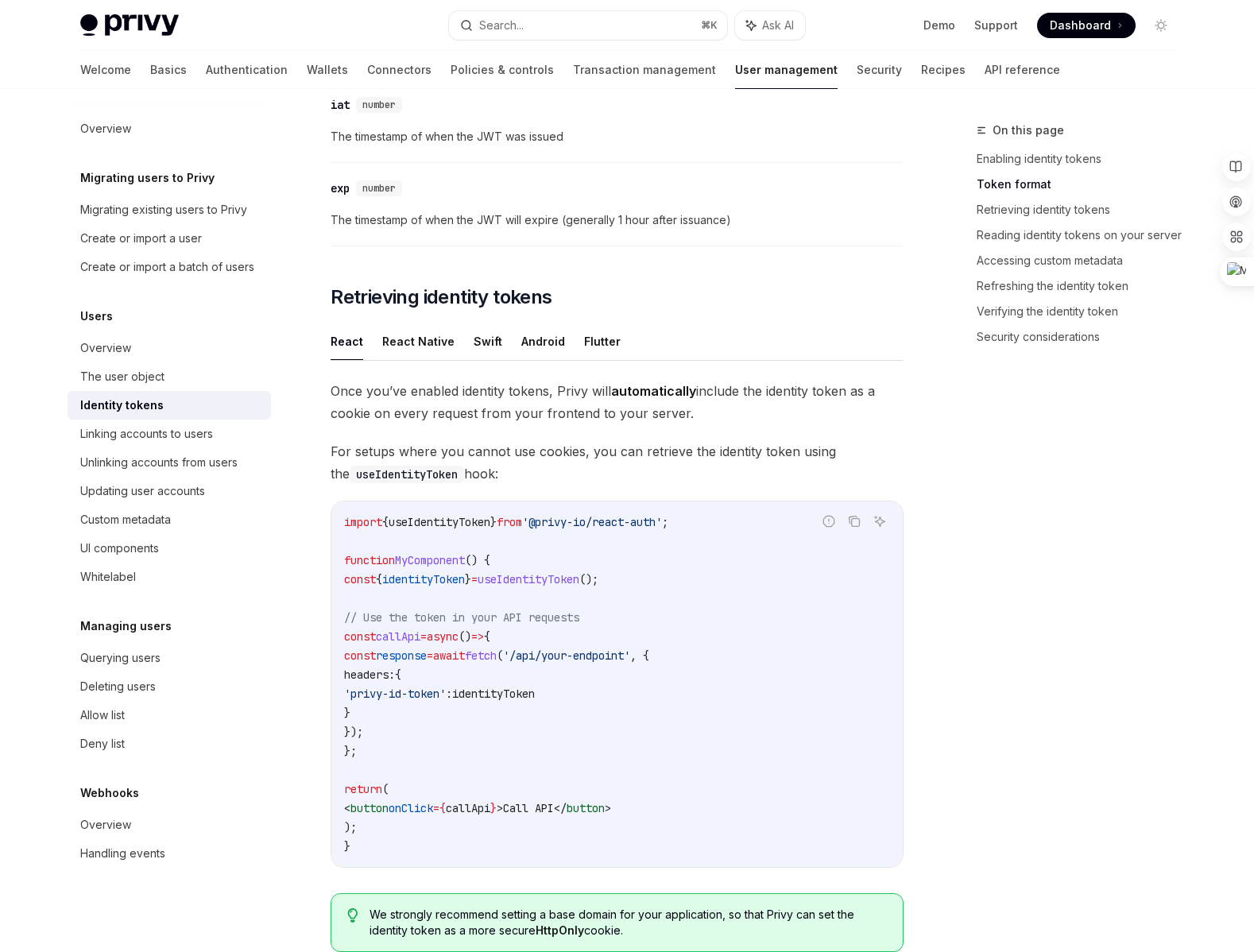
scroll to position [1168, 0]
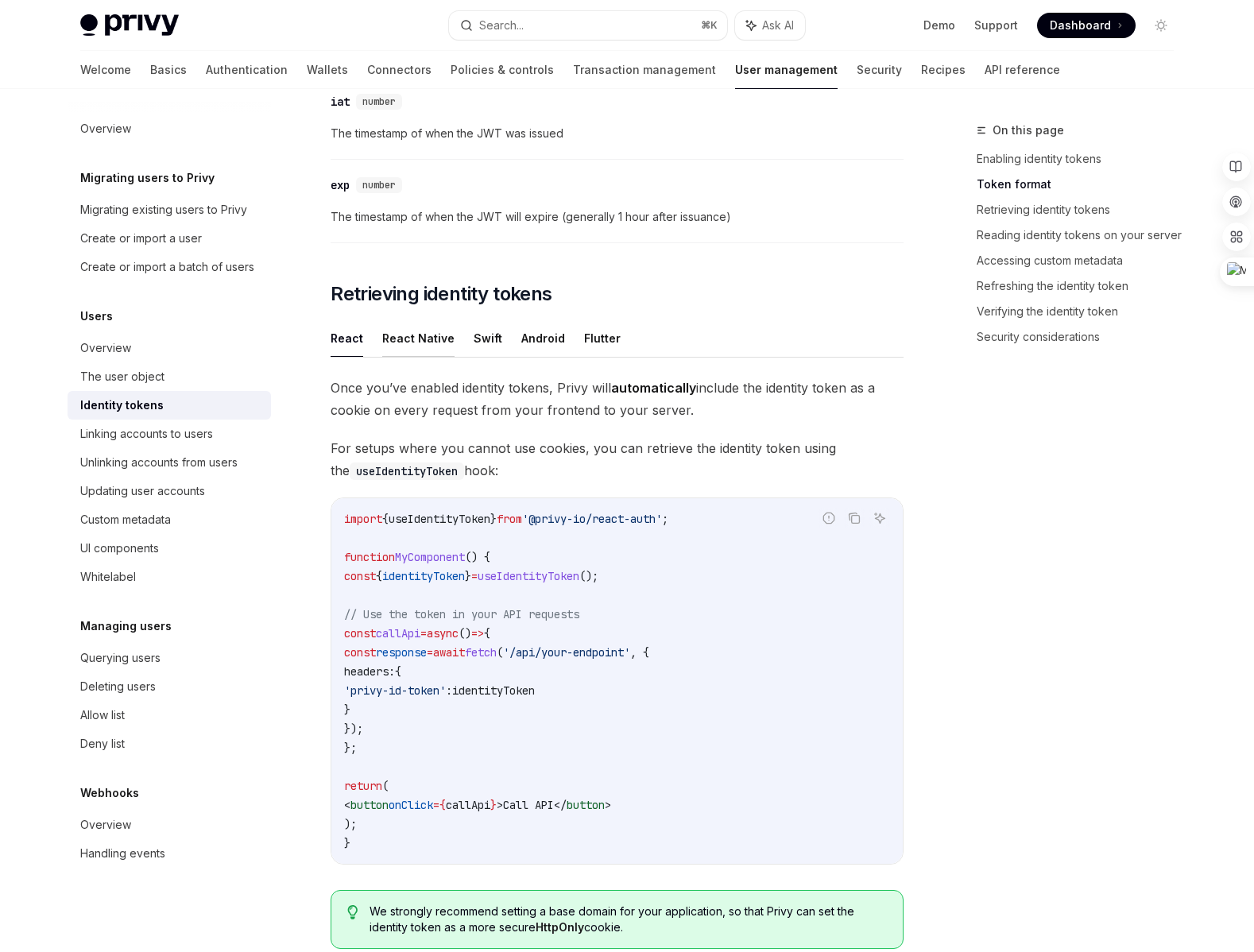
click at [406, 340] on button "React Native" at bounding box center [417, 339] width 72 height 37
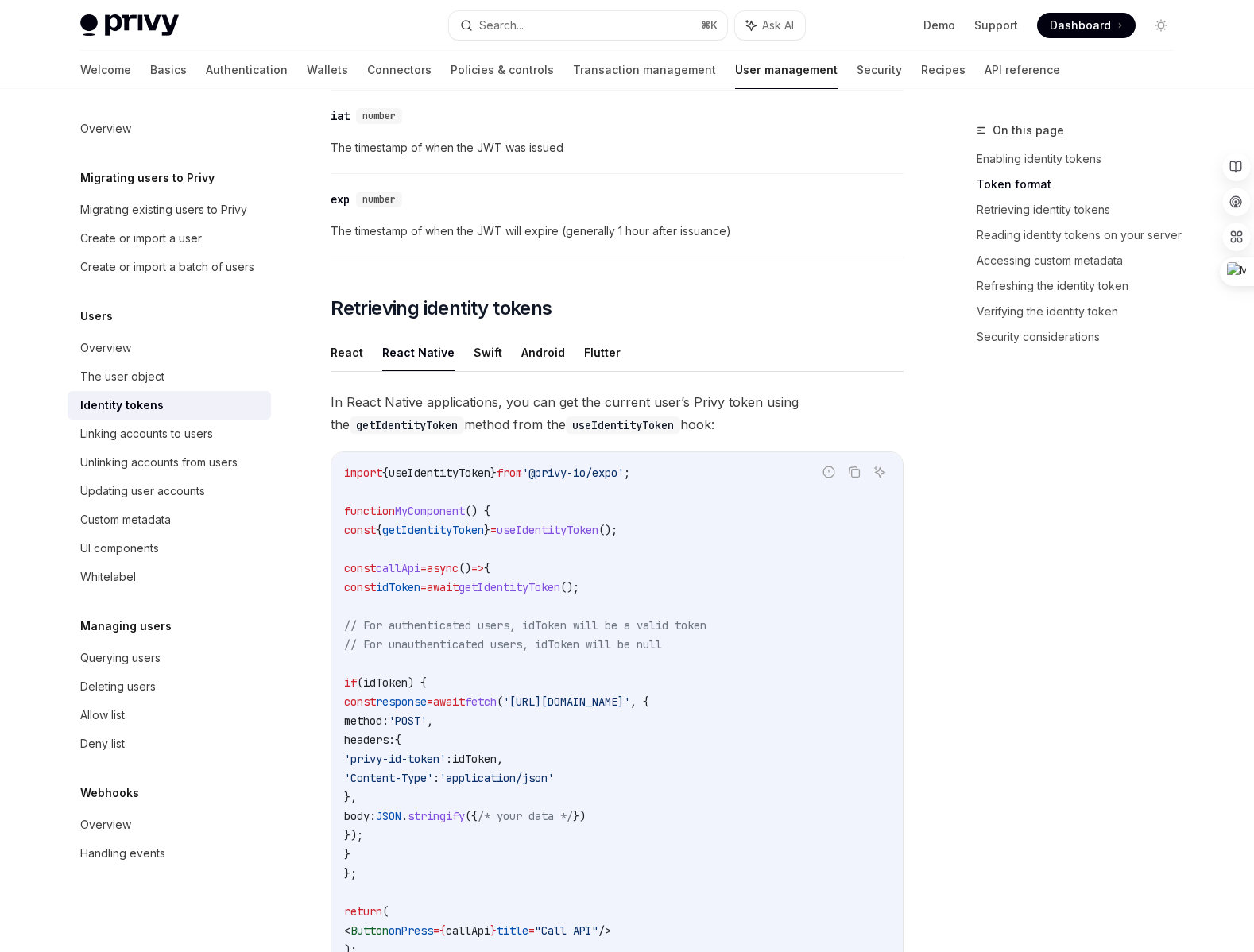
scroll to position [1138, 0]
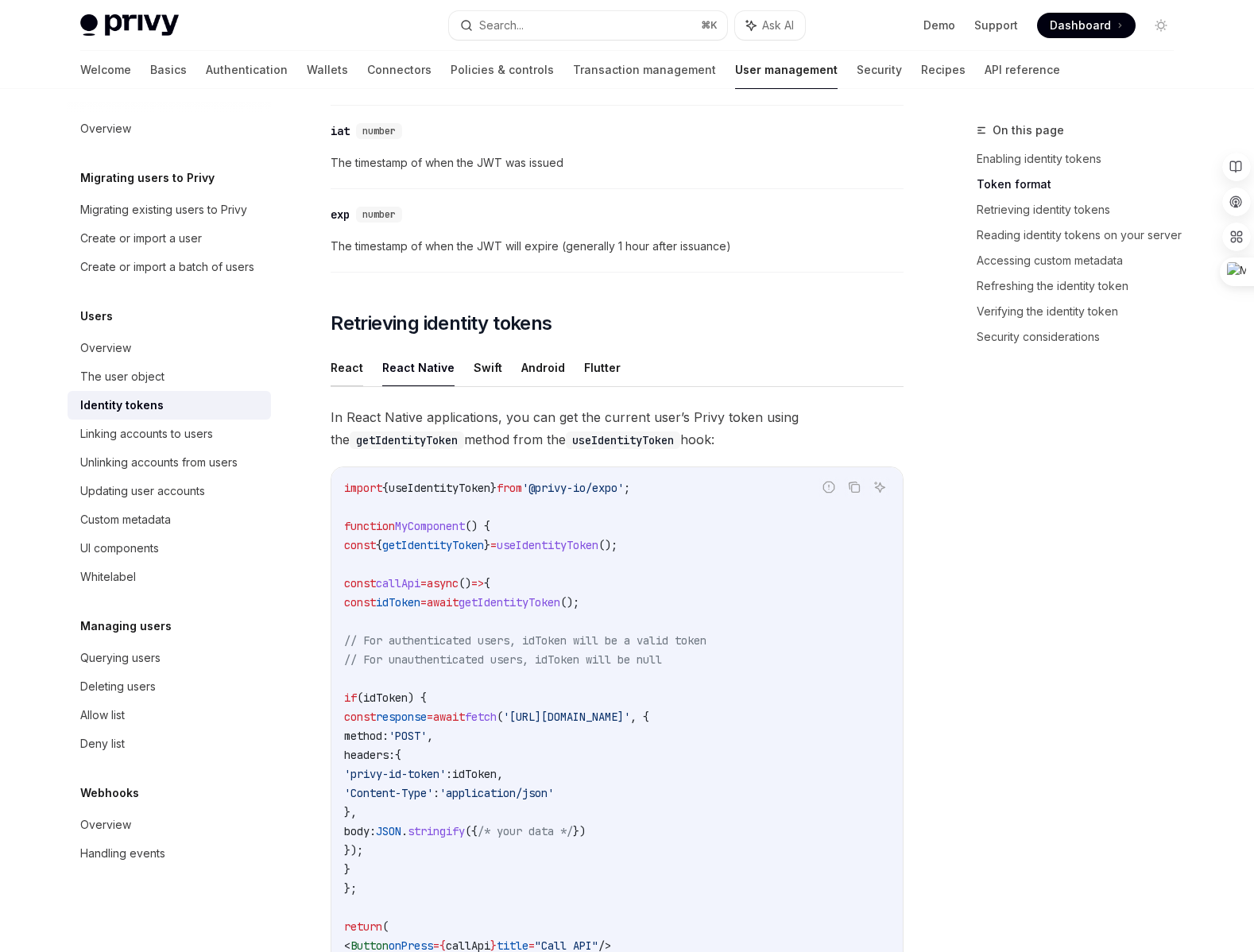
click at [352, 368] on button "React" at bounding box center [346, 367] width 32 height 37
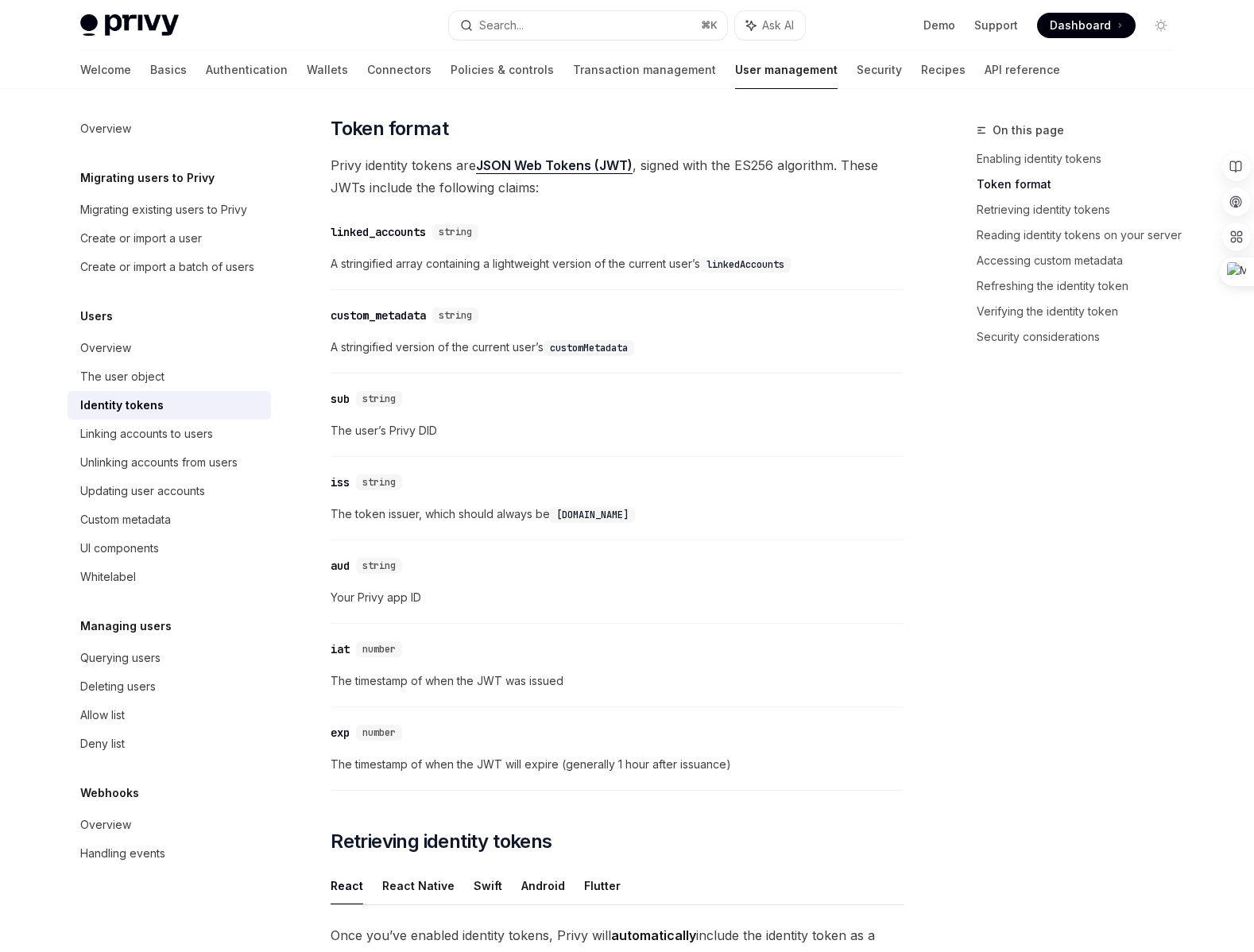
scroll to position [167, 0]
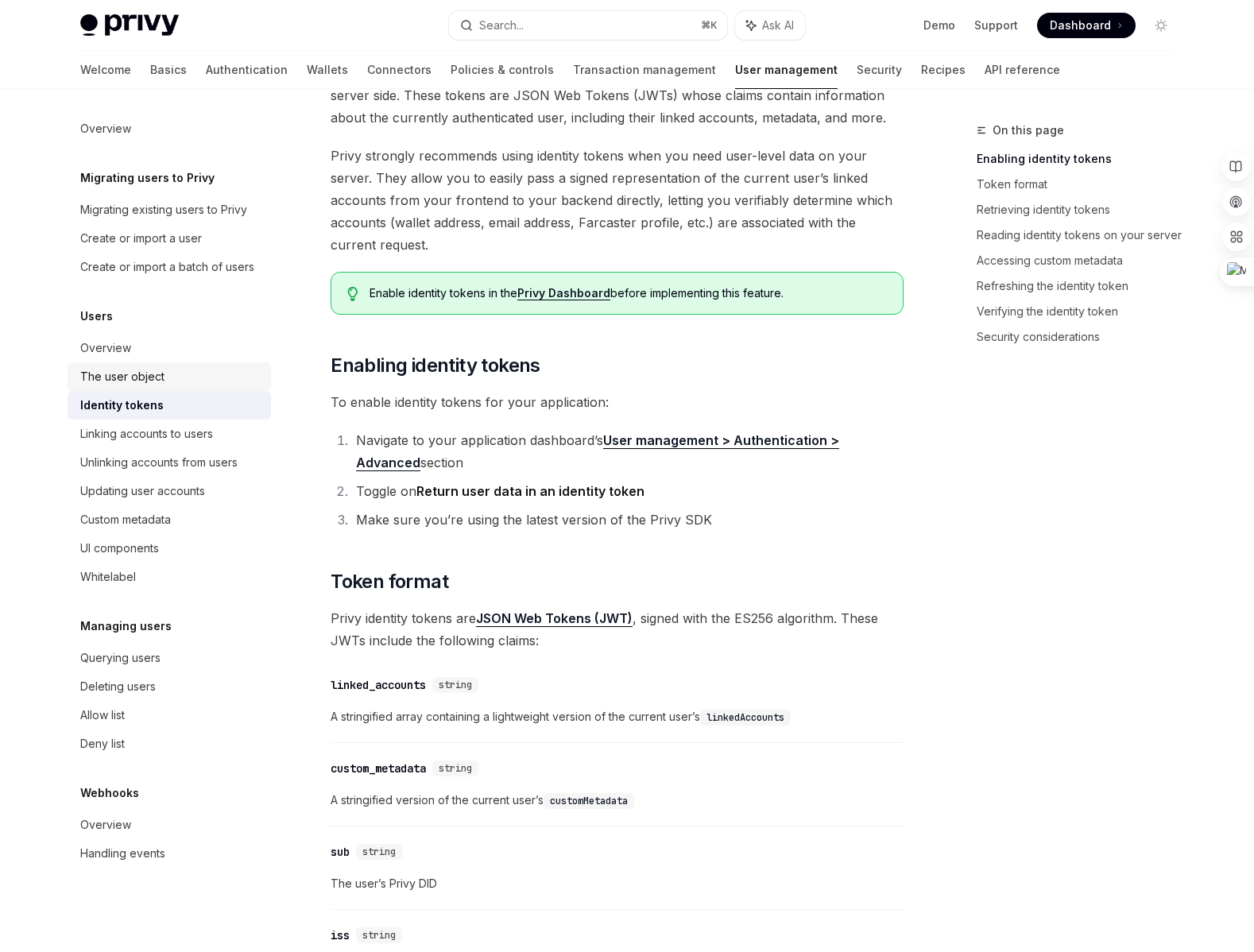
click at [125, 369] on div "The user object" at bounding box center [123, 376] width 85 height 19
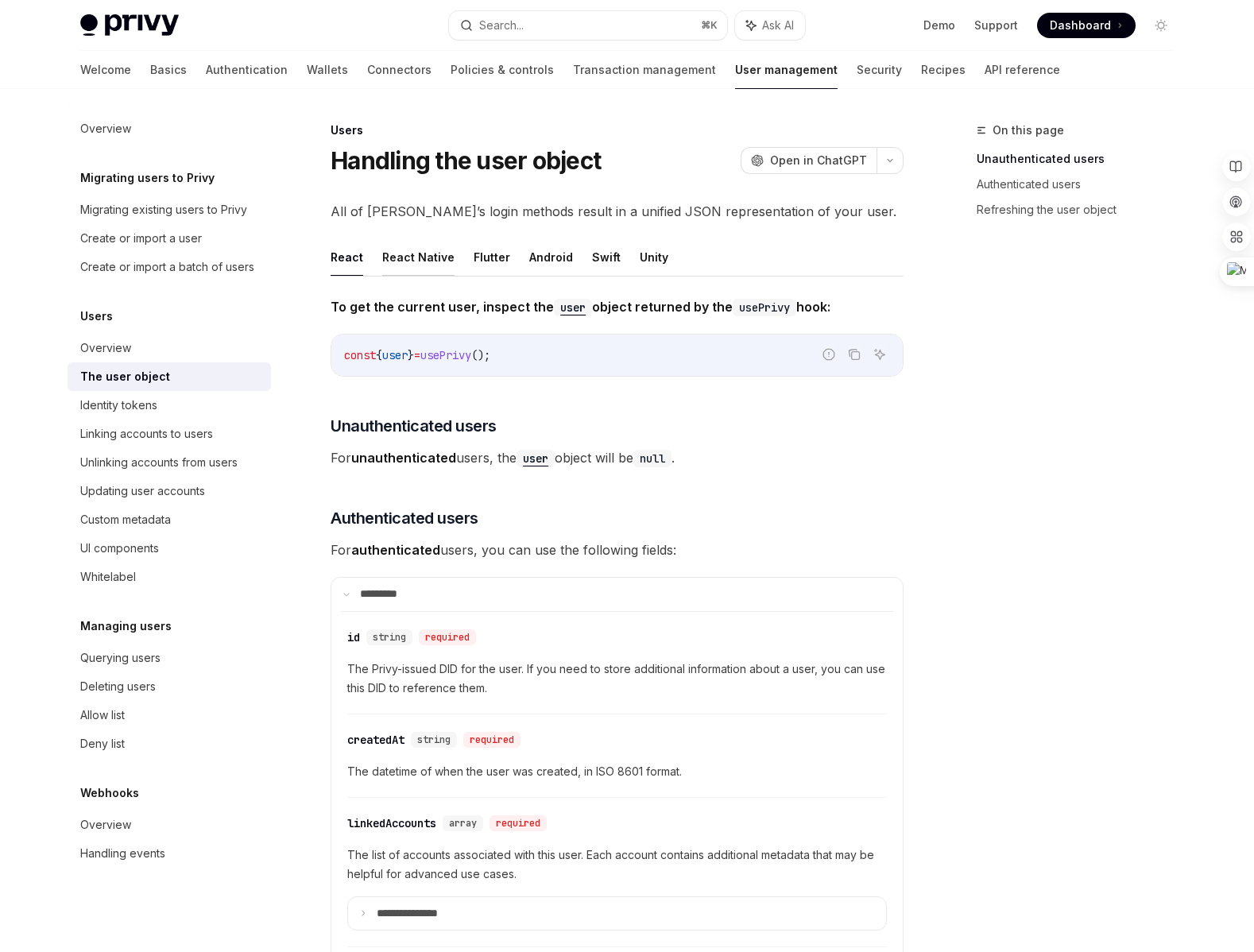
click at [446, 258] on button "React Native" at bounding box center [417, 257] width 72 height 37
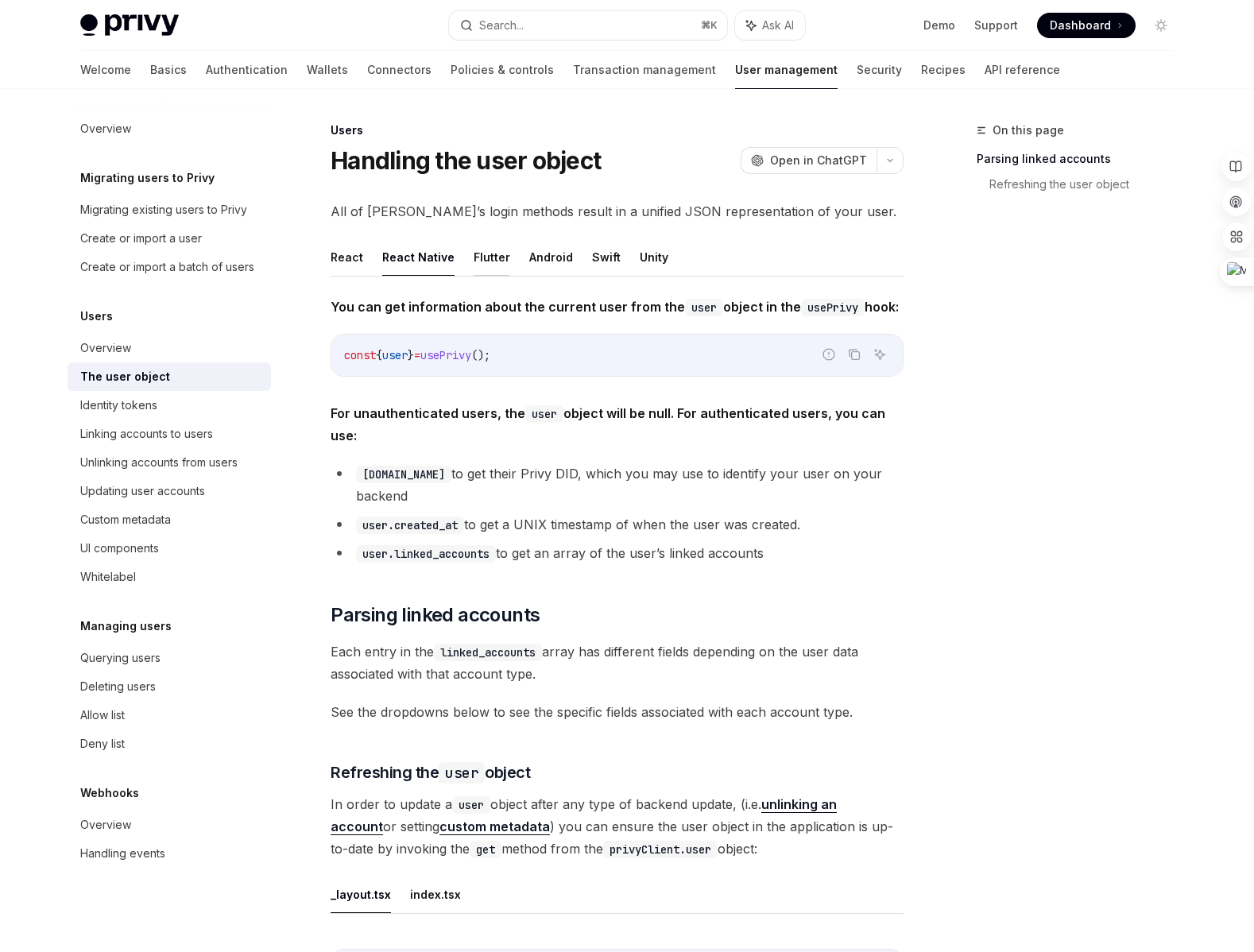
click at [494, 259] on button "Flutter" at bounding box center [491, 257] width 36 height 37
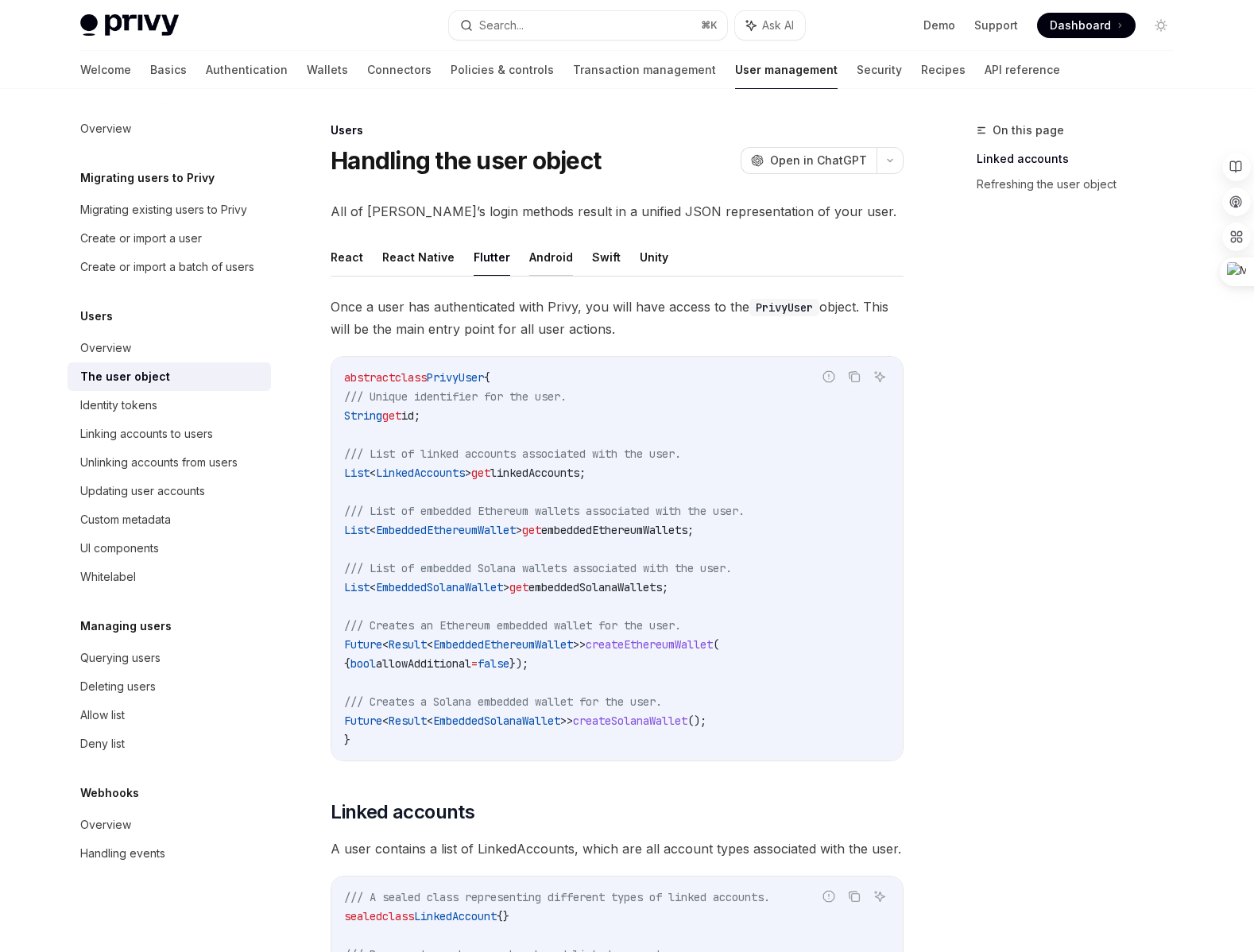
click at [555, 262] on button "Android" at bounding box center [551, 257] width 43 height 37
type textarea "*"
